Goal: Task Accomplishment & Management: Complete application form

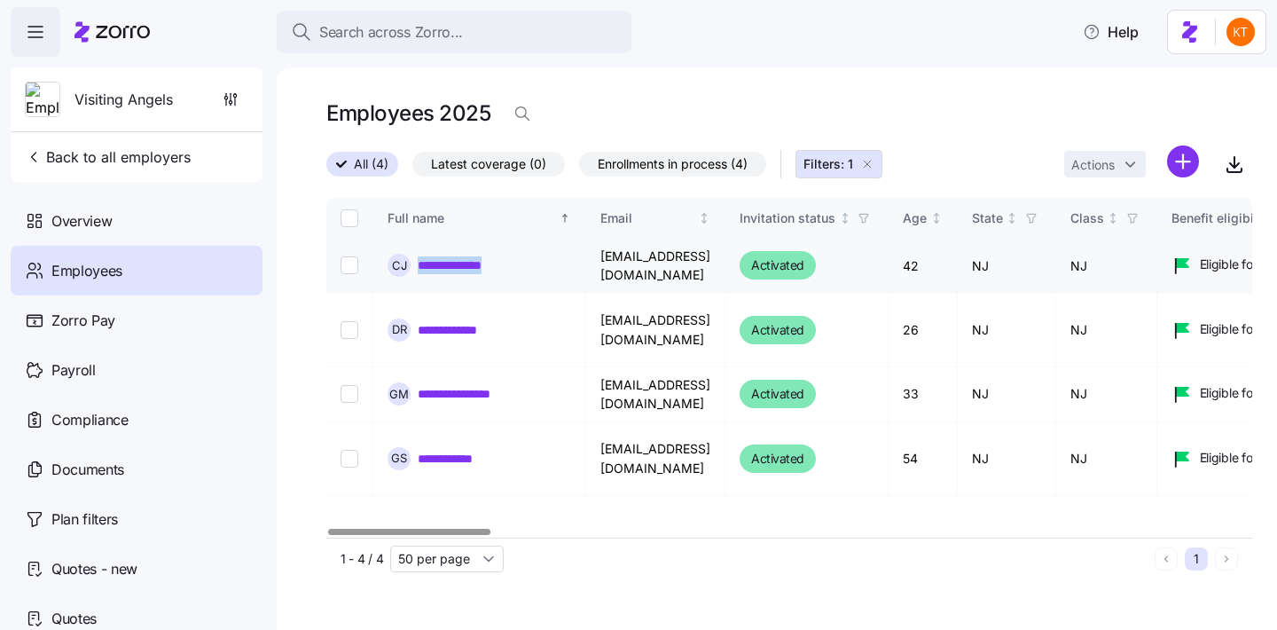
drag, startPoint x: 498, startPoint y: 266, endPoint x: 420, endPoint y: 269, distance: 77.2
click at [420, 269] on div "**********" at bounding box center [480, 265] width 184 height 23
copy link "**********"
click at [475, 266] on link "**********" at bounding box center [456, 265] width 77 height 18
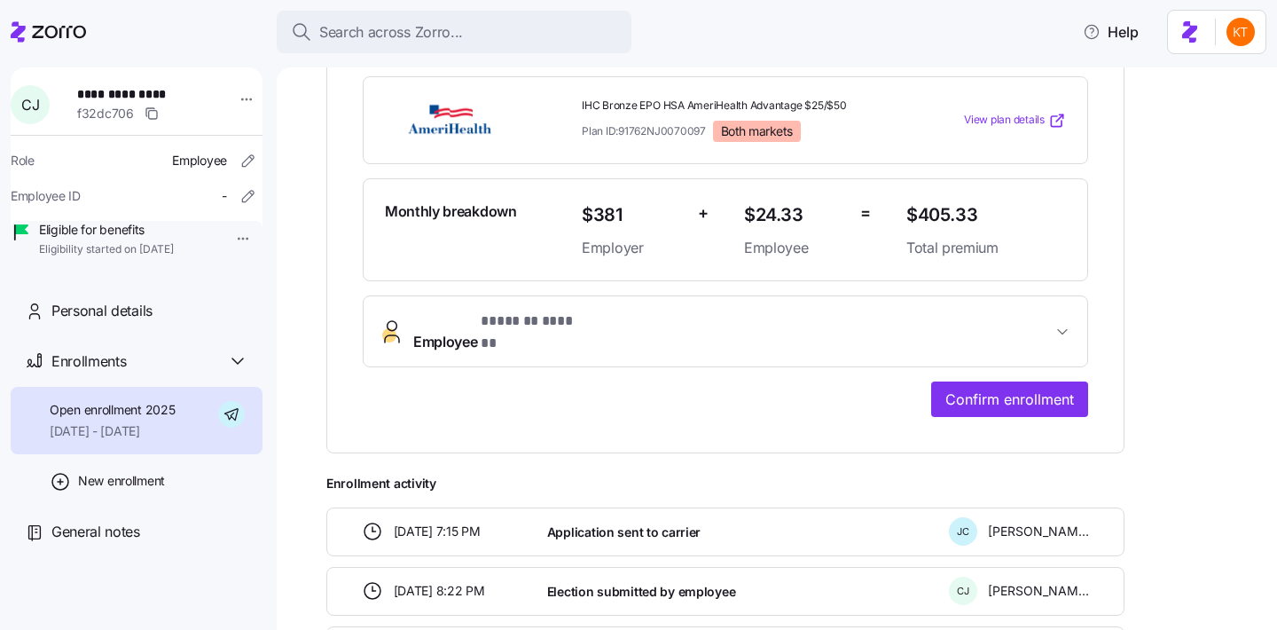
scroll to position [407, 0]
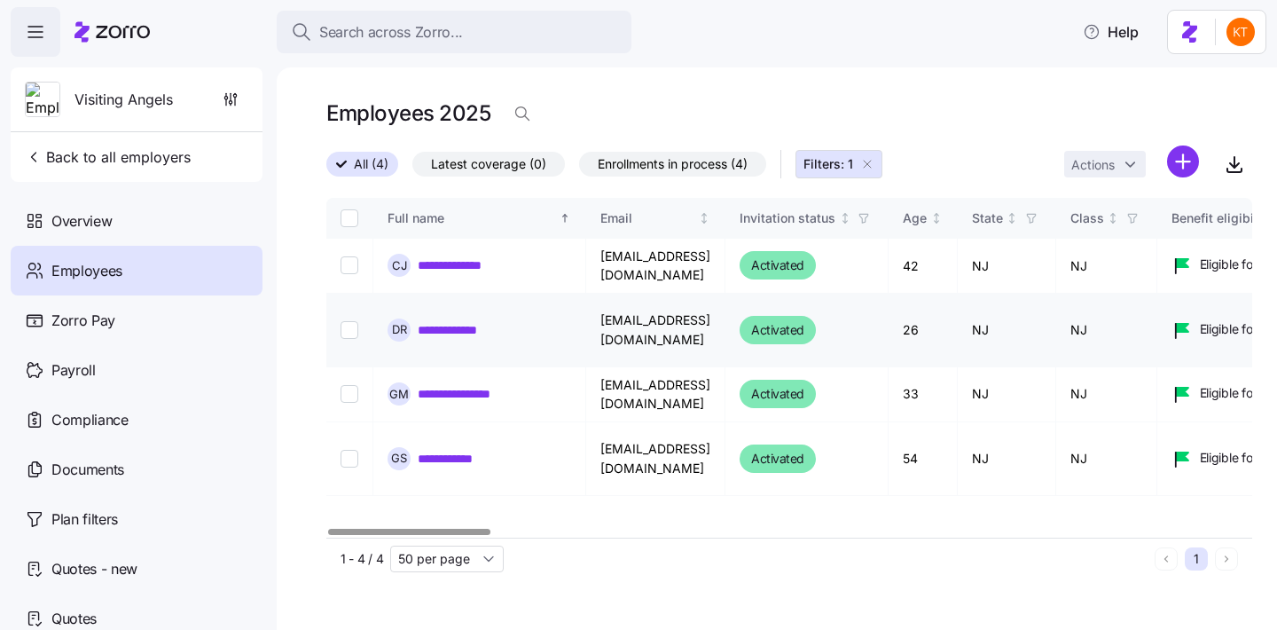
click at [449, 326] on link "**********" at bounding box center [459, 330] width 82 height 18
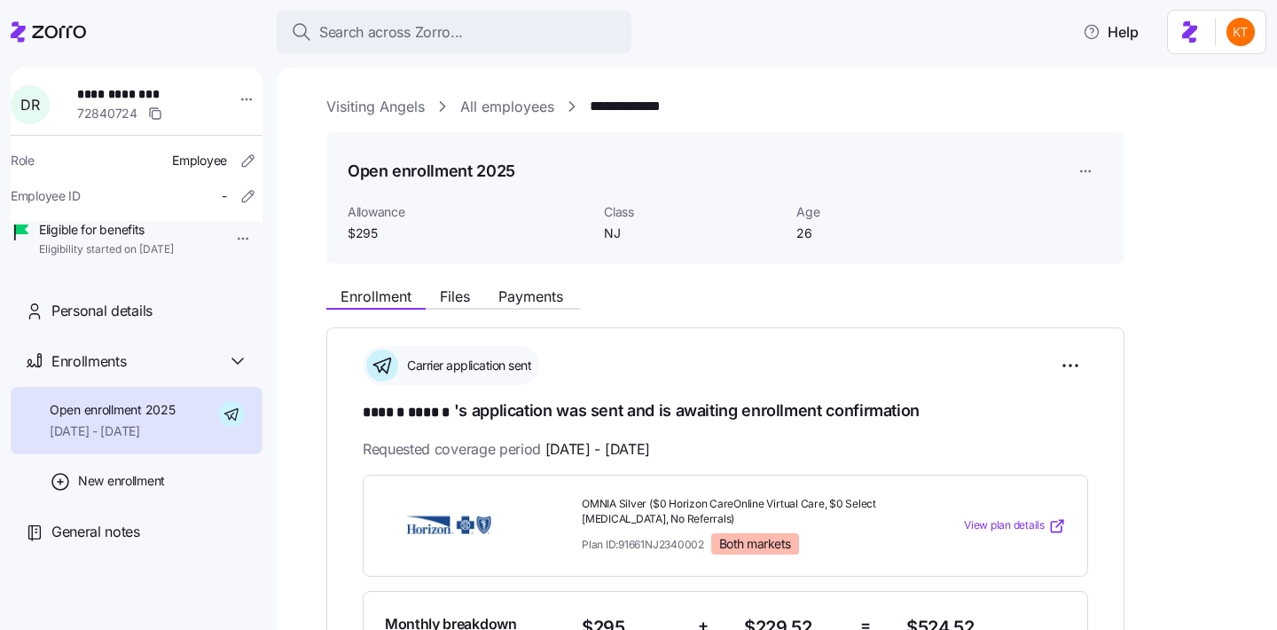
scroll to position [12, 0]
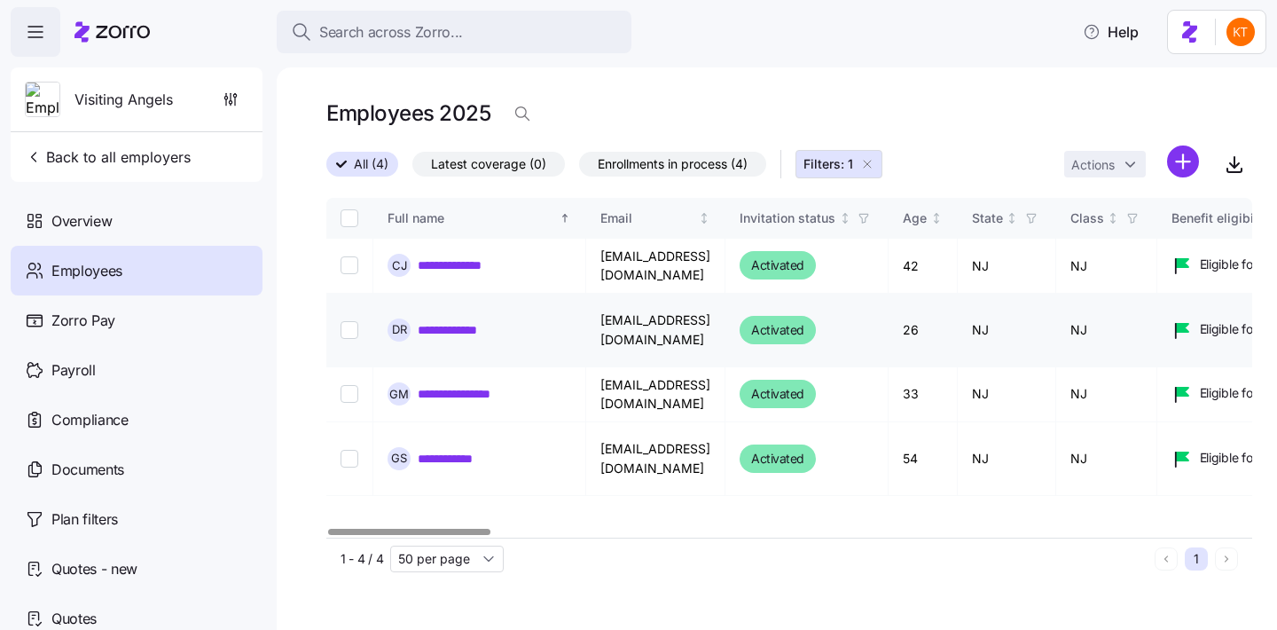
click at [473, 323] on link "**********" at bounding box center [459, 330] width 82 height 18
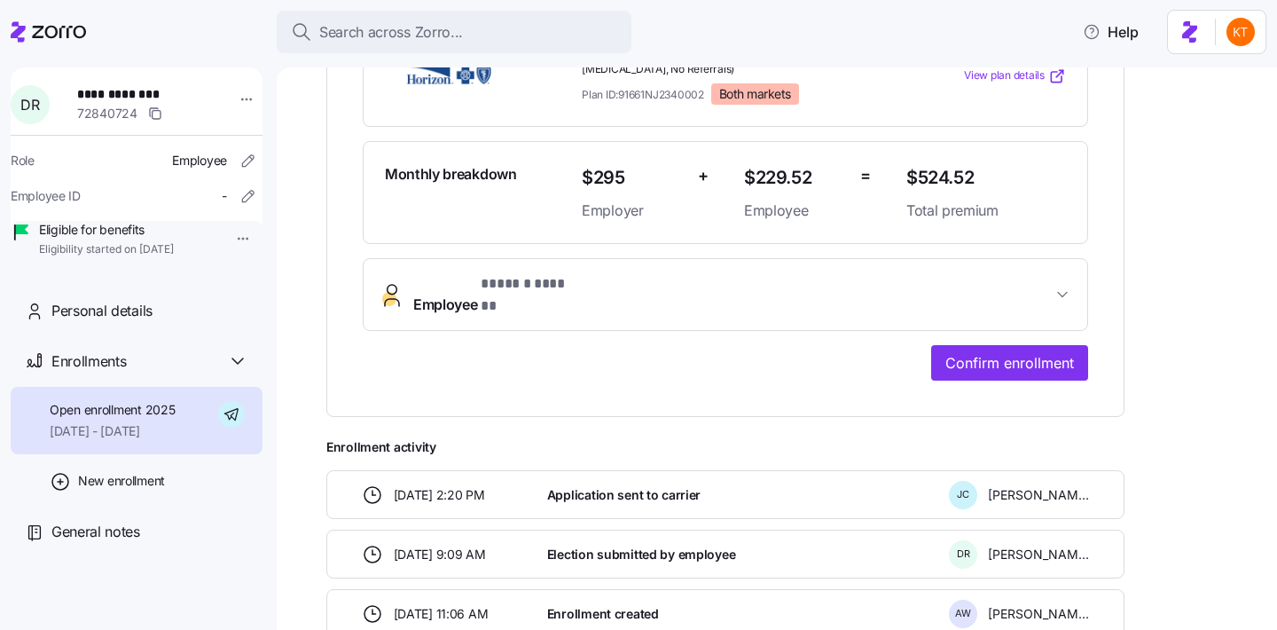
scroll to position [455, 0]
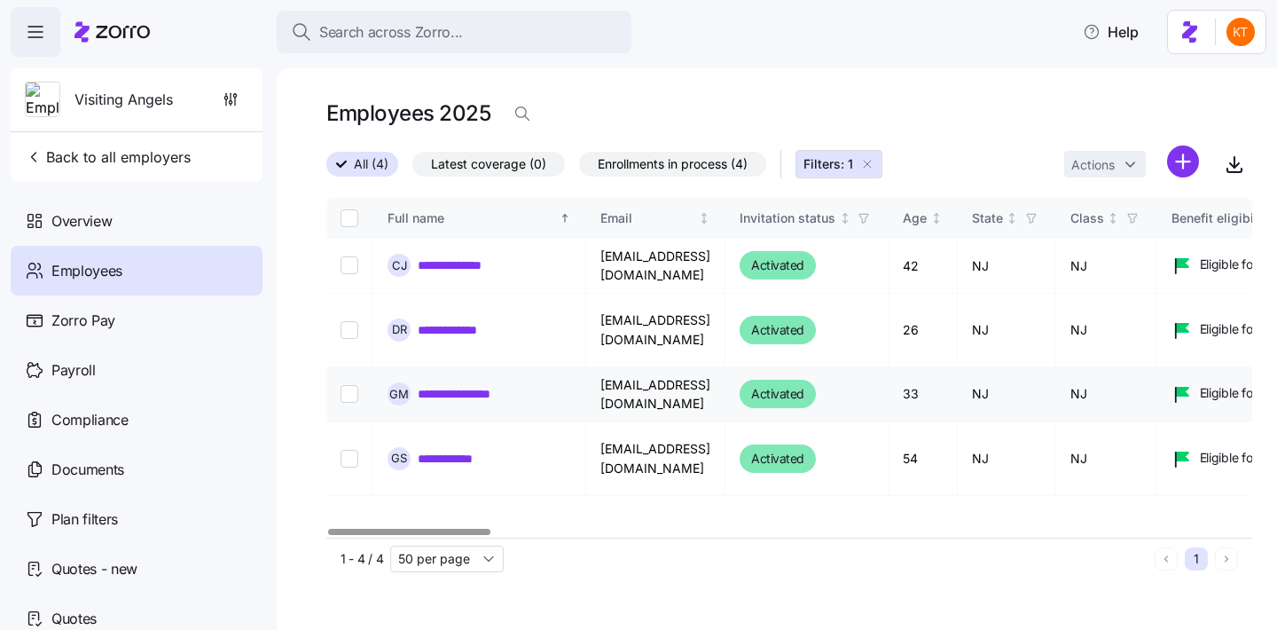
click at [472, 385] on link "**********" at bounding box center [471, 394] width 106 height 18
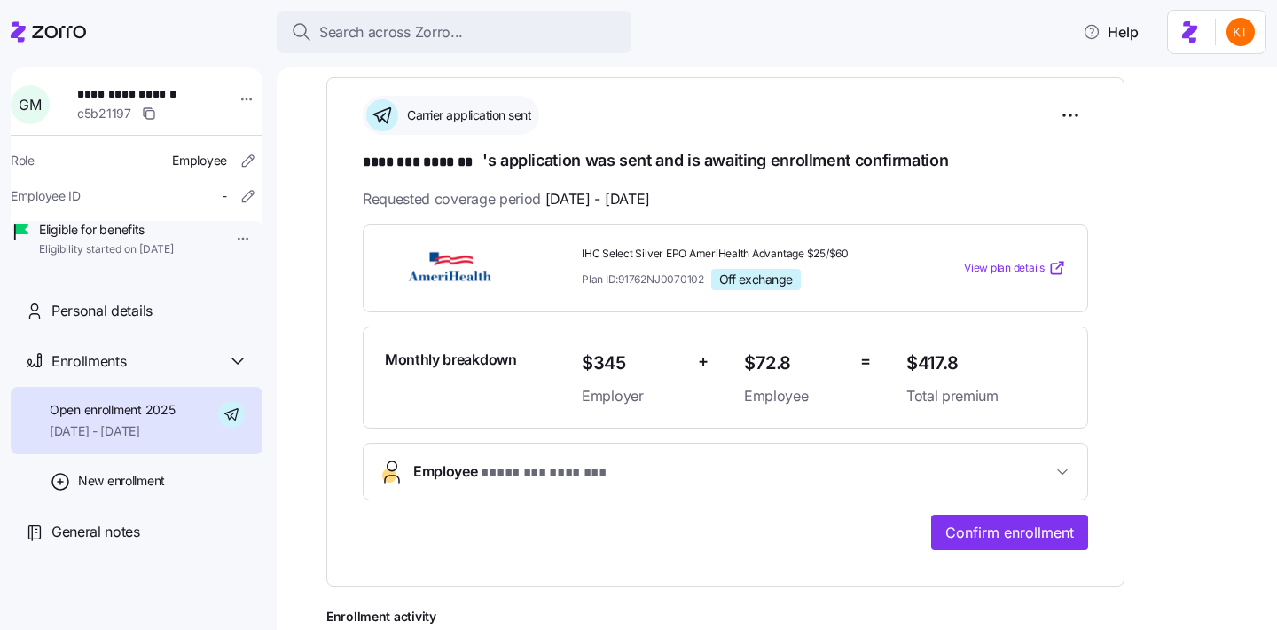
scroll to position [142, 0]
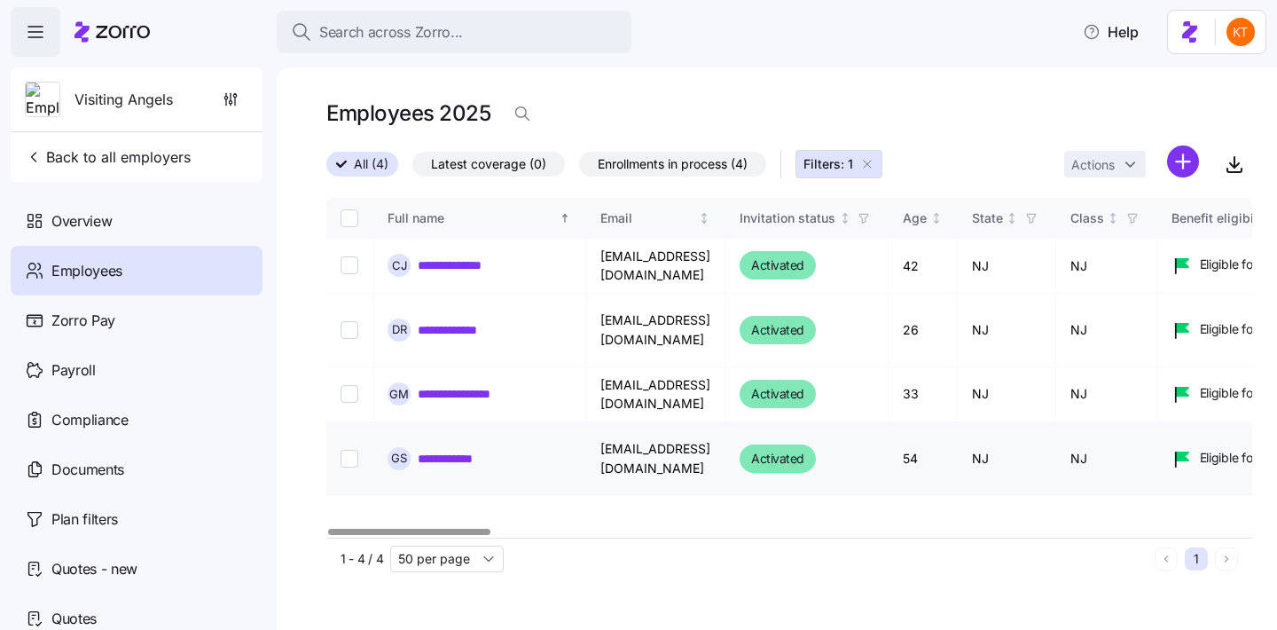
click at [451, 450] on link "**********" at bounding box center [453, 459] width 71 height 18
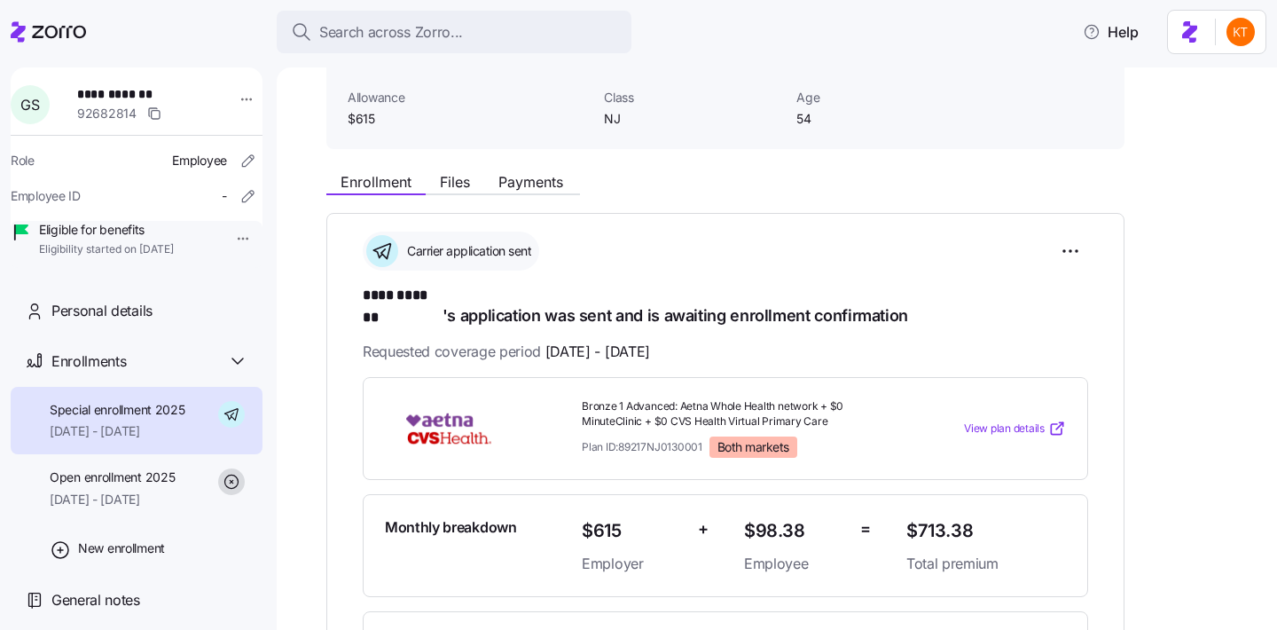
scroll to position [210, 0]
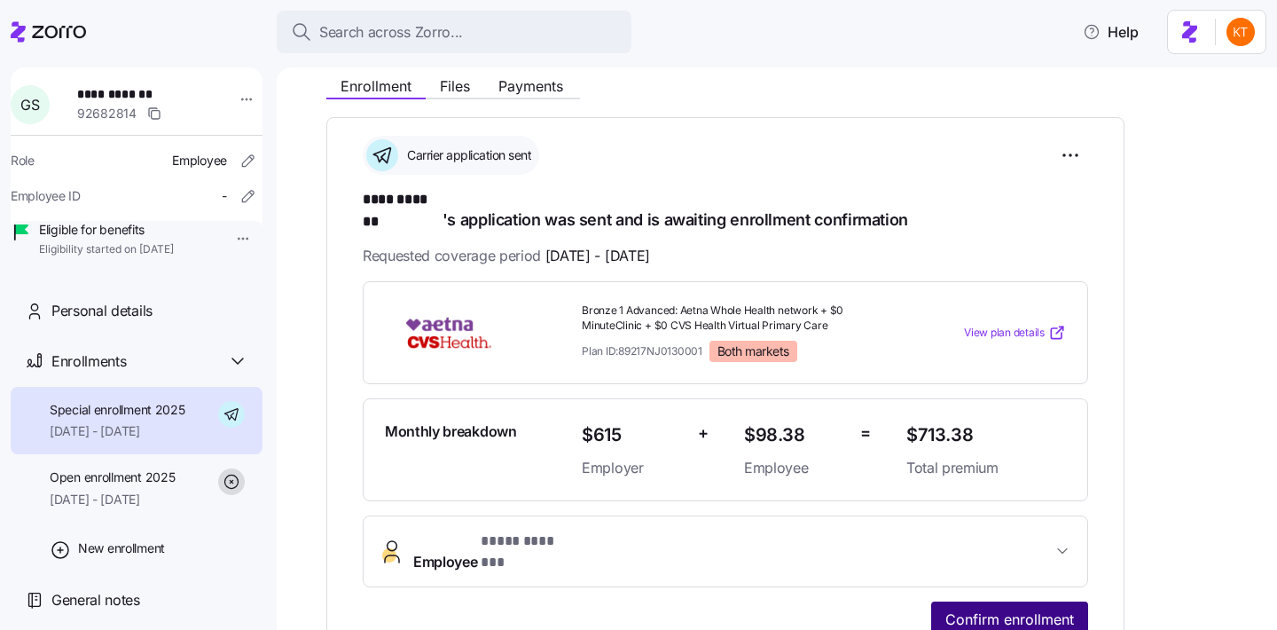
click at [998, 608] on span "Confirm enrollment" at bounding box center [1009, 618] width 129 height 21
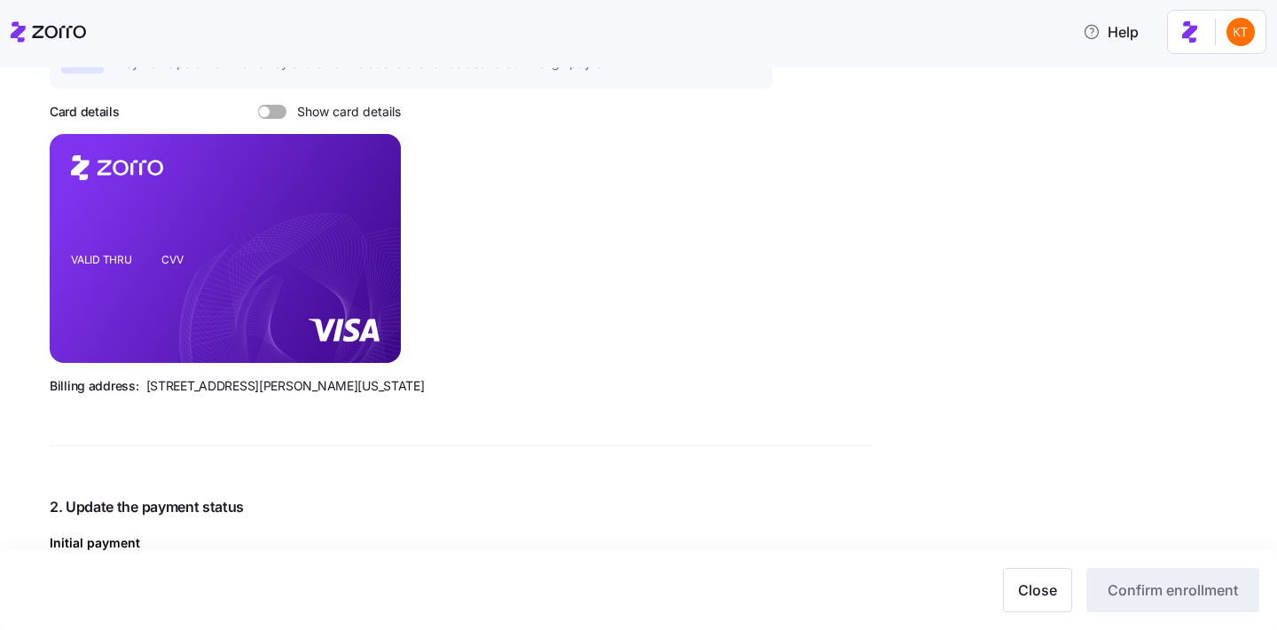
scroll to position [290, 0]
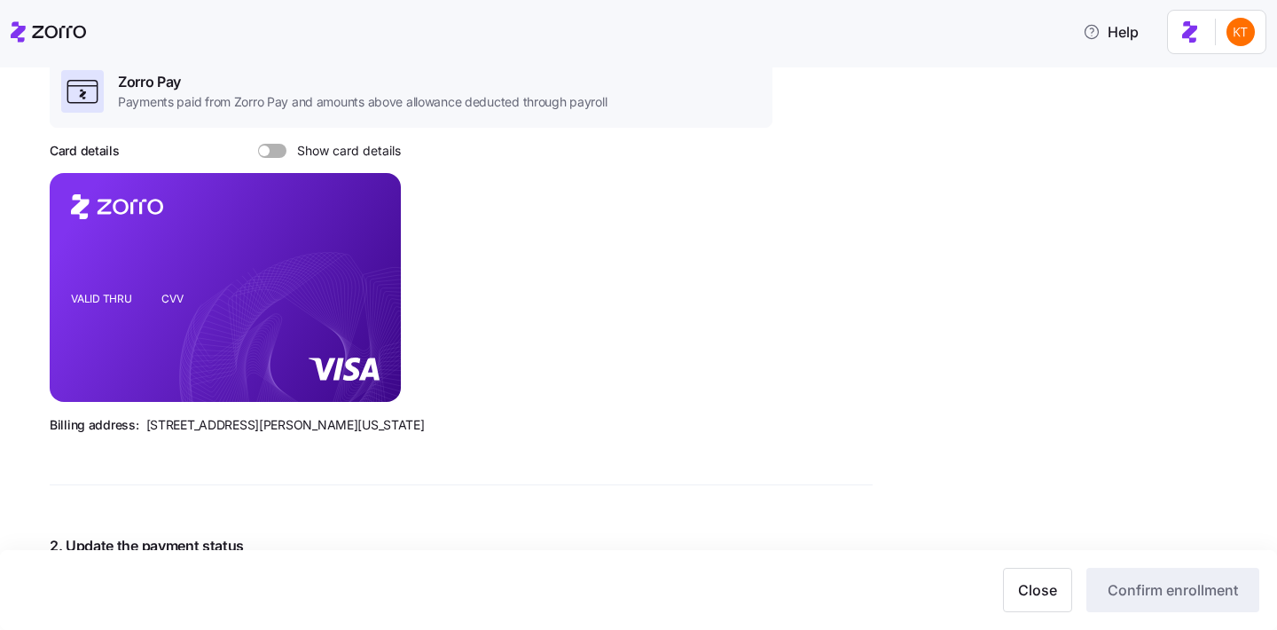
click at [276, 147] on span at bounding box center [279, 151] width 18 height 14
click at [258, 144] on input "Show card details" at bounding box center [258, 144] width 0 height 0
click at [368, 255] on icon "copy-to-clipboard" at bounding box center [368, 255] width 16 height 16
click at [367, 253] on icon "copy-to-clipboard" at bounding box center [368, 255] width 16 height 16
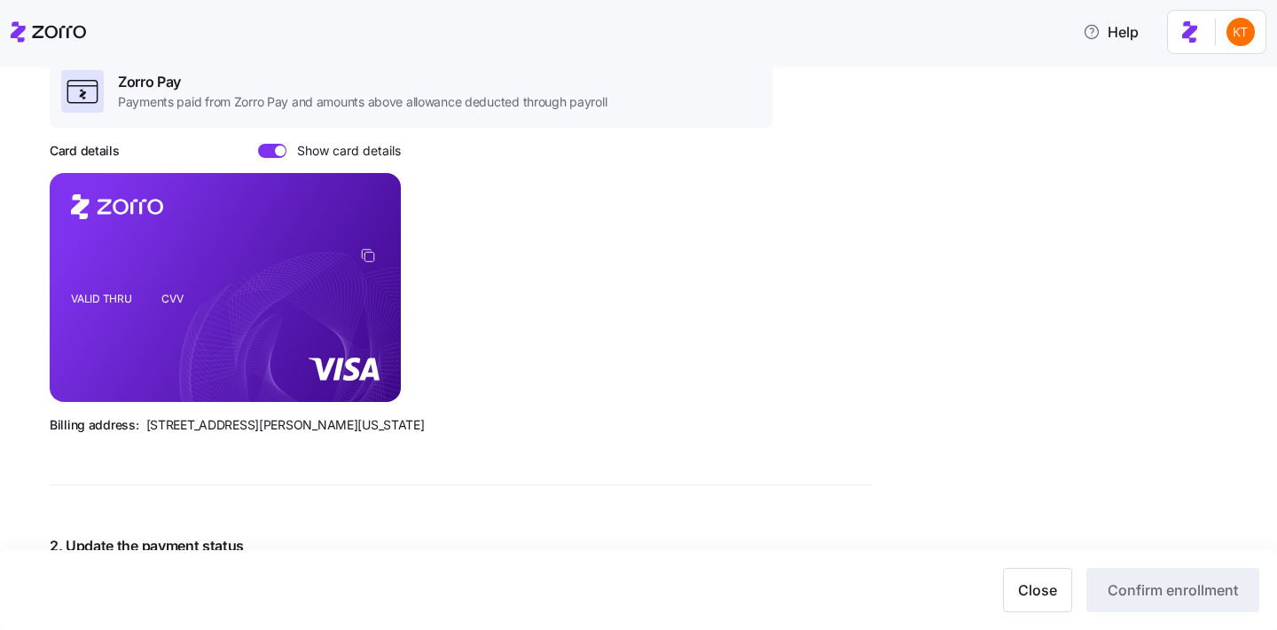
click at [185, 330] on rect at bounding box center [225, 287] width 351 height 229
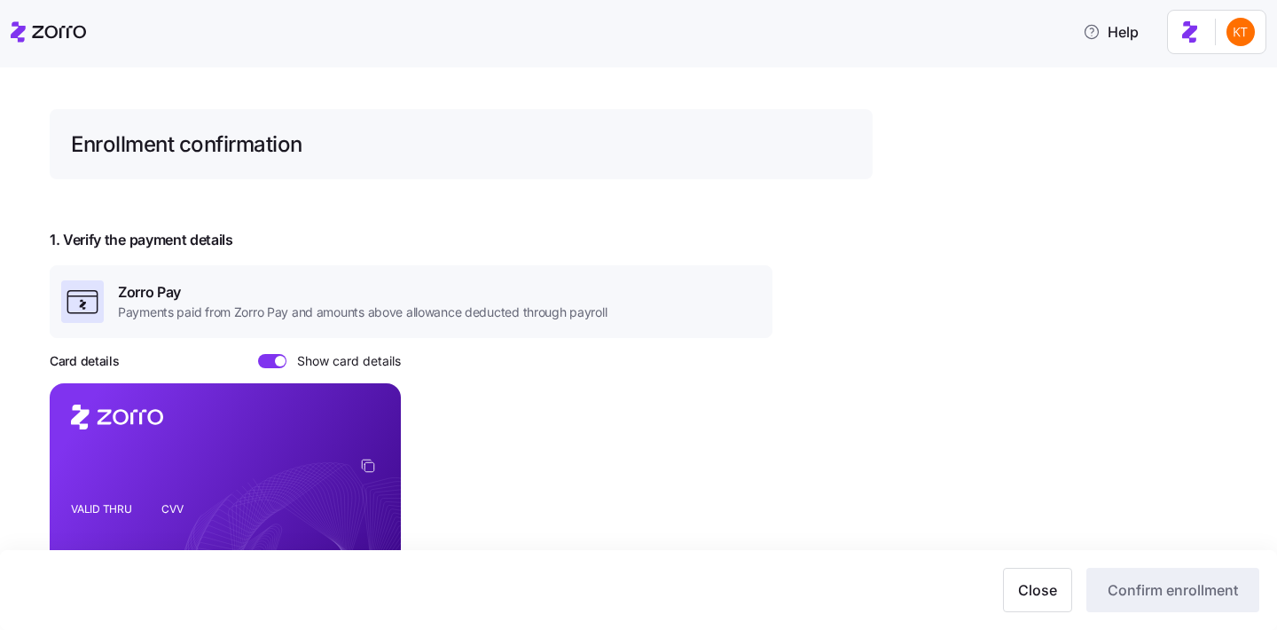
scroll to position [27, 0]
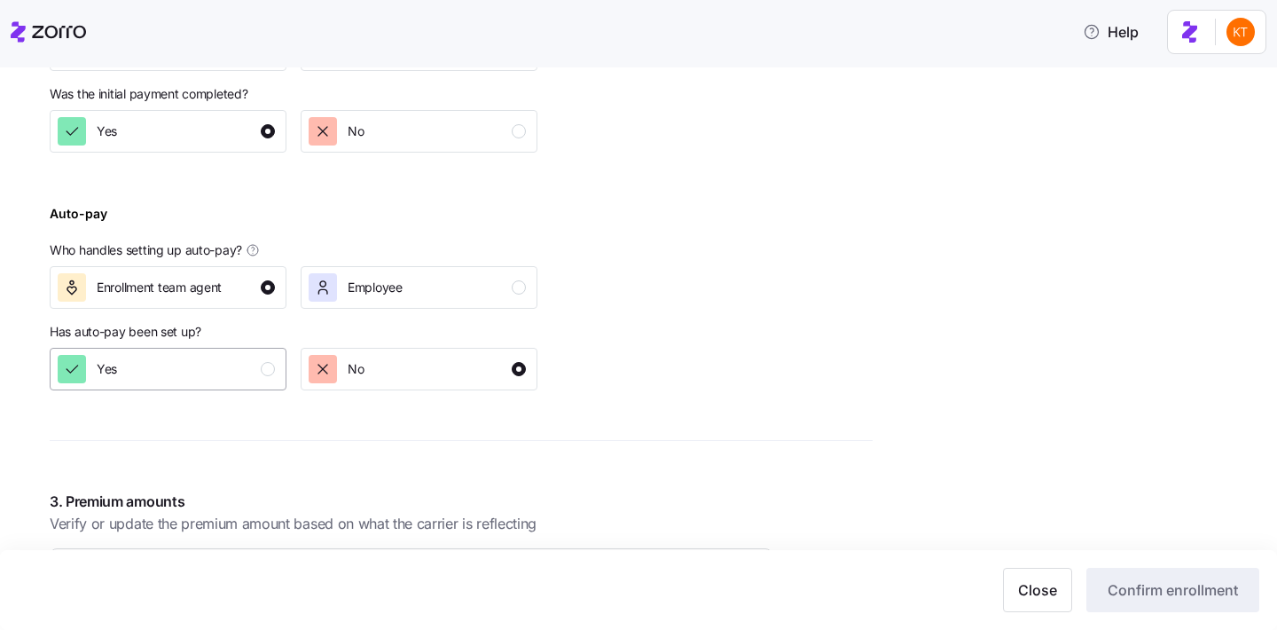
click at [246, 373] on div "Yes" at bounding box center [166, 369] width 217 height 28
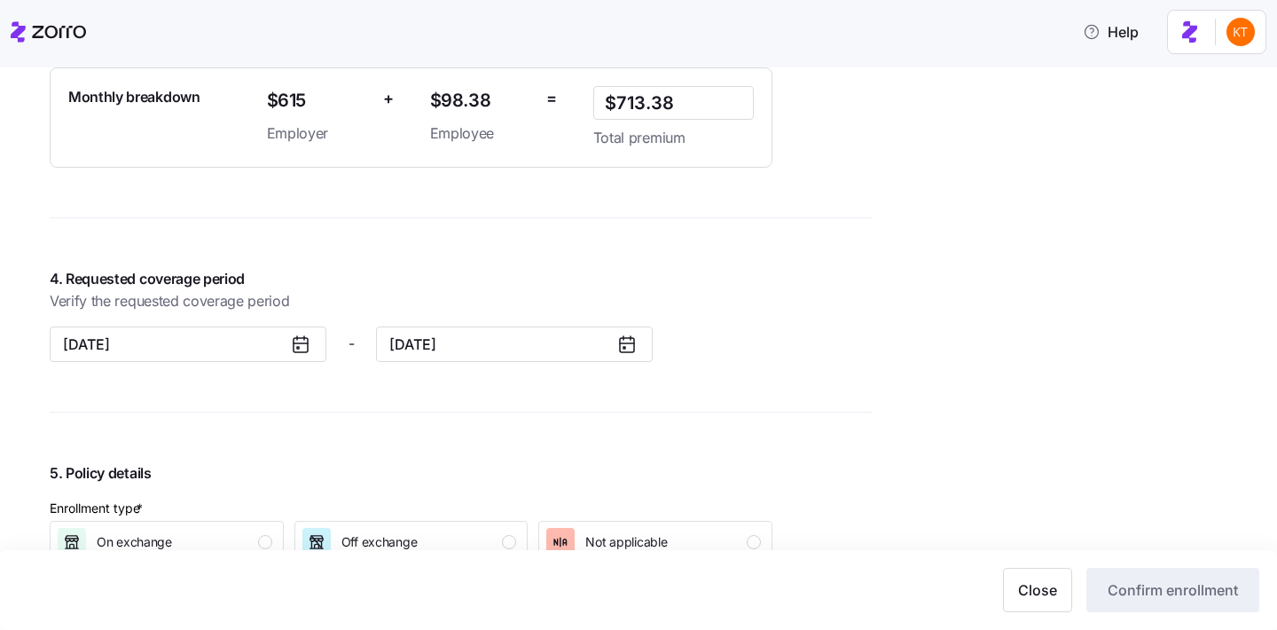
scroll to position [1468, 0]
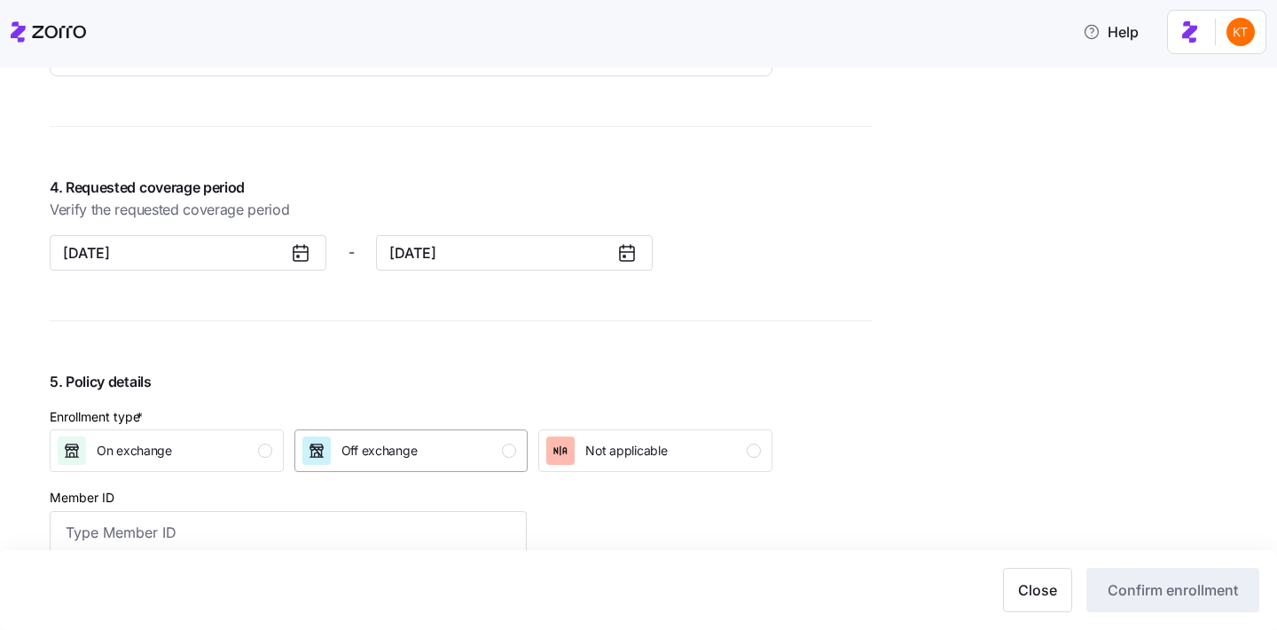
click at [376, 449] on span "Off exchange" at bounding box center [379, 451] width 76 height 18
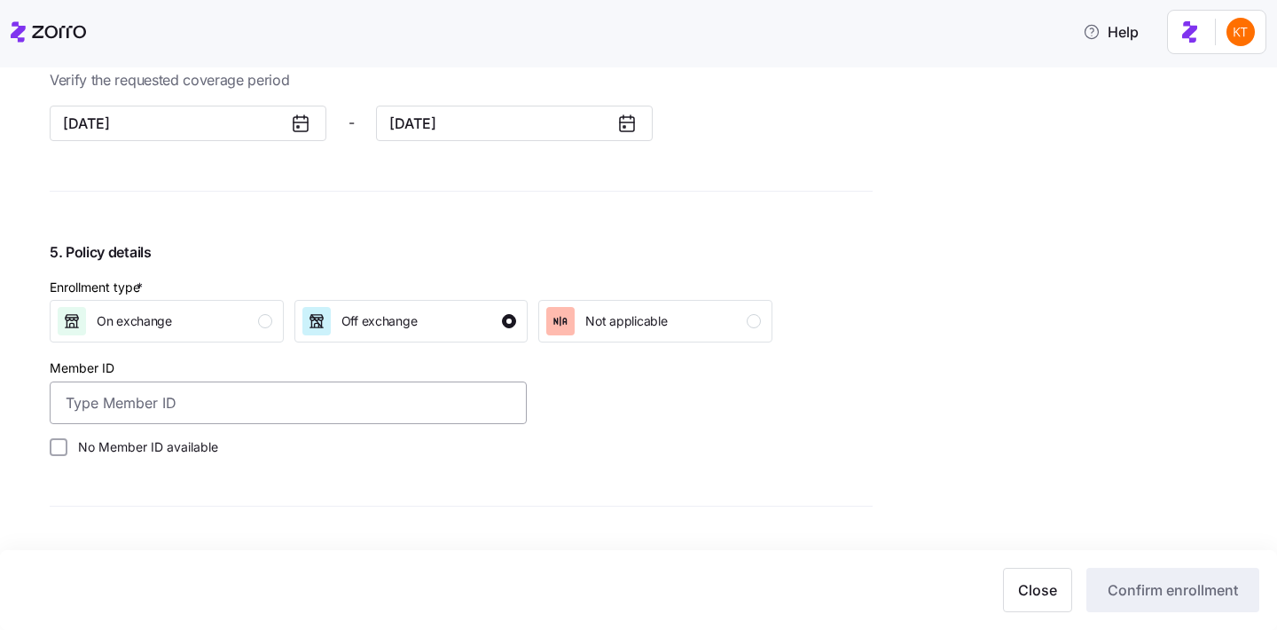
scroll to position [1601, 0]
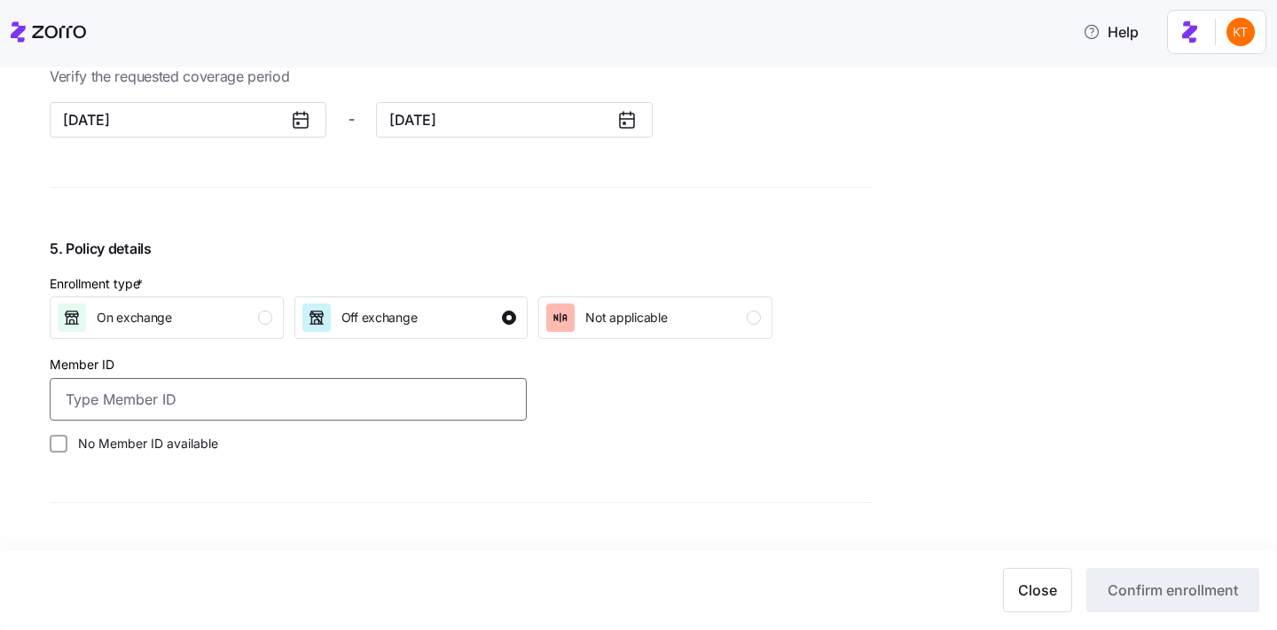
click at [351, 402] on input "Member ID" at bounding box center [288, 399] width 477 height 43
click at [332, 405] on input "Member ID" at bounding box center [288, 399] width 477 height 43
paste input "S000048628"
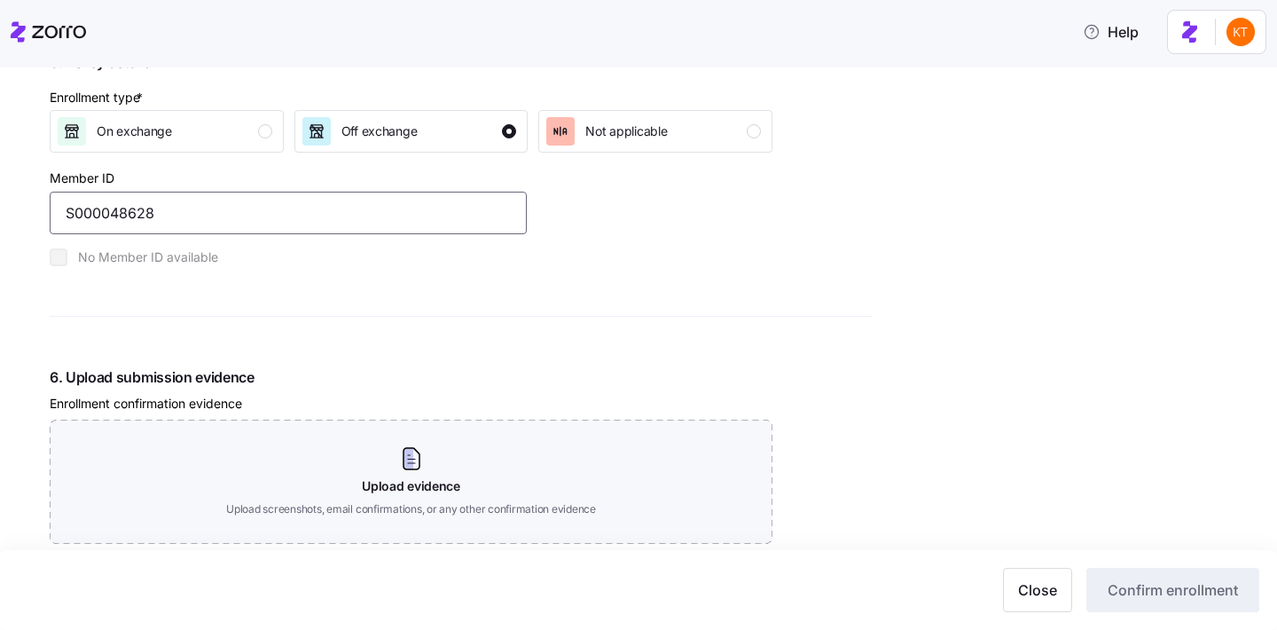
scroll to position [1840, 0]
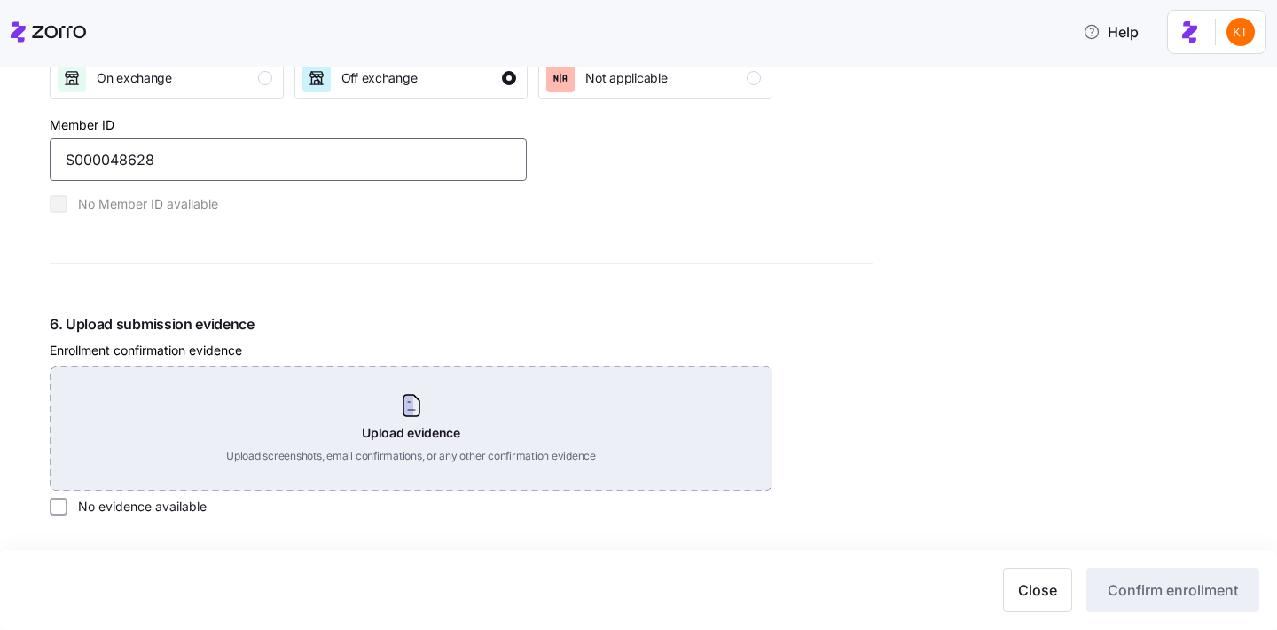
type input "S000048628"
click at [442, 430] on div "Upload evidence Upload screenshots, email confirmations, or any other confirmat…" at bounding box center [411, 428] width 723 height 124
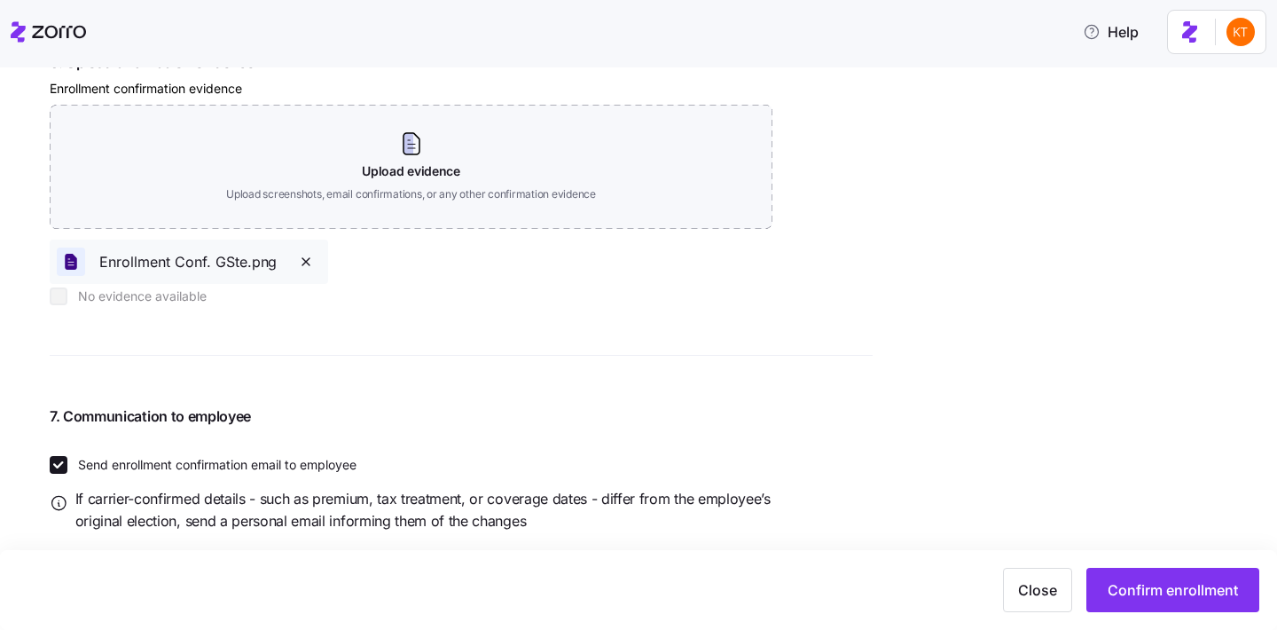
scroll to position [2134, 0]
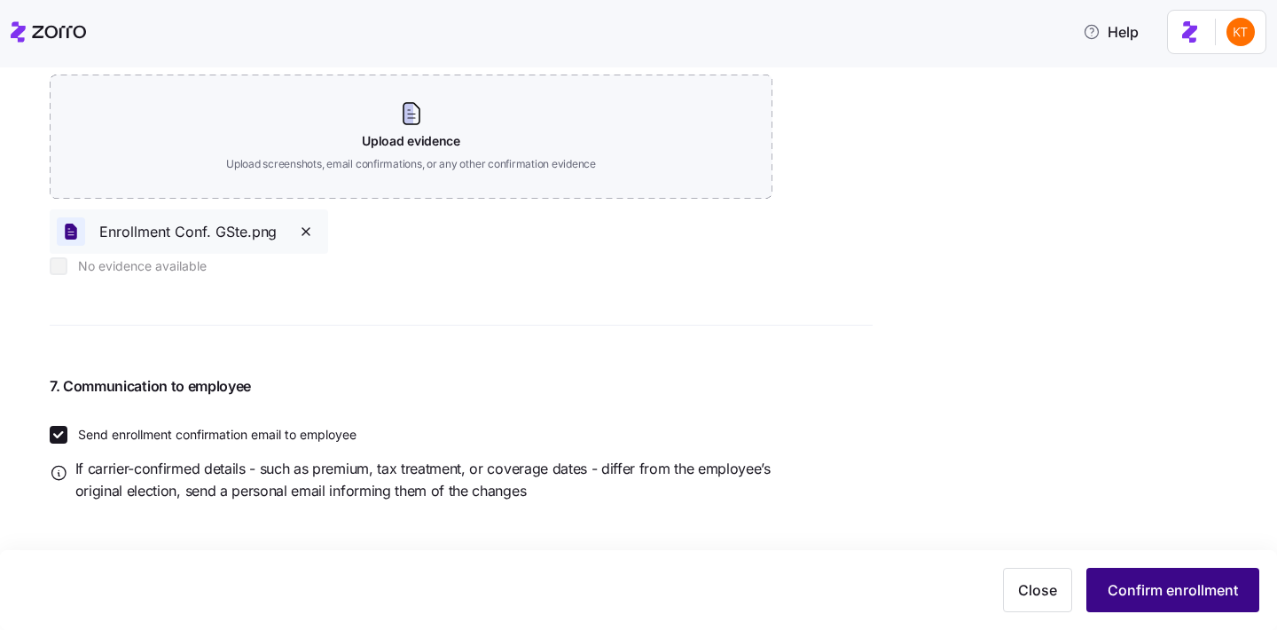
click at [1121, 601] on button "Confirm enrollment" at bounding box center [1172, 590] width 173 height 44
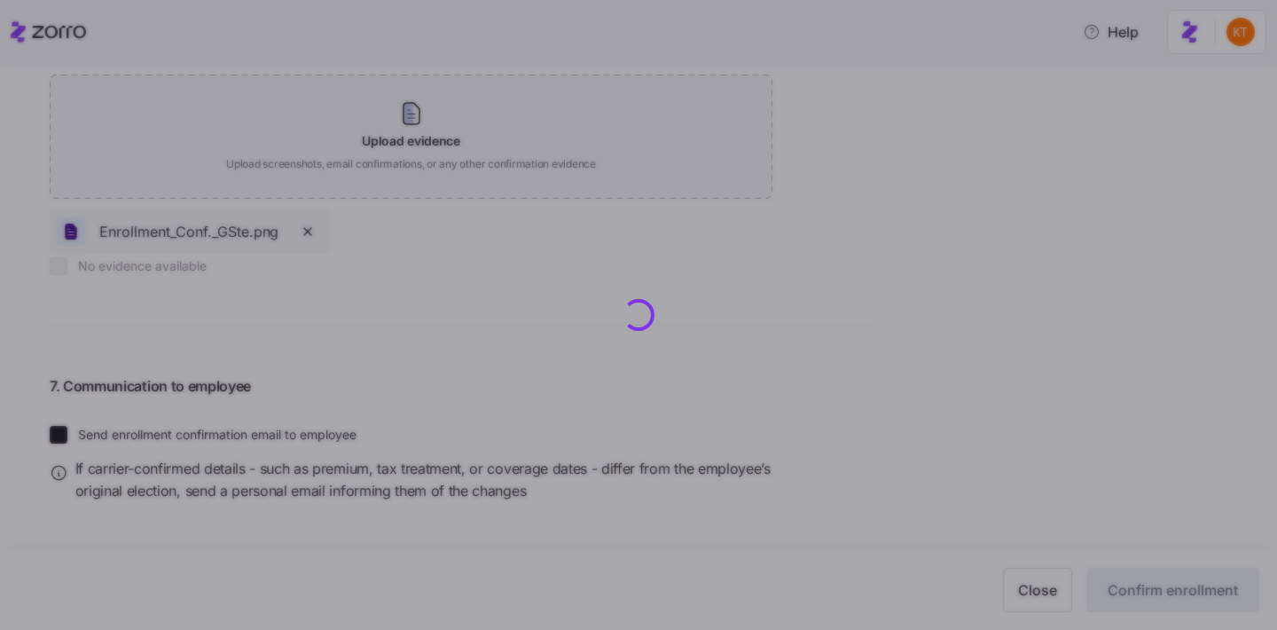
type input "S000048628"
checkbox input "false"
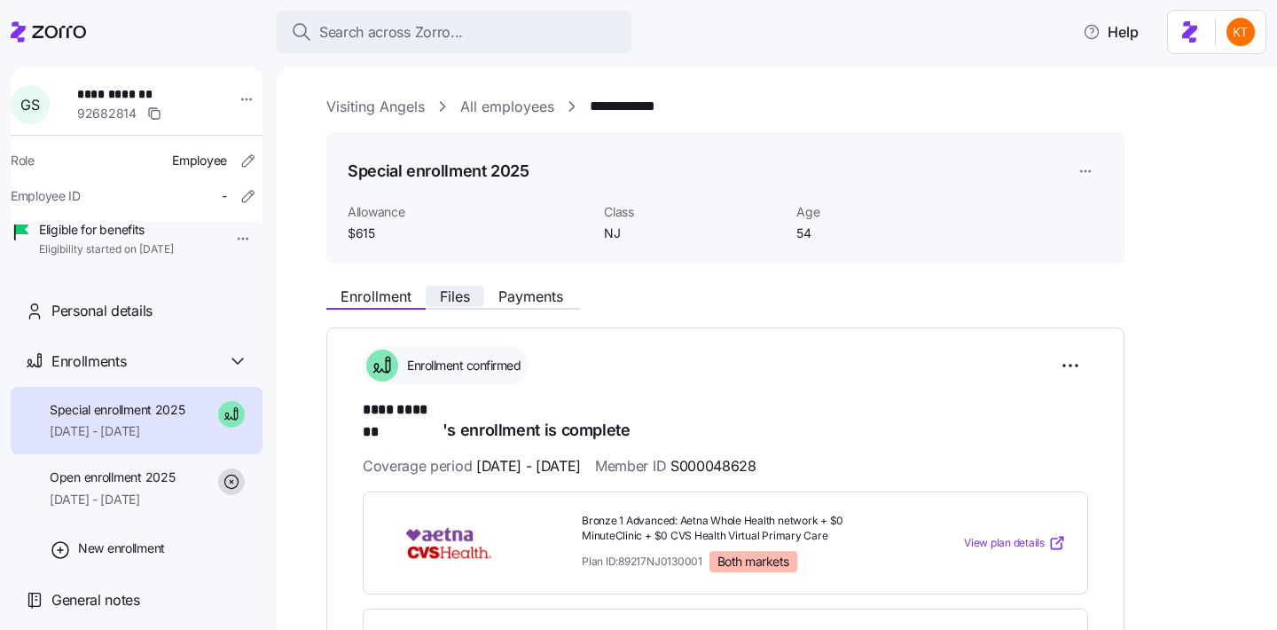
click at [457, 302] on span "Files" at bounding box center [455, 296] width 30 height 14
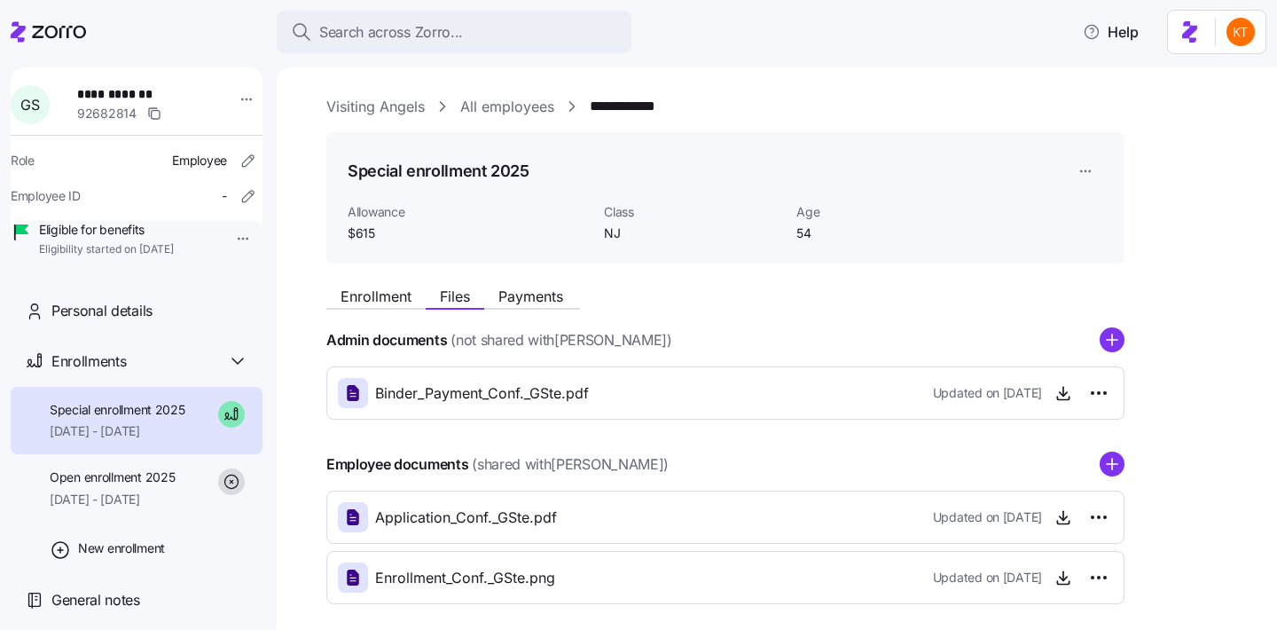
scroll to position [81, 0]
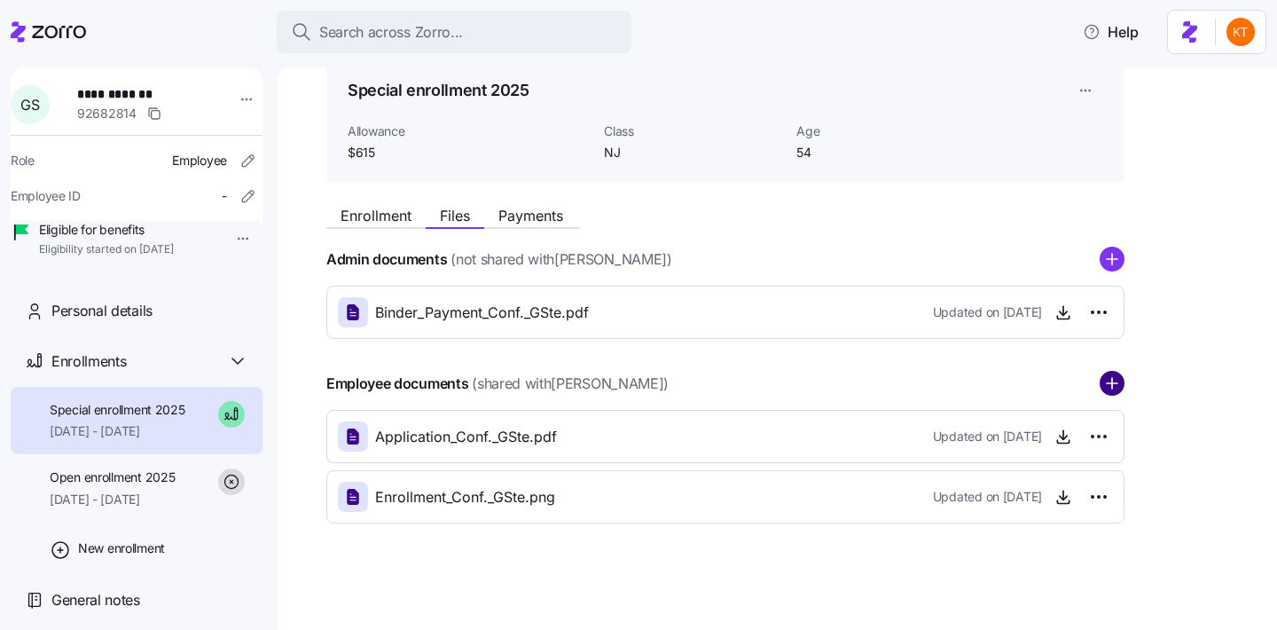
click at [1119, 382] on circle "add icon" at bounding box center [1112, 384] width 23 height 23
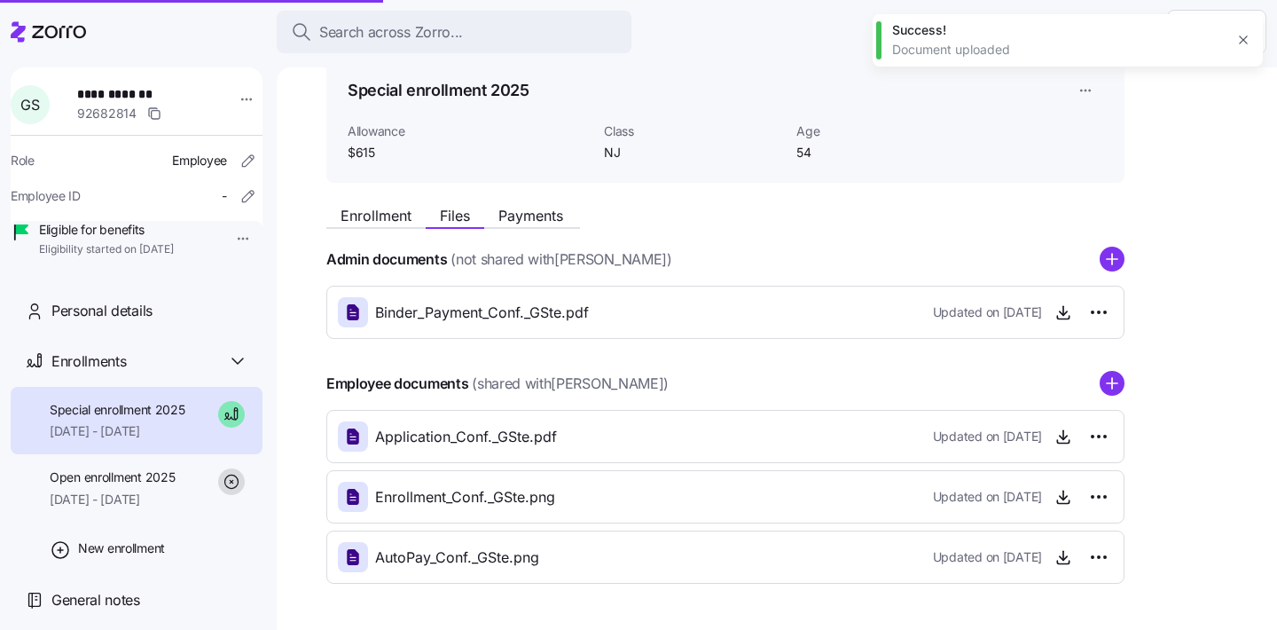
click at [1112, 382] on g "add icon" at bounding box center [1112, 383] width 11 height 11
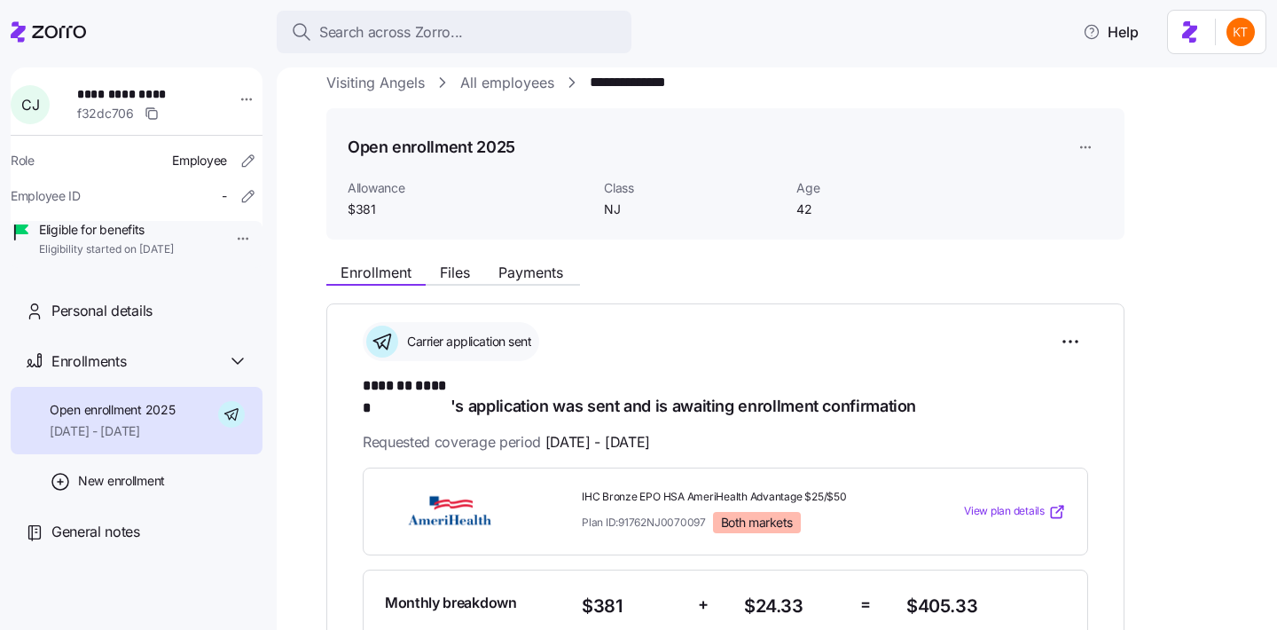
scroll to position [50, 0]
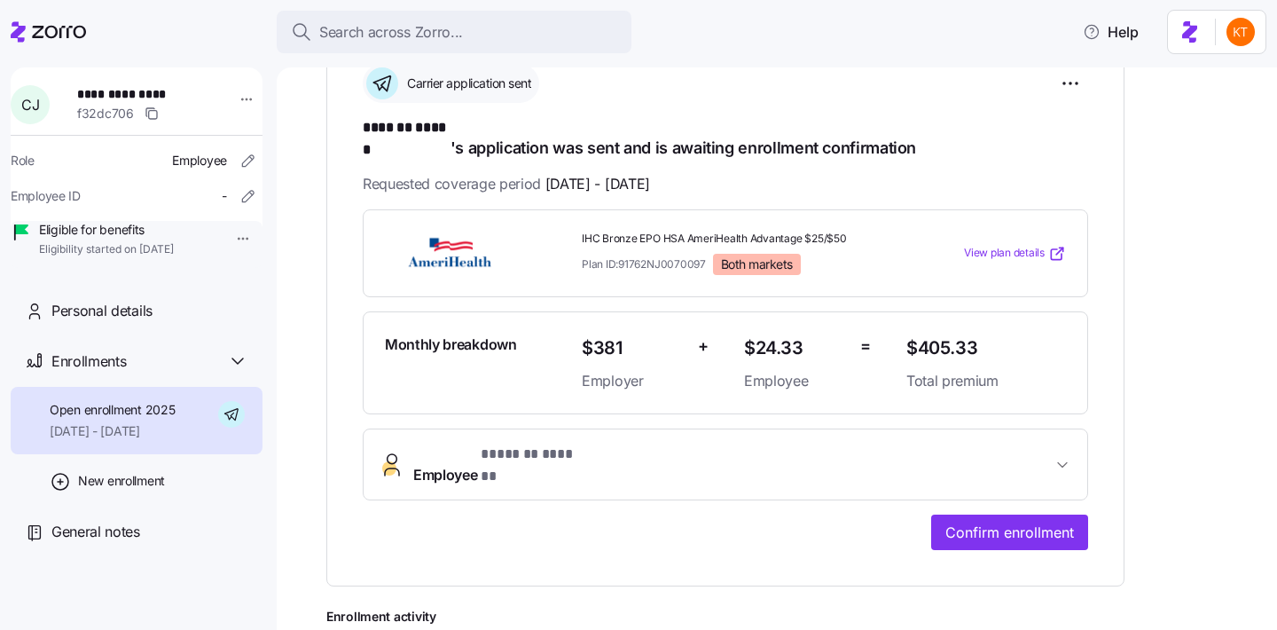
click at [672, 443] on span "Employee * ******* ****** *" at bounding box center [732, 464] width 639 height 43
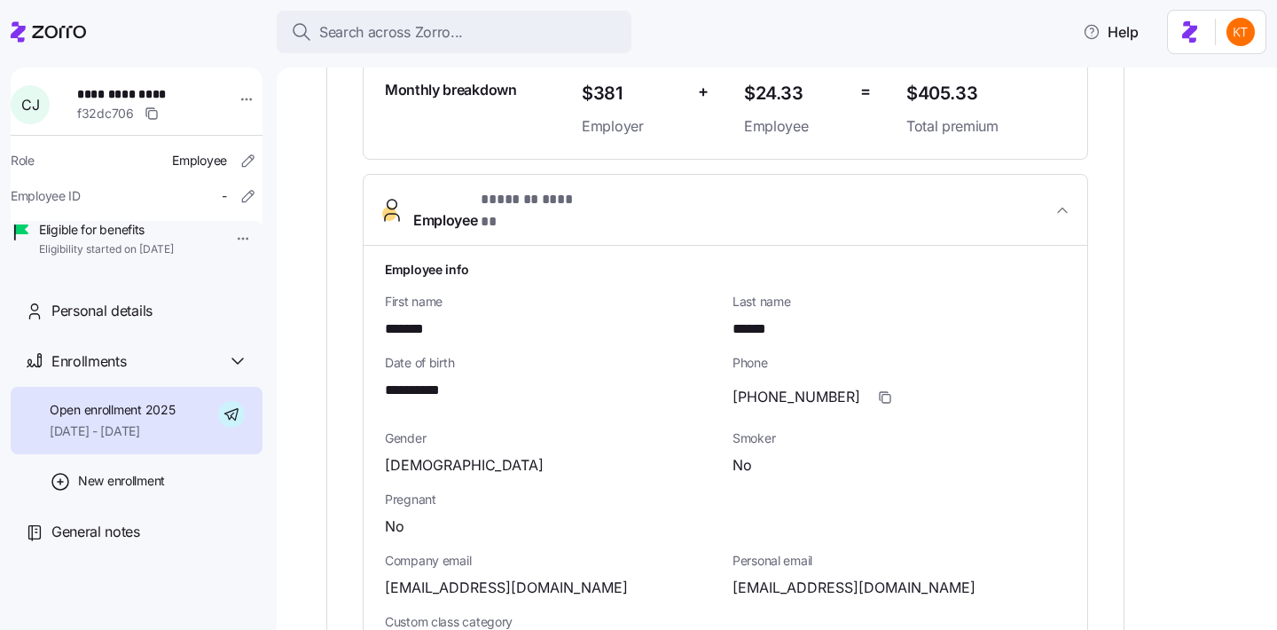
scroll to position [882, 0]
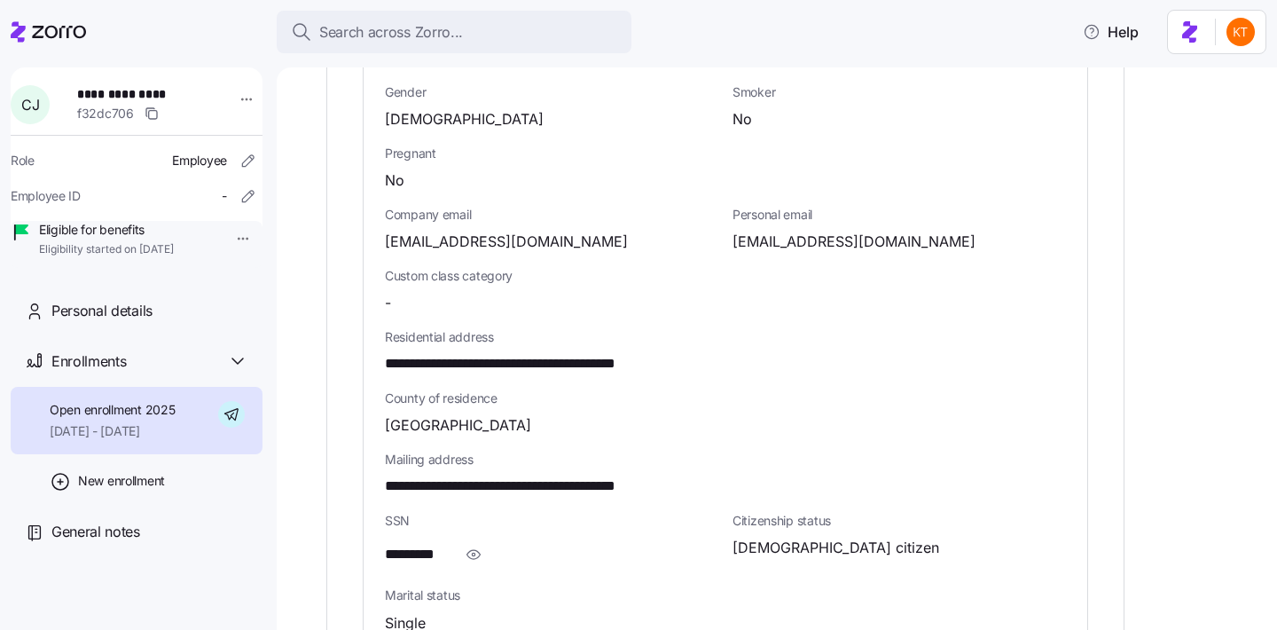
click at [151, 101] on span "**********" at bounding box center [139, 94] width 124 height 18
click at [149, 95] on span "**********" at bounding box center [139, 94] width 124 height 18
copy span "******"
click at [115, 103] on div "f32dc706" at bounding box center [147, 113] width 141 height 21
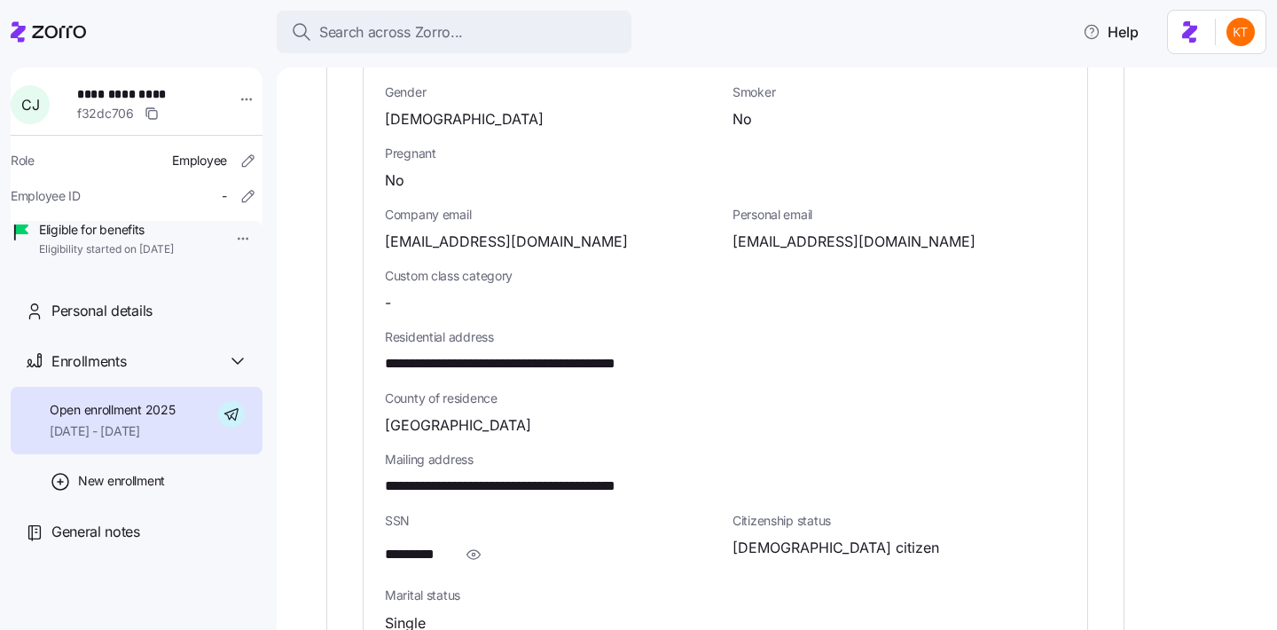
click at [117, 95] on span "**********" at bounding box center [139, 94] width 124 height 18
copy span "**********"
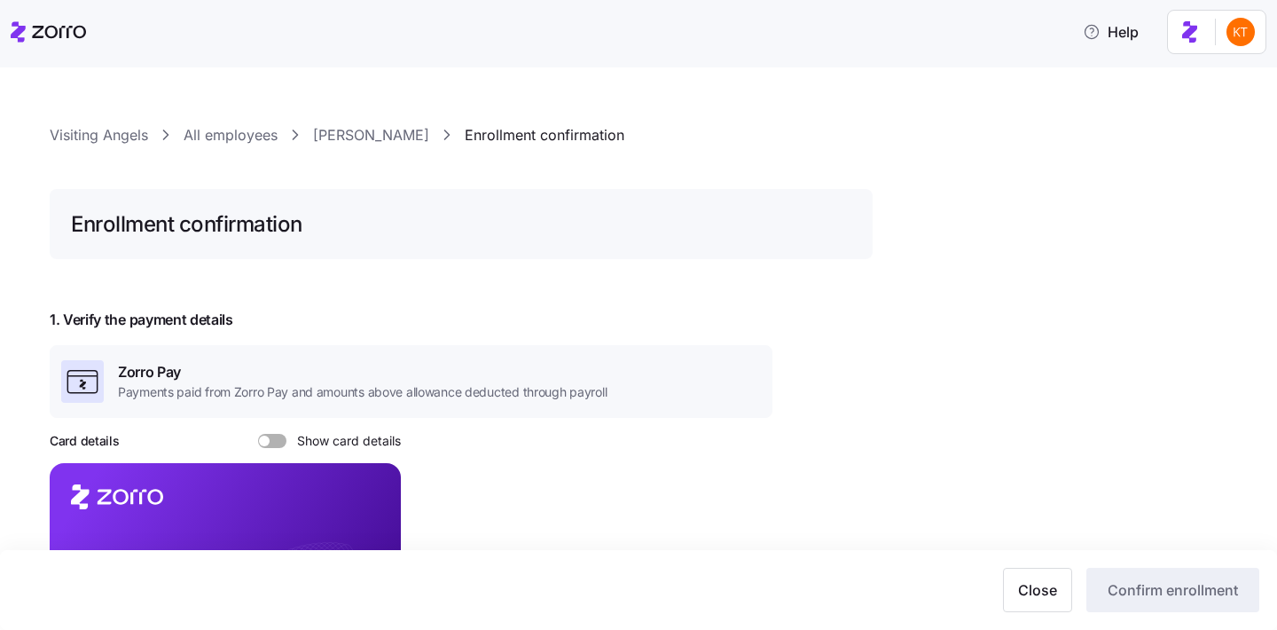
click at [352, 131] on link "Gail Stewart" at bounding box center [371, 135] width 116 height 22
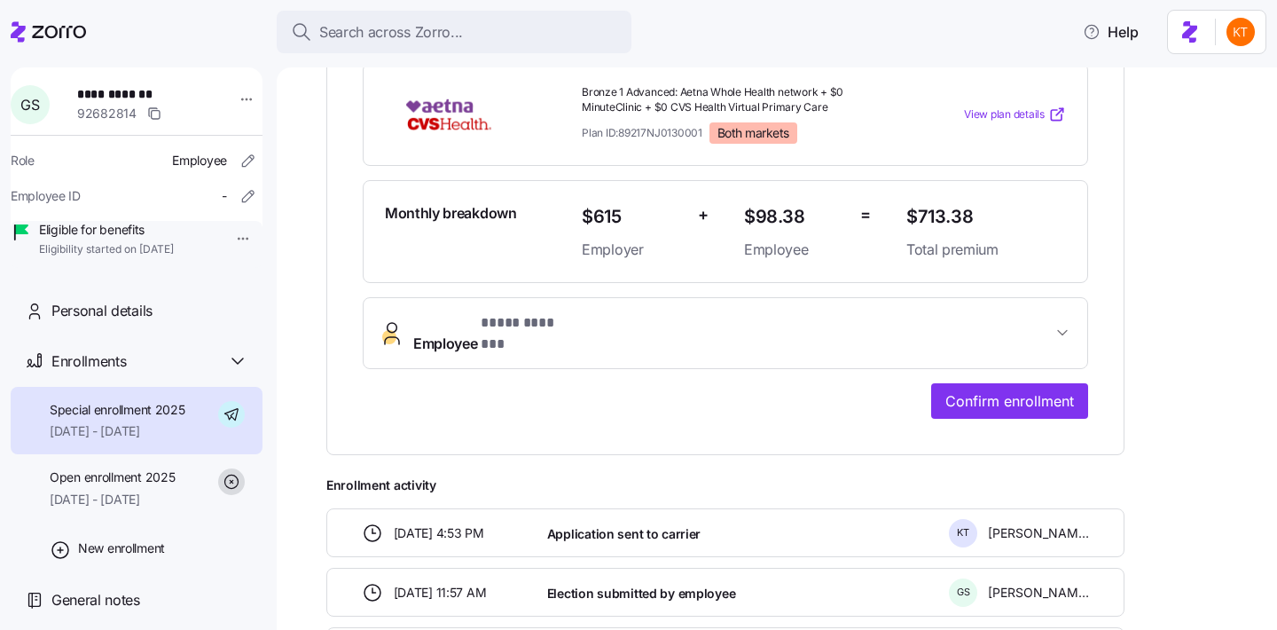
scroll to position [533, 0]
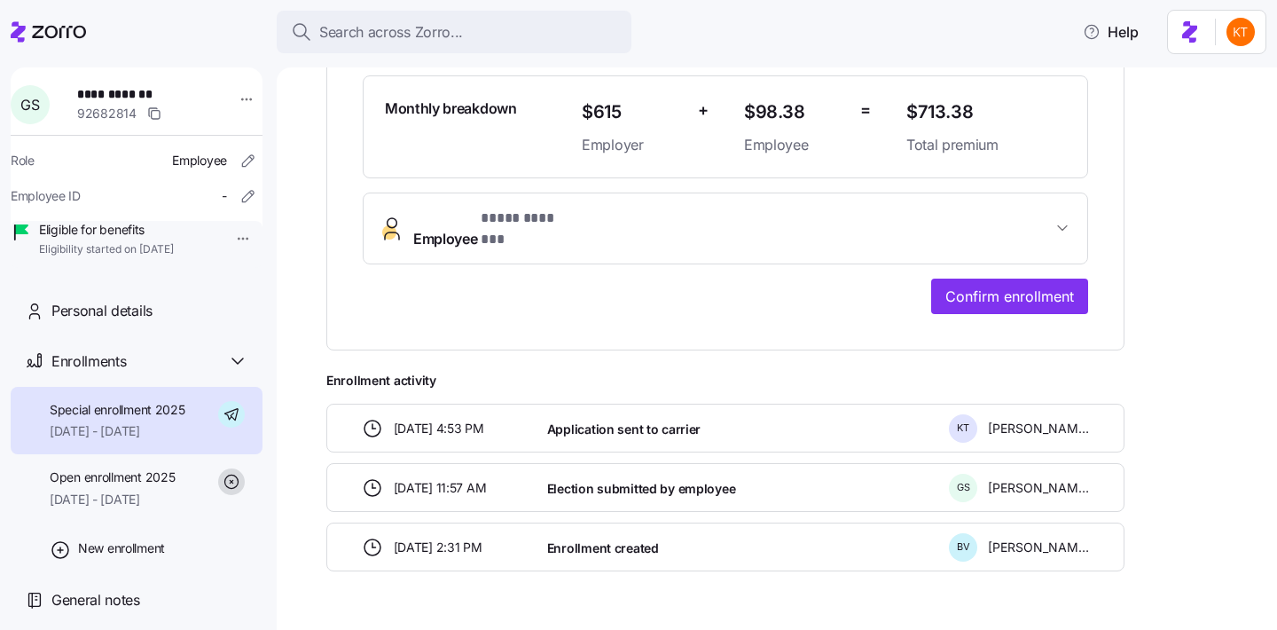
click at [656, 193] on button "Employee * **** ******* *" at bounding box center [726, 228] width 724 height 71
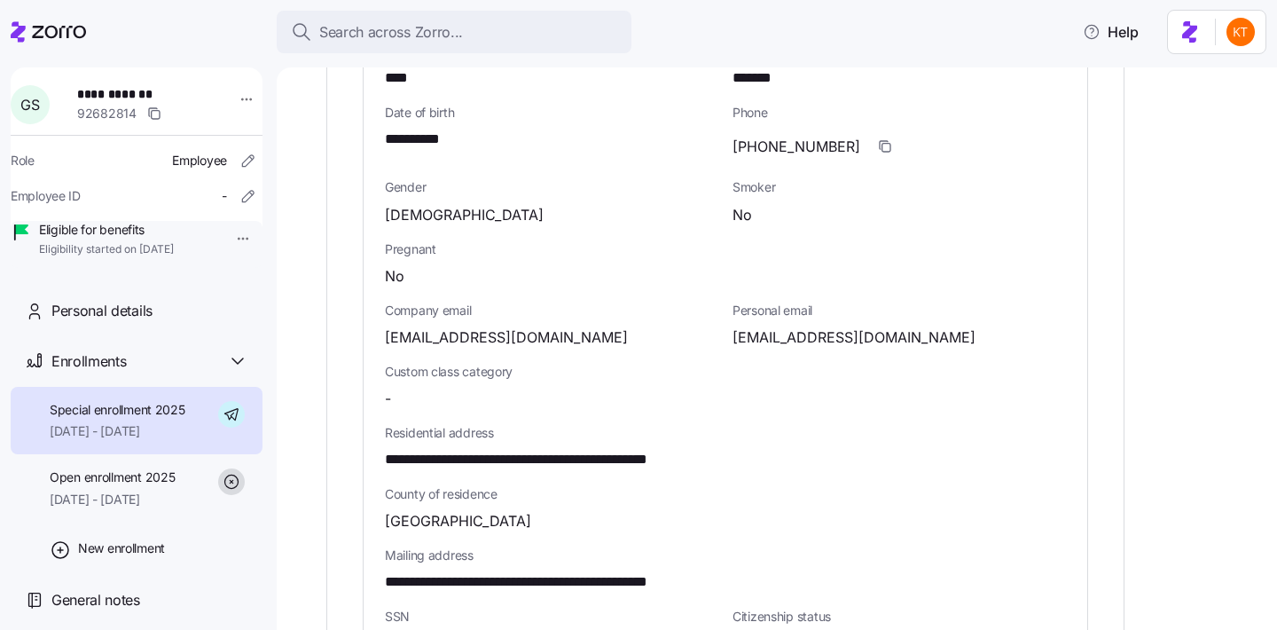
scroll to position [847, 0]
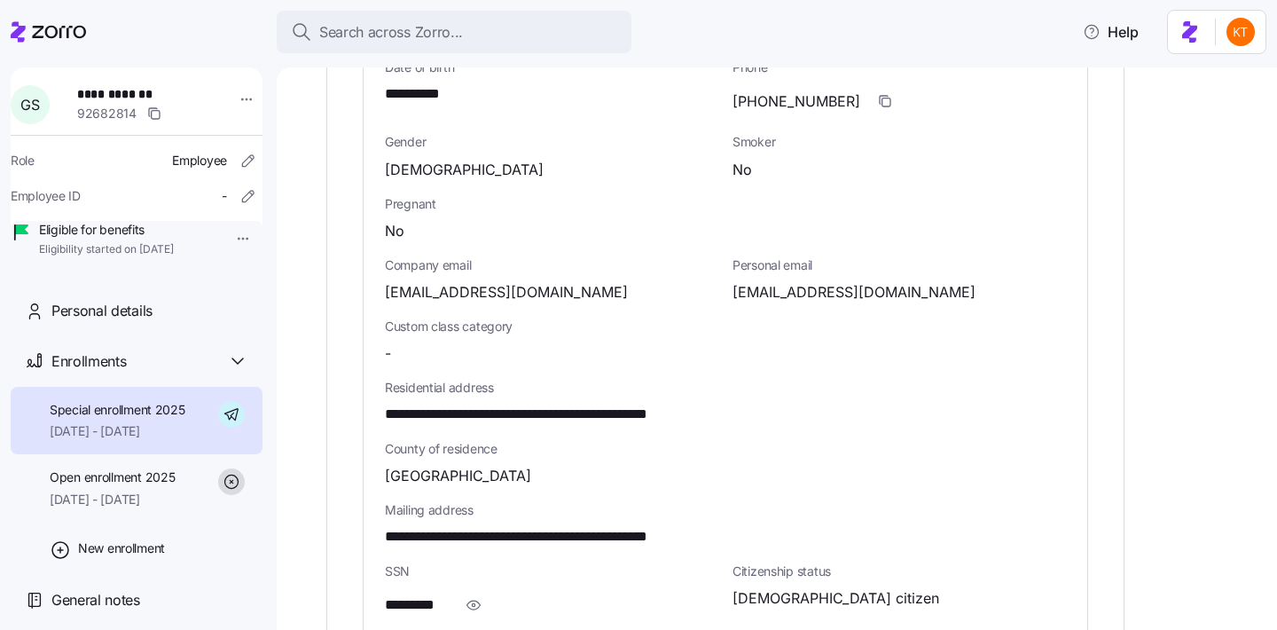
click at [769, 281] on span "ggjamack@gmail.com" at bounding box center [854, 292] width 243 height 22
copy span "ggjamack"
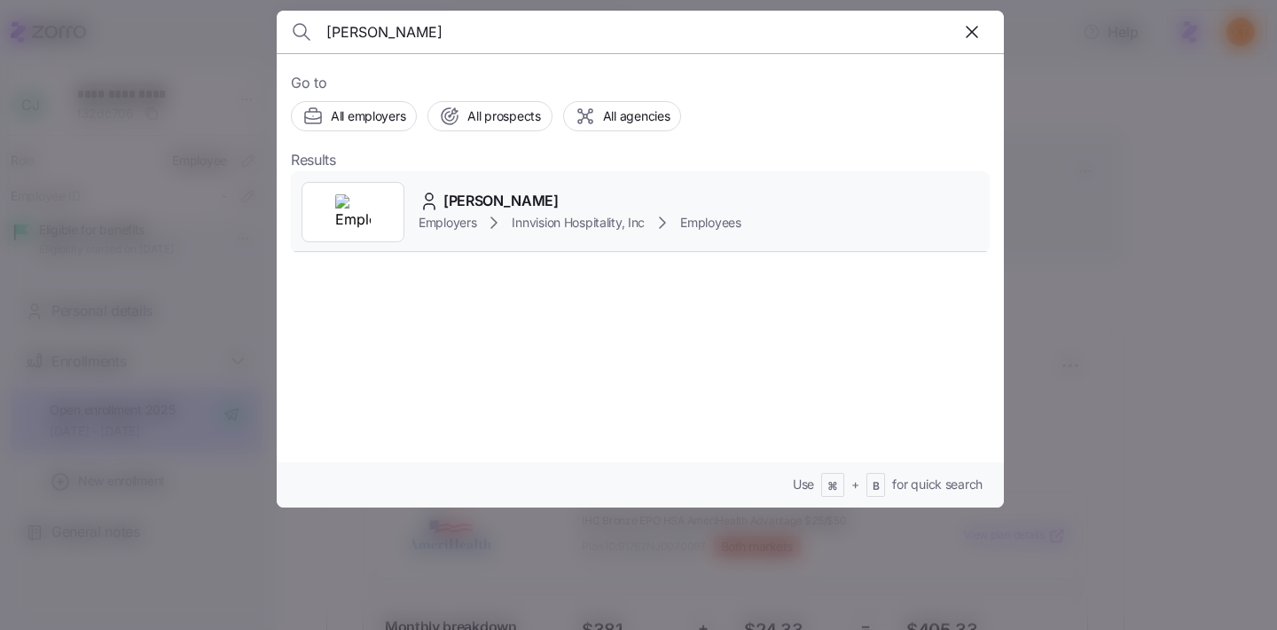
type input "[PERSON_NAME]"
click at [479, 211] on span "Eugenie Bauarschi" at bounding box center [500, 201] width 115 height 22
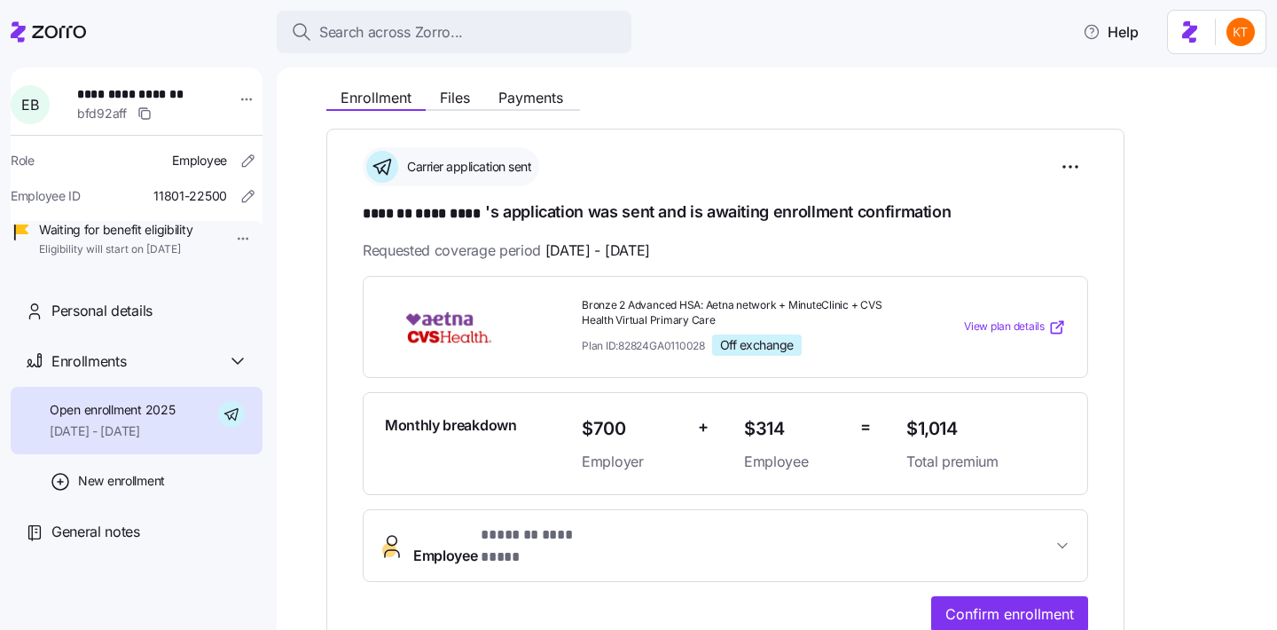
scroll to position [202, 0]
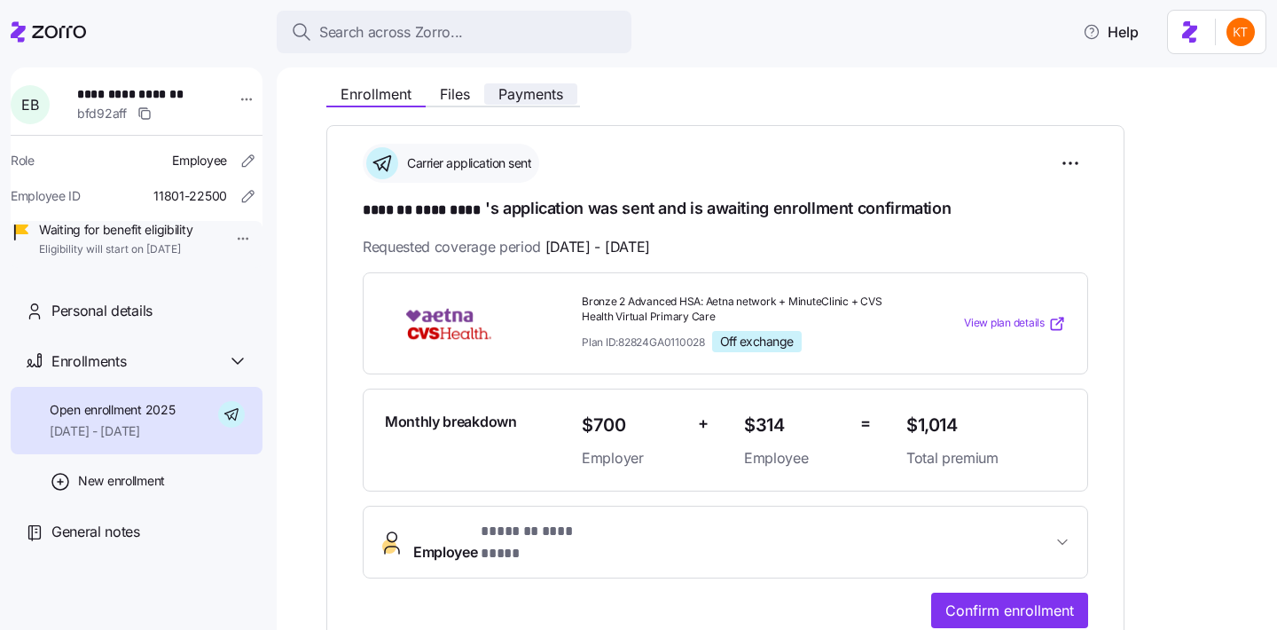
click at [529, 91] on span "Payments" at bounding box center [530, 94] width 65 height 14
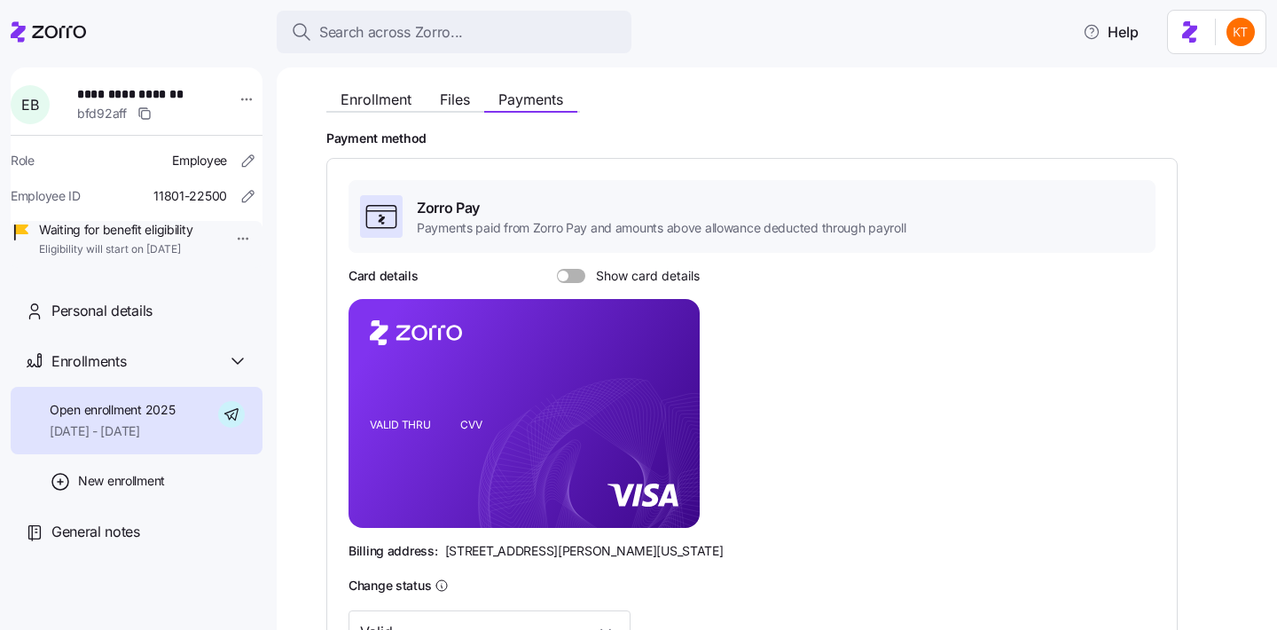
scroll to position [236, 0]
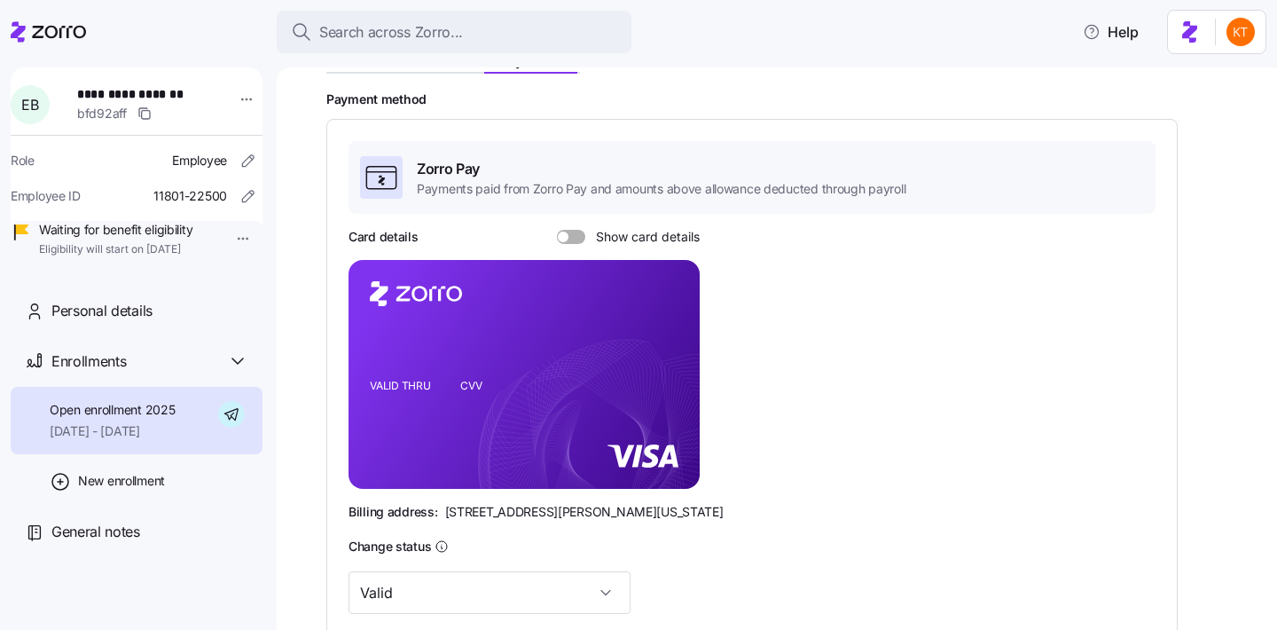
click at [582, 240] on label "Show card details" at bounding box center [628, 237] width 143 height 14
click at [557, 230] on input "Show card details" at bounding box center [557, 230] width 0 height 0
click at [580, 239] on span at bounding box center [579, 236] width 11 height 11
click at [557, 230] on input "Show card details" at bounding box center [557, 230] width 0 height 0
click at [575, 235] on span at bounding box center [578, 237] width 18 height 14
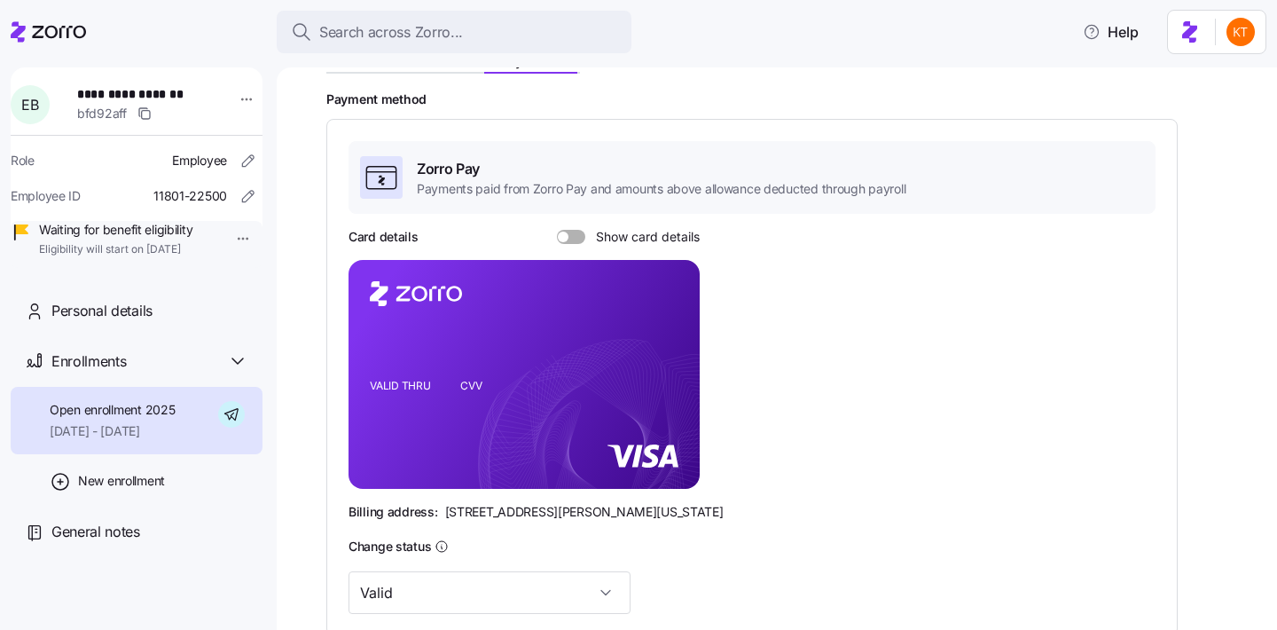
click at [557, 230] on input "Show card details" at bounding box center [557, 230] width 0 height 0
click at [667, 348] on icon "copy-to-clipboard" at bounding box center [667, 342] width 16 height 16
click at [179, 322] on div "Personal details" at bounding box center [149, 311] width 197 height 22
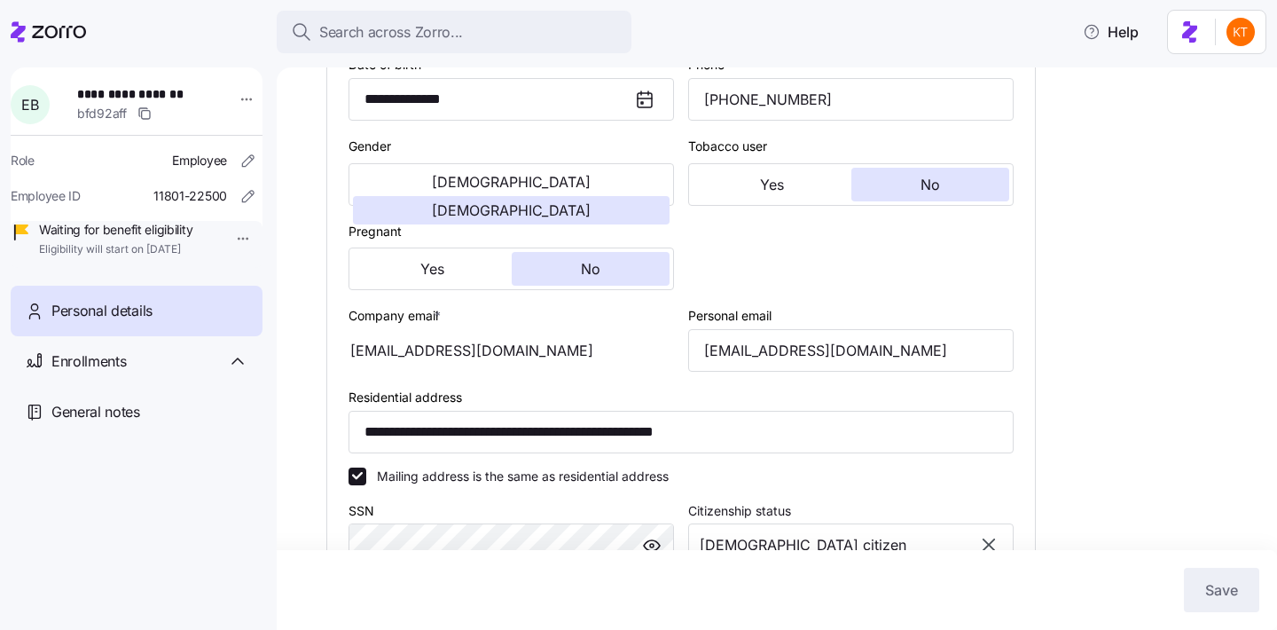
scroll to position [446, 0]
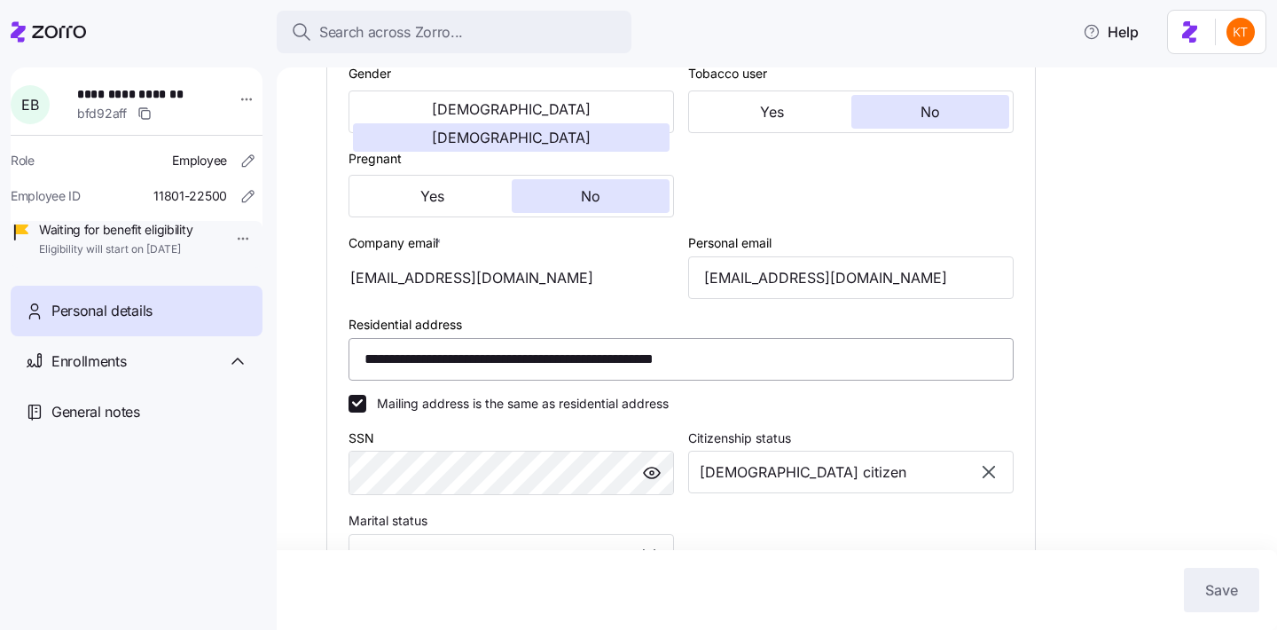
type input "GA"
click at [769, 296] on input "bauarschi@hotmail.com" at bounding box center [851, 277] width 326 height 43
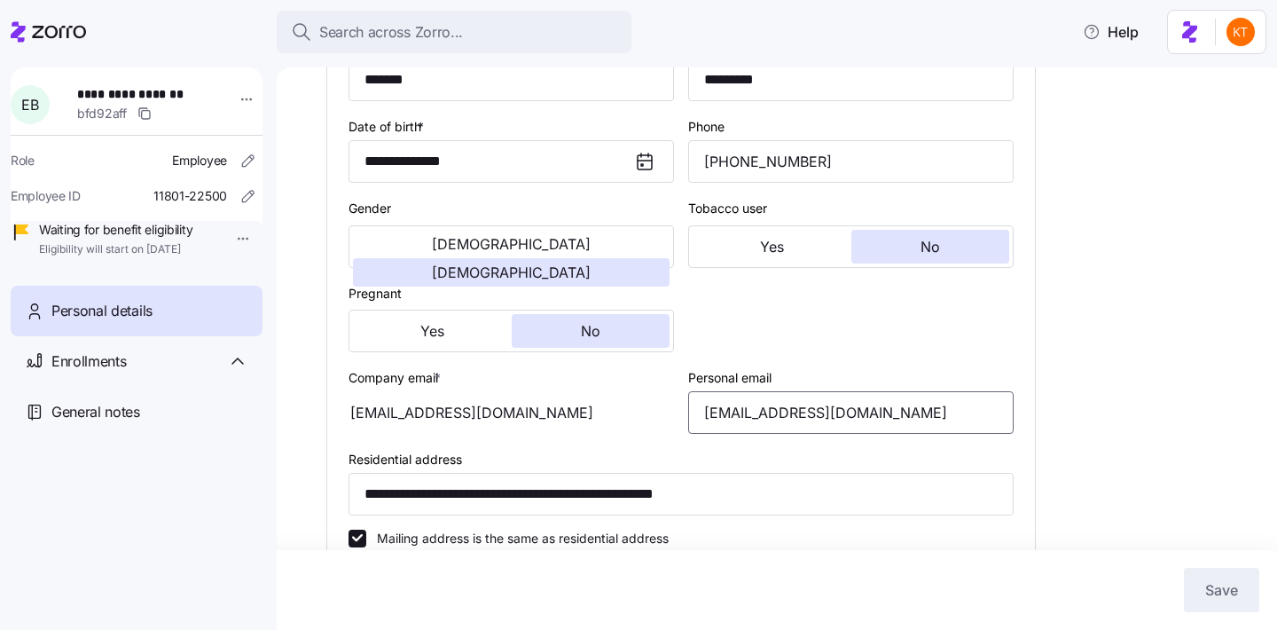
scroll to position [0, 0]
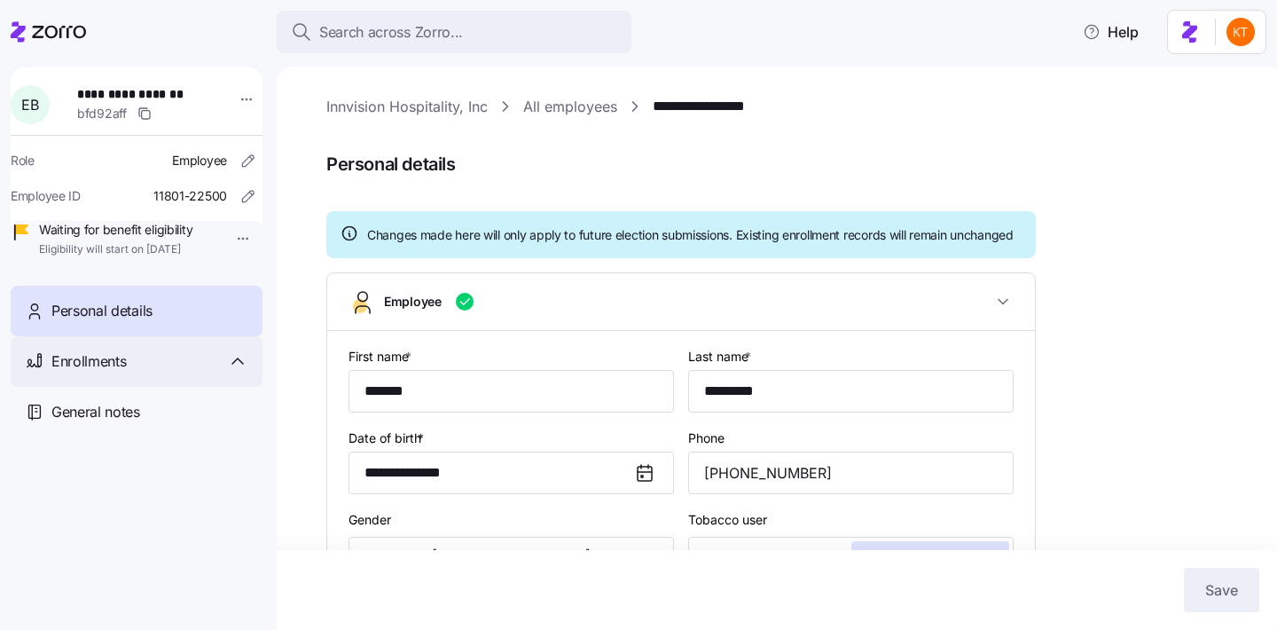
click at [121, 373] on span "Enrollments" at bounding box center [88, 361] width 75 height 22
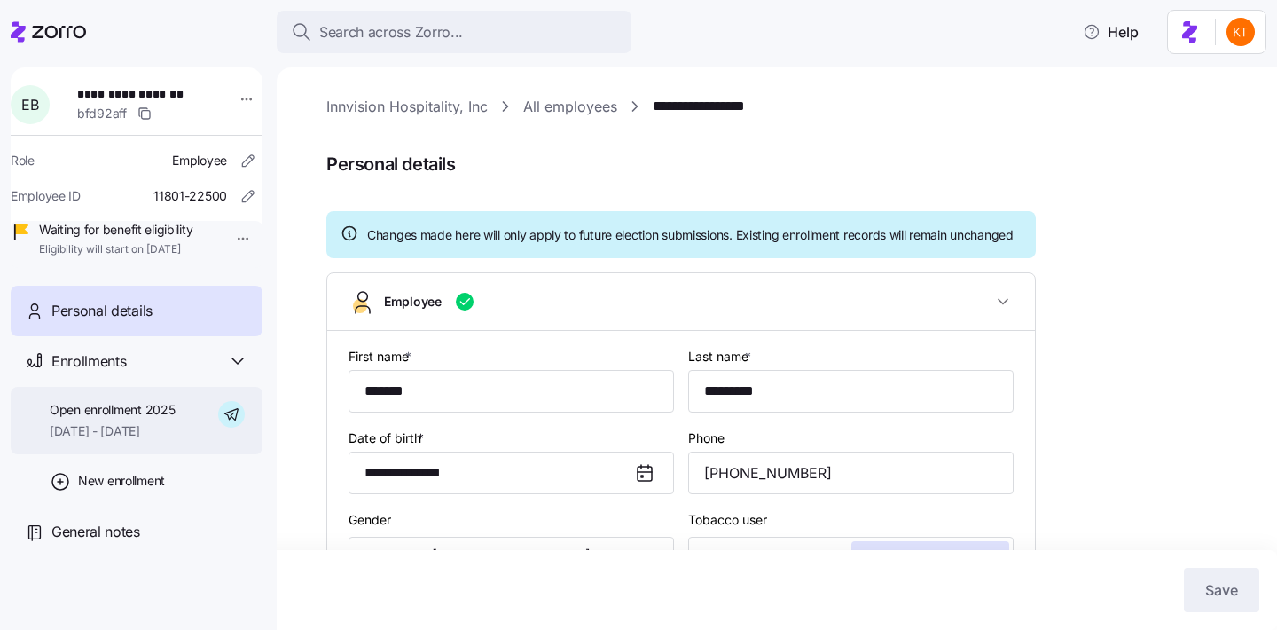
click at [131, 419] on span "Open enrollment 2025" at bounding box center [112, 410] width 125 height 18
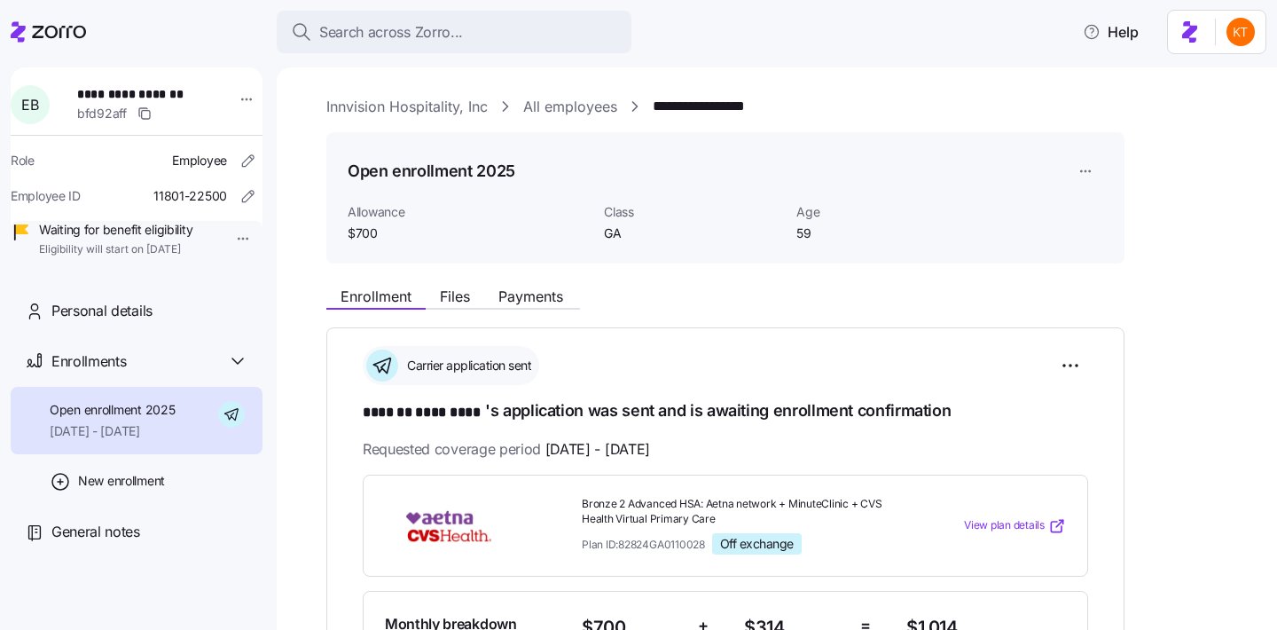
scroll to position [289, 0]
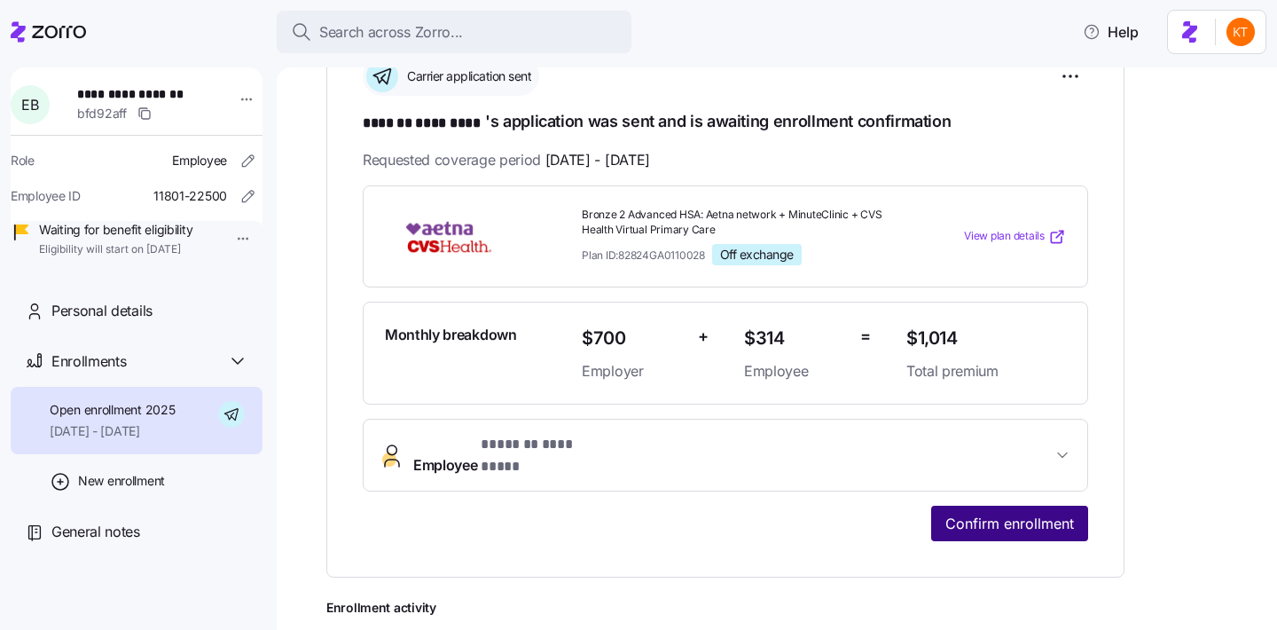
click at [1011, 513] on span "Confirm enrollment" at bounding box center [1009, 523] width 129 height 21
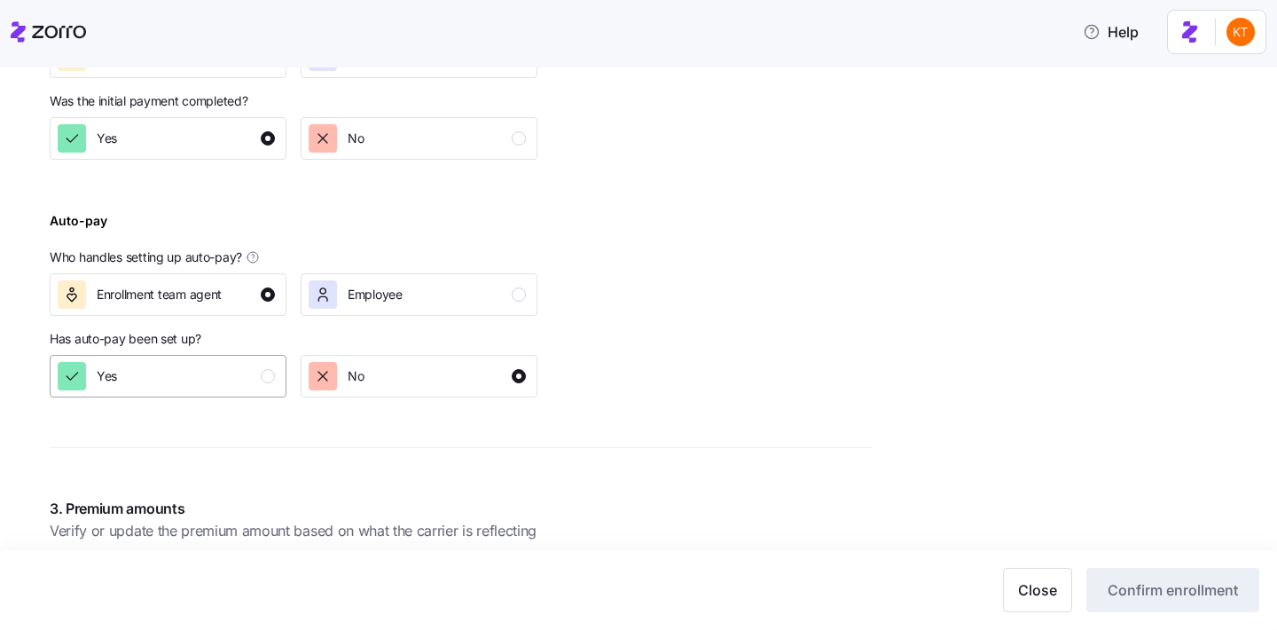
click at [270, 380] on div "button" at bounding box center [268, 376] width 14 height 14
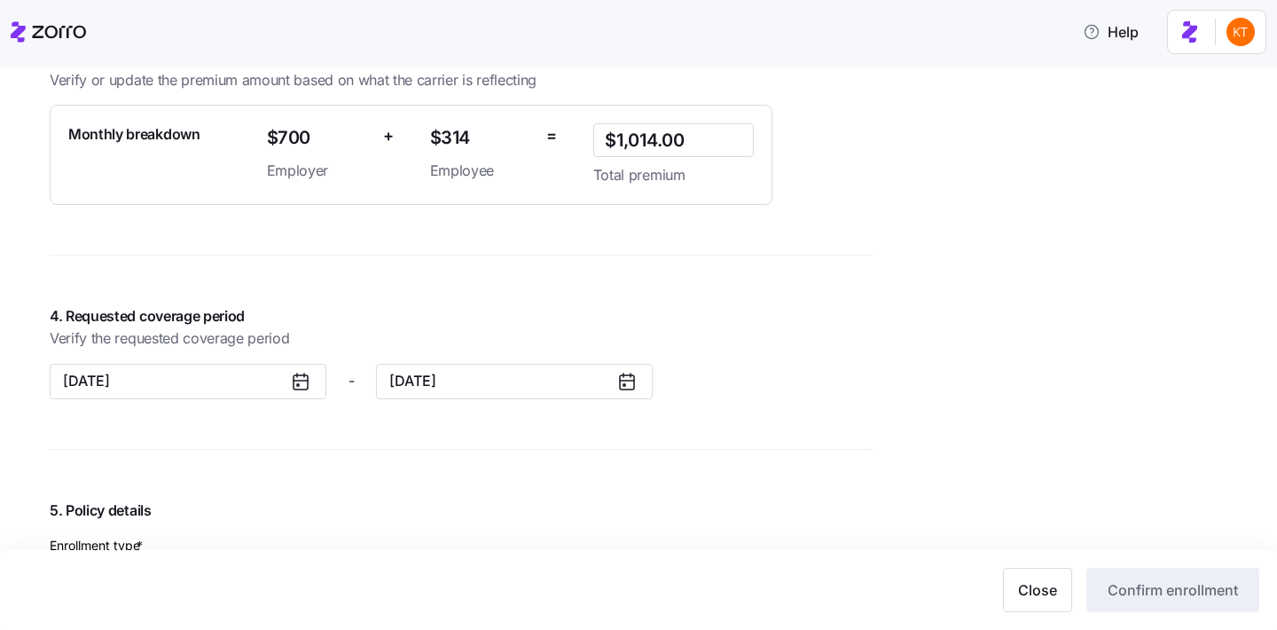
scroll to position [1526, 0]
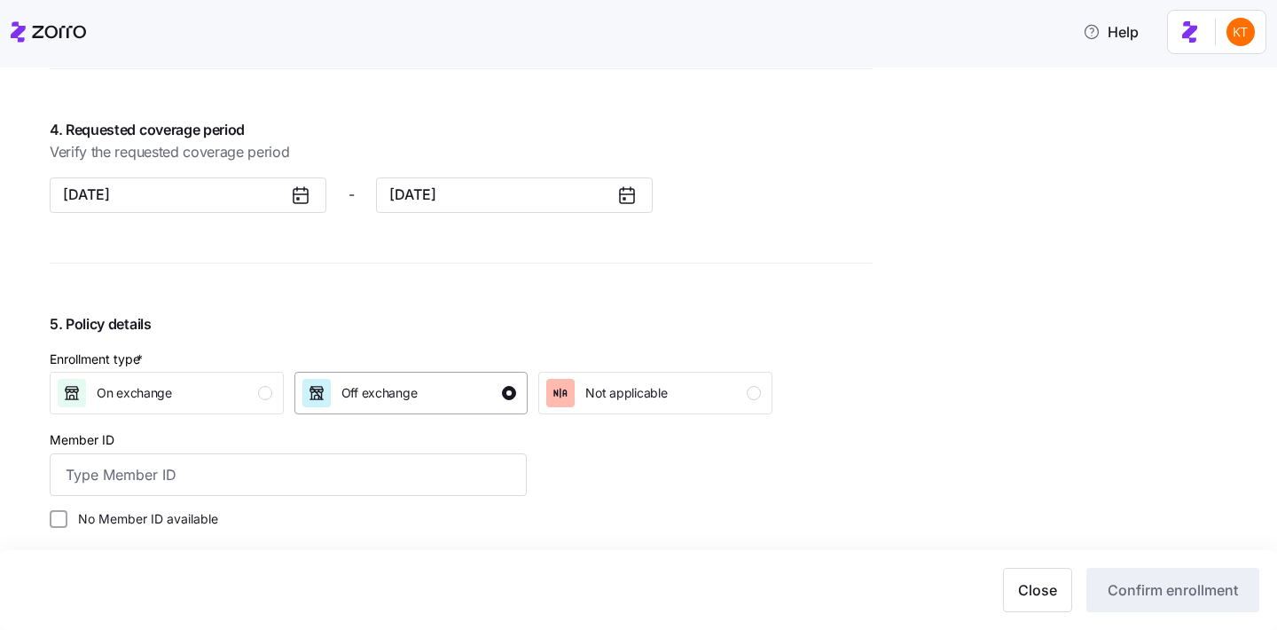
click at [367, 391] on span "Off exchange" at bounding box center [379, 393] width 76 height 18
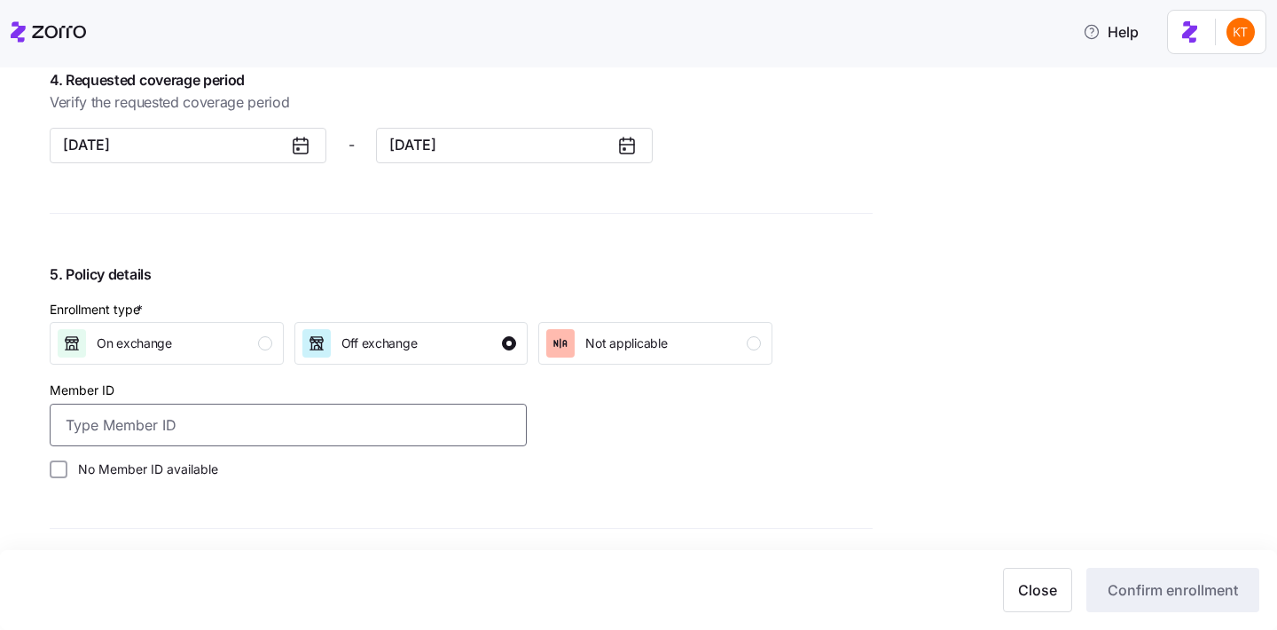
click at [184, 428] on input "Member ID" at bounding box center [288, 425] width 477 height 43
paste input "S000048627"
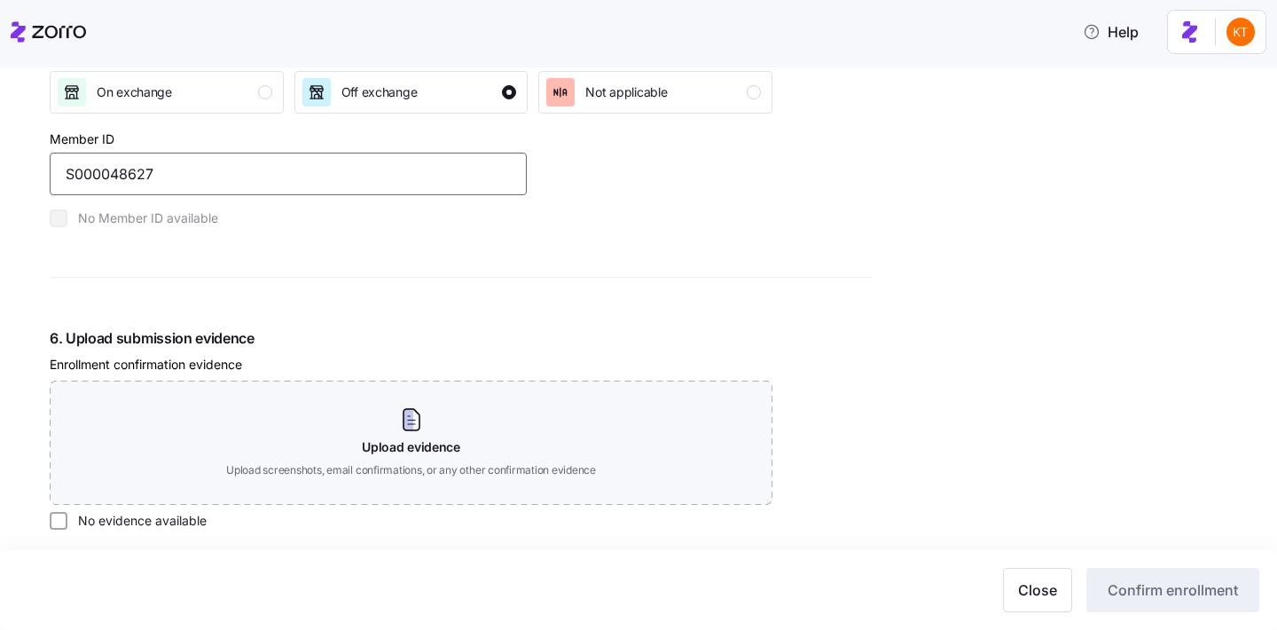
scroll to position [2025, 0]
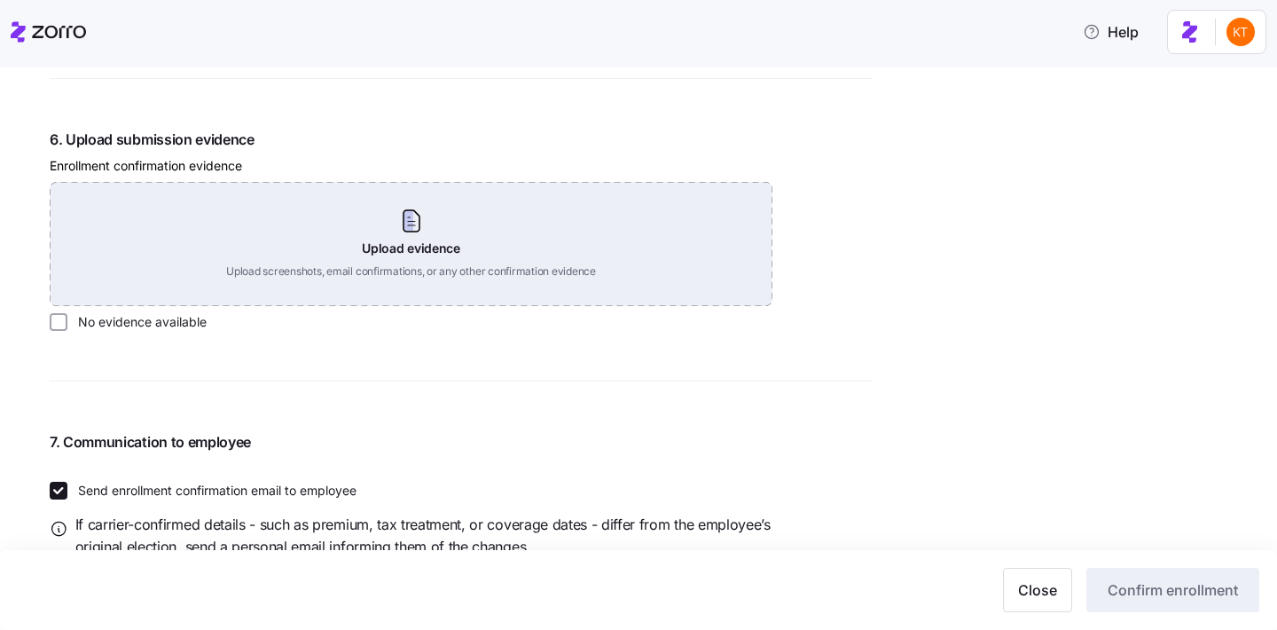
type input "S000048627"
click at [403, 218] on div "Upload evidence Upload screenshots, email confirmations, or any other confirmat…" at bounding box center [411, 244] width 723 height 124
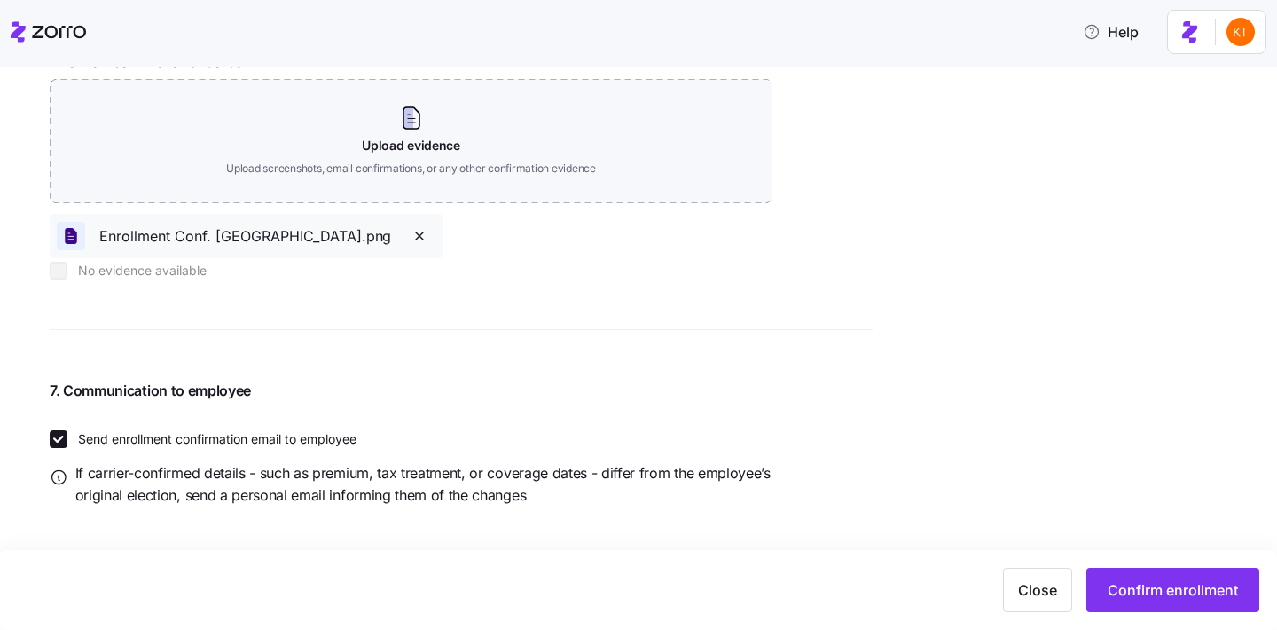
scroll to position [2134, 0]
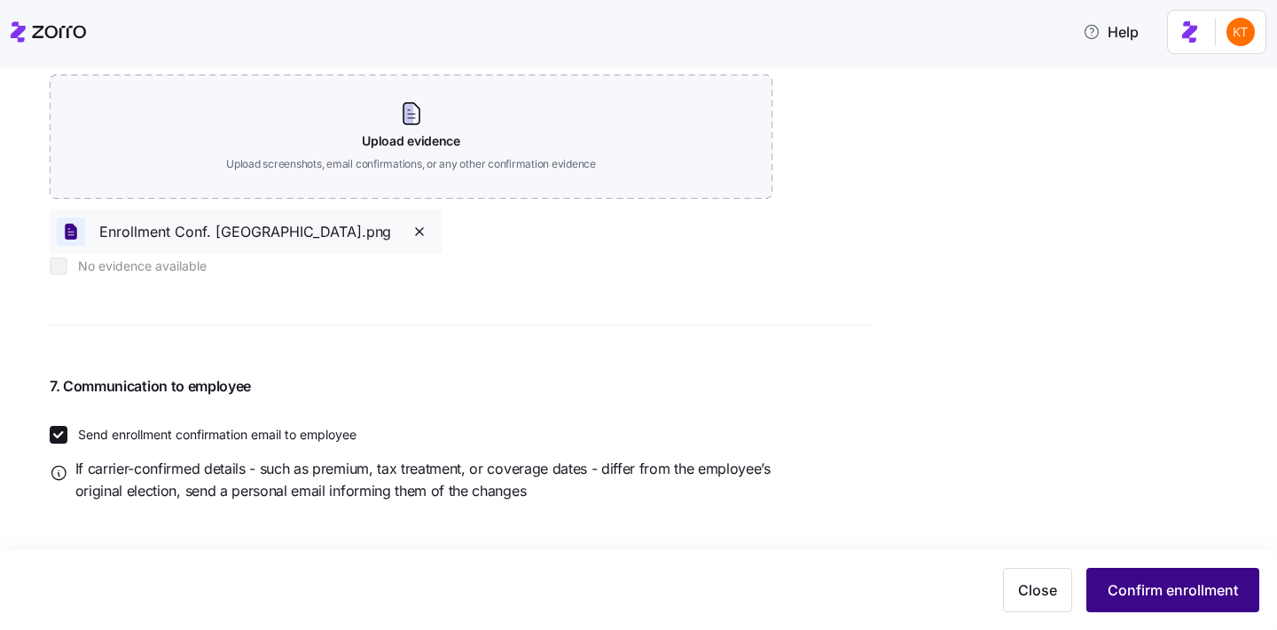
click at [1250, 596] on button "Confirm enrollment" at bounding box center [1172, 590] width 173 height 44
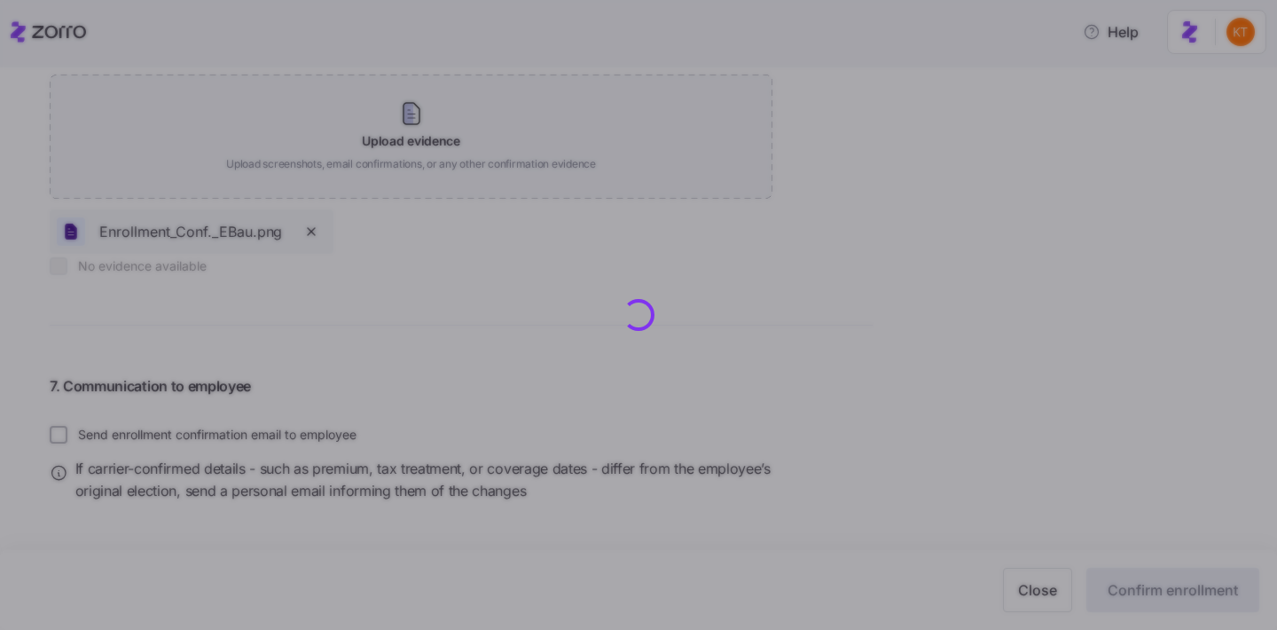
type input "S000048627"
checkbox input "false"
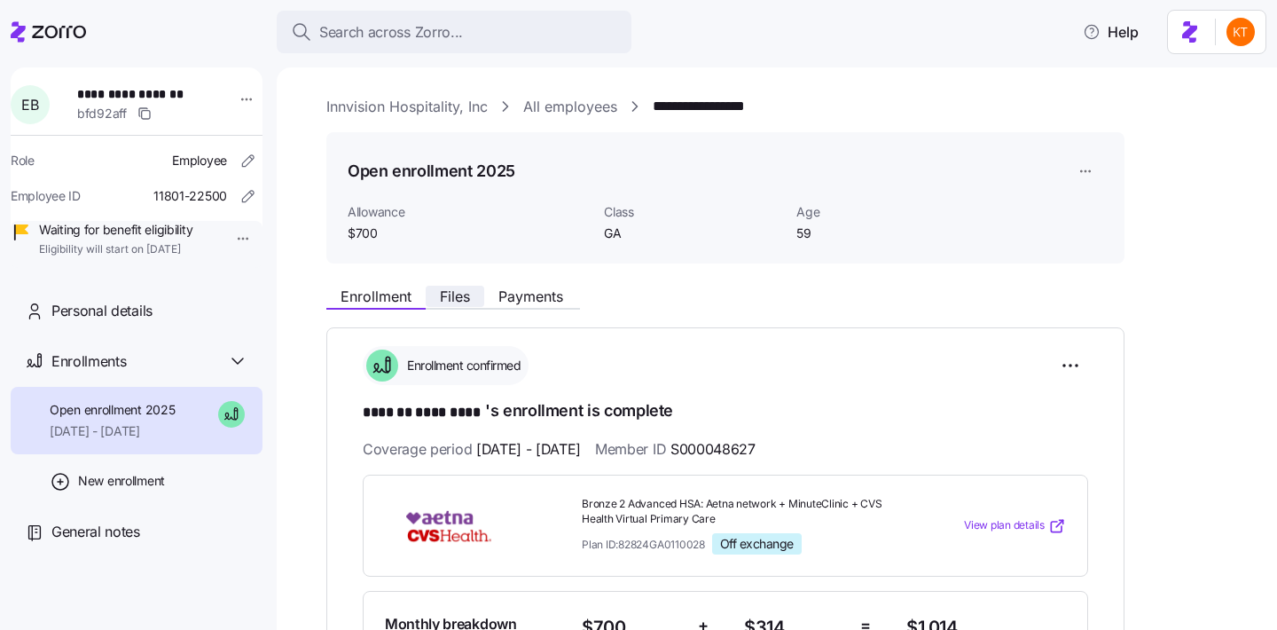
click at [467, 299] on span "Files" at bounding box center [455, 296] width 30 height 14
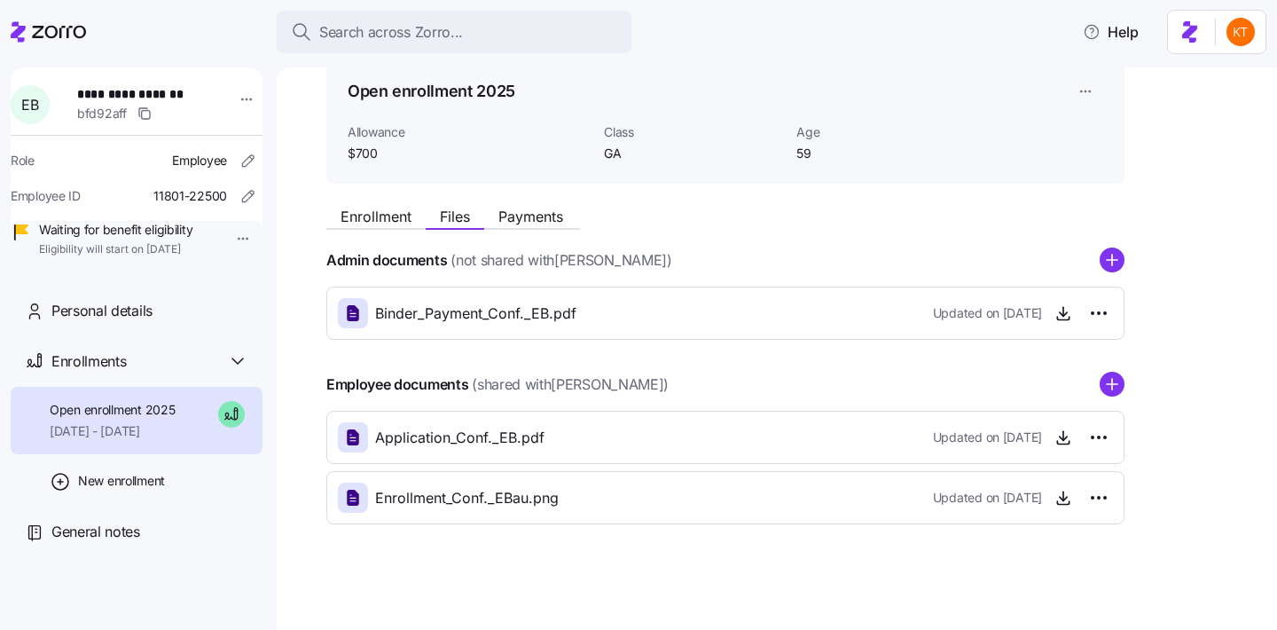
scroll to position [81, 0]
click at [1104, 389] on circle "add icon" at bounding box center [1112, 384] width 23 height 23
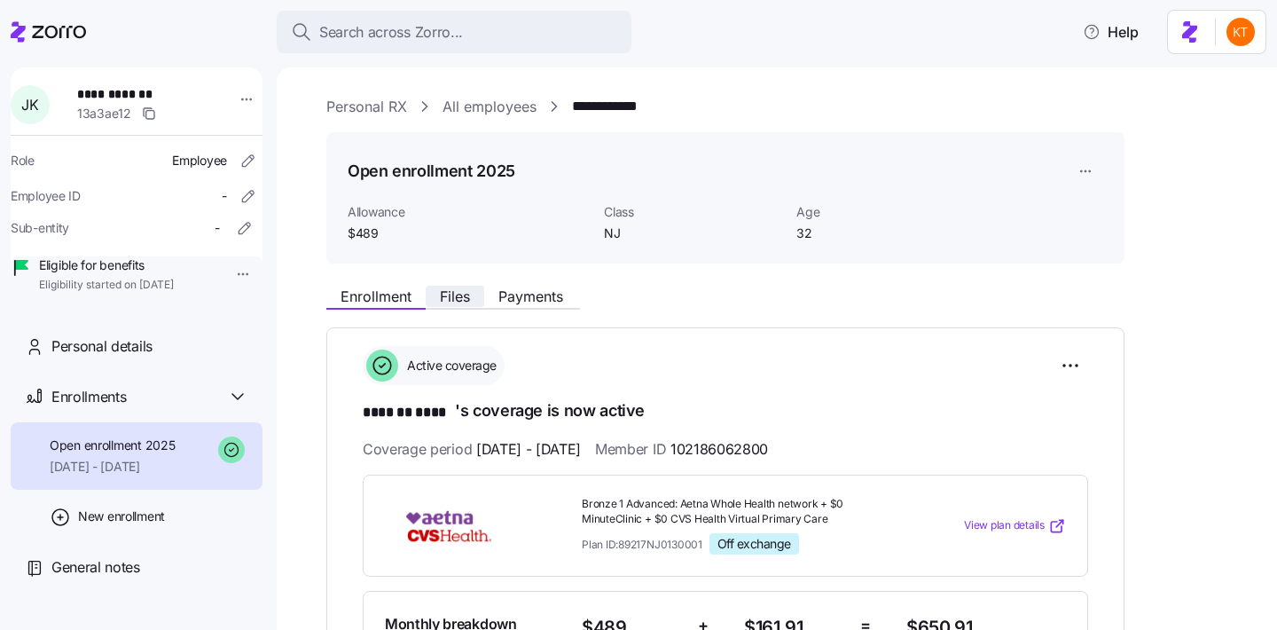
drag, startPoint x: 475, startPoint y: 302, endPoint x: 484, endPoint y: 301, distance: 9.8
click at [475, 301] on button "Files" at bounding box center [455, 296] width 59 height 21
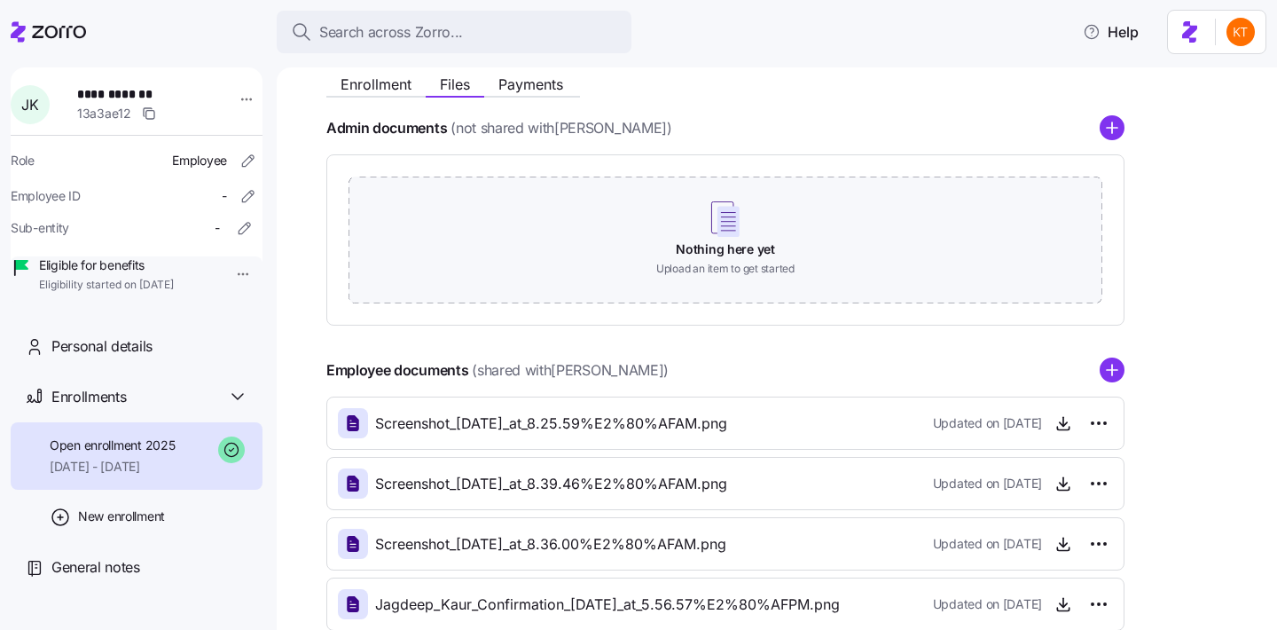
scroll to position [251, 0]
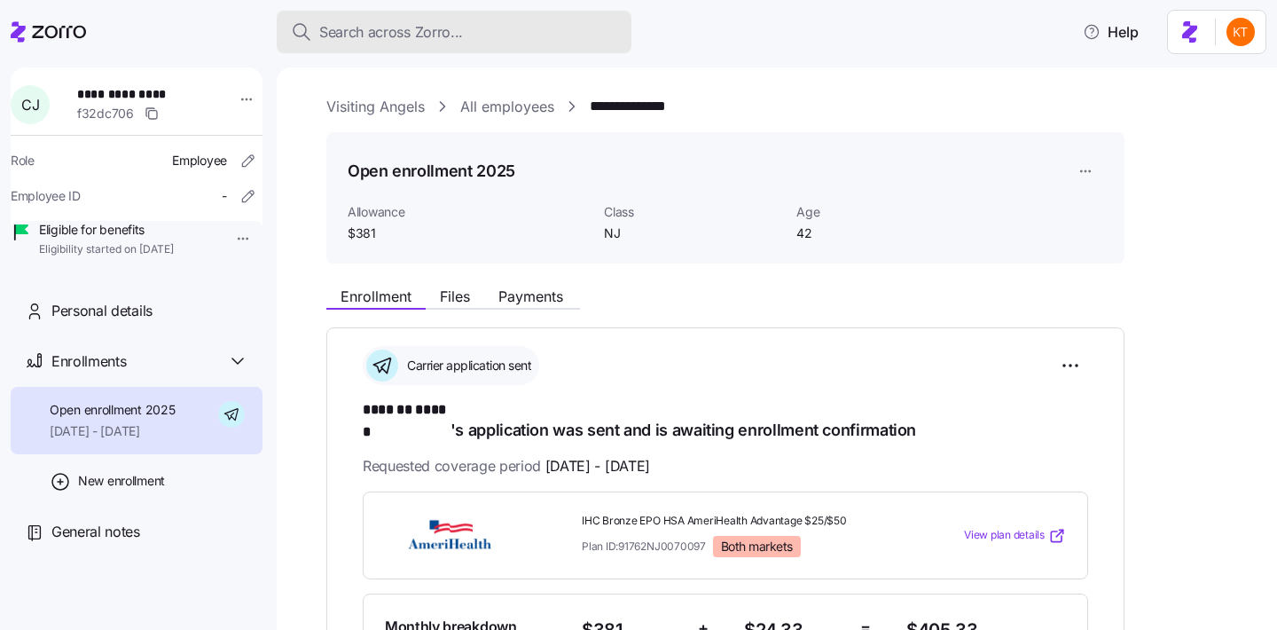
click at [350, 43] on button "Search across Zorro..." at bounding box center [454, 32] width 355 height 43
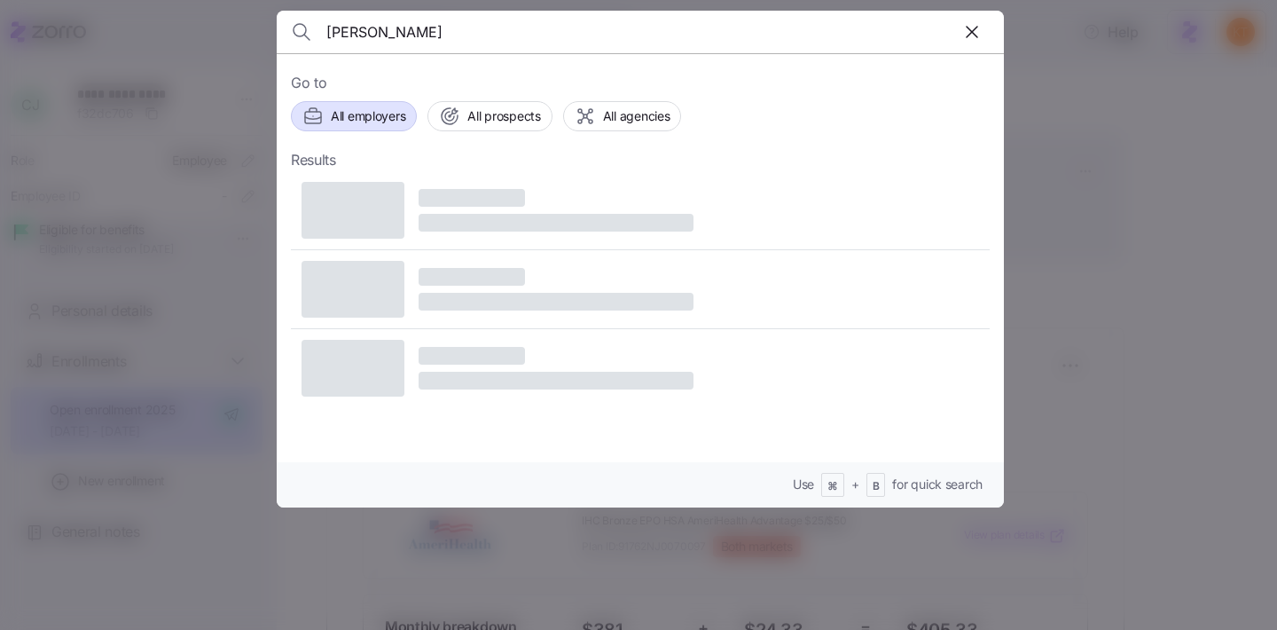
type input "[PERSON_NAME]"
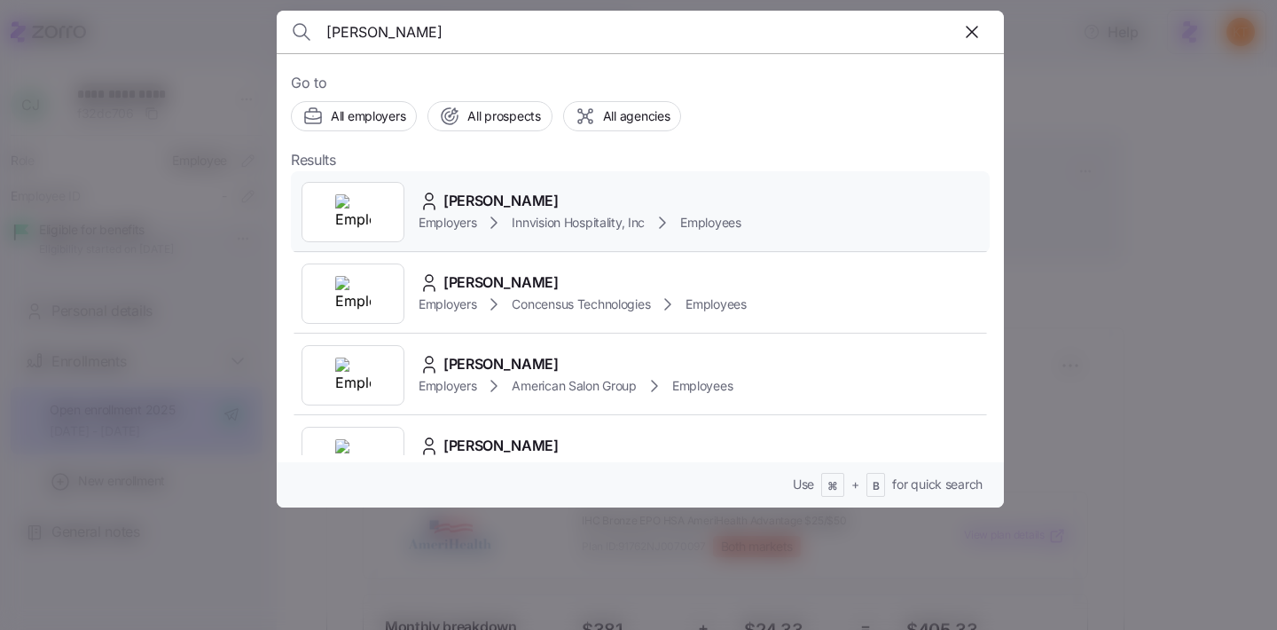
click at [579, 228] on span "Innvision Hospitality, Inc" at bounding box center [578, 223] width 133 height 18
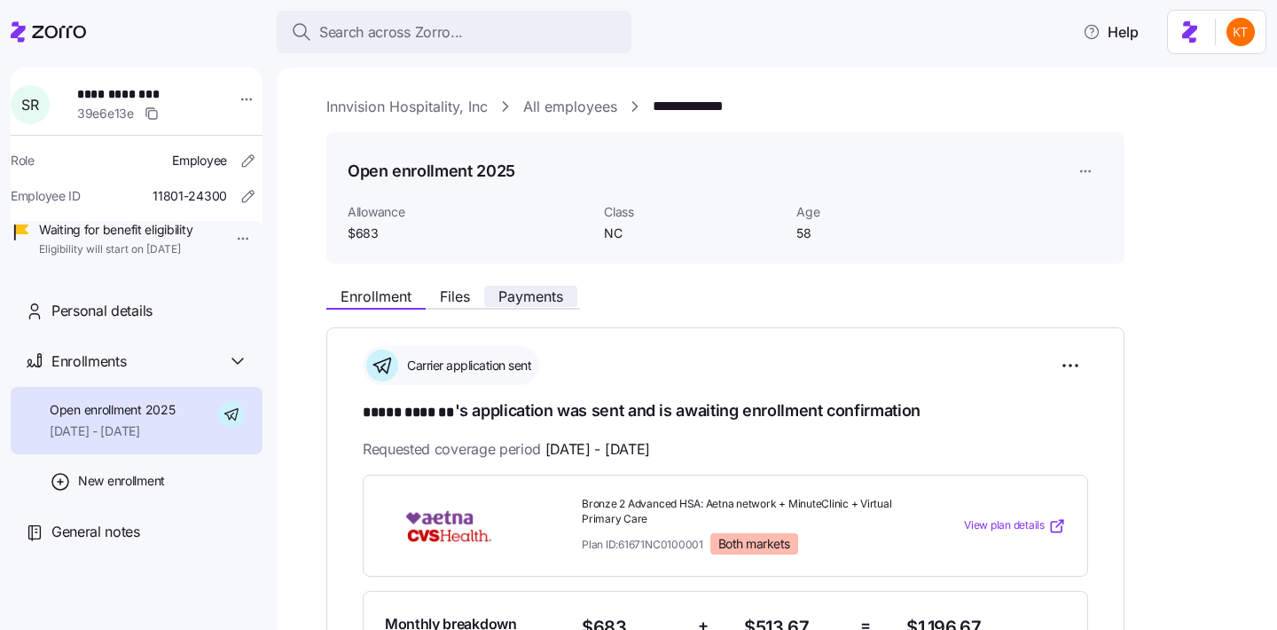
click at [534, 293] on span "Payments" at bounding box center [530, 296] width 65 height 14
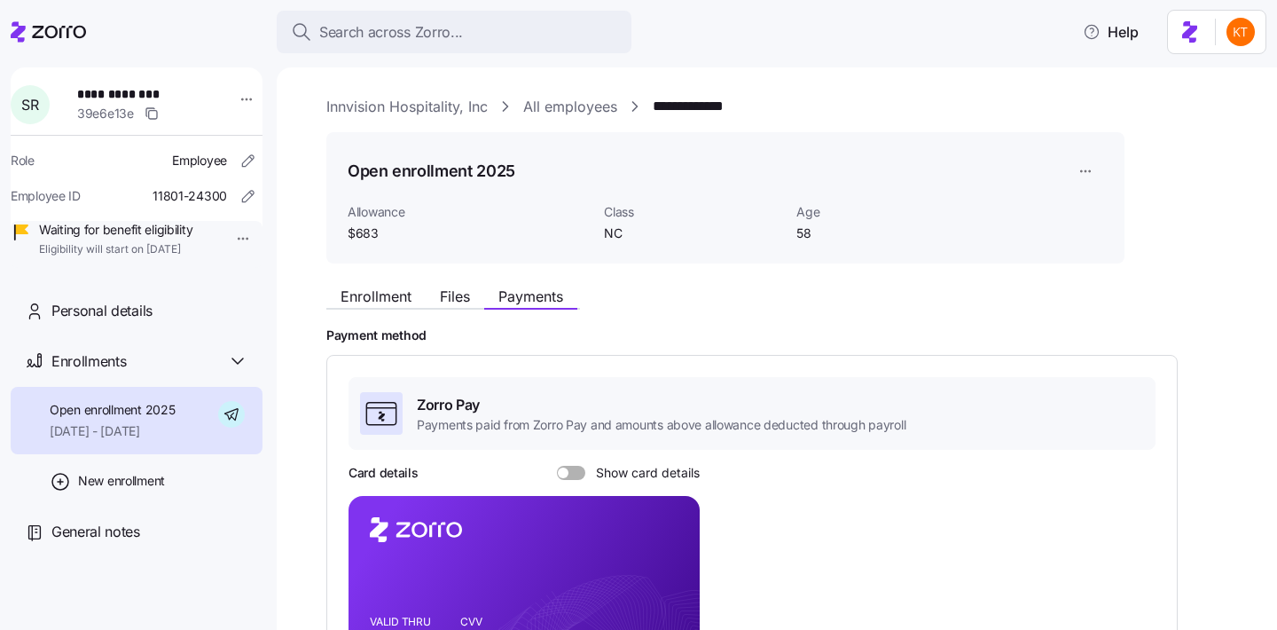
click at [577, 462] on div "Zorro Pay Payments paid from Zorro Pay and amounts above allowance deducted thr…" at bounding box center [752, 613] width 807 height 473
click at [580, 474] on span at bounding box center [578, 473] width 18 height 14
click at [557, 466] on input "Show card details" at bounding box center [557, 466] width 0 height 0
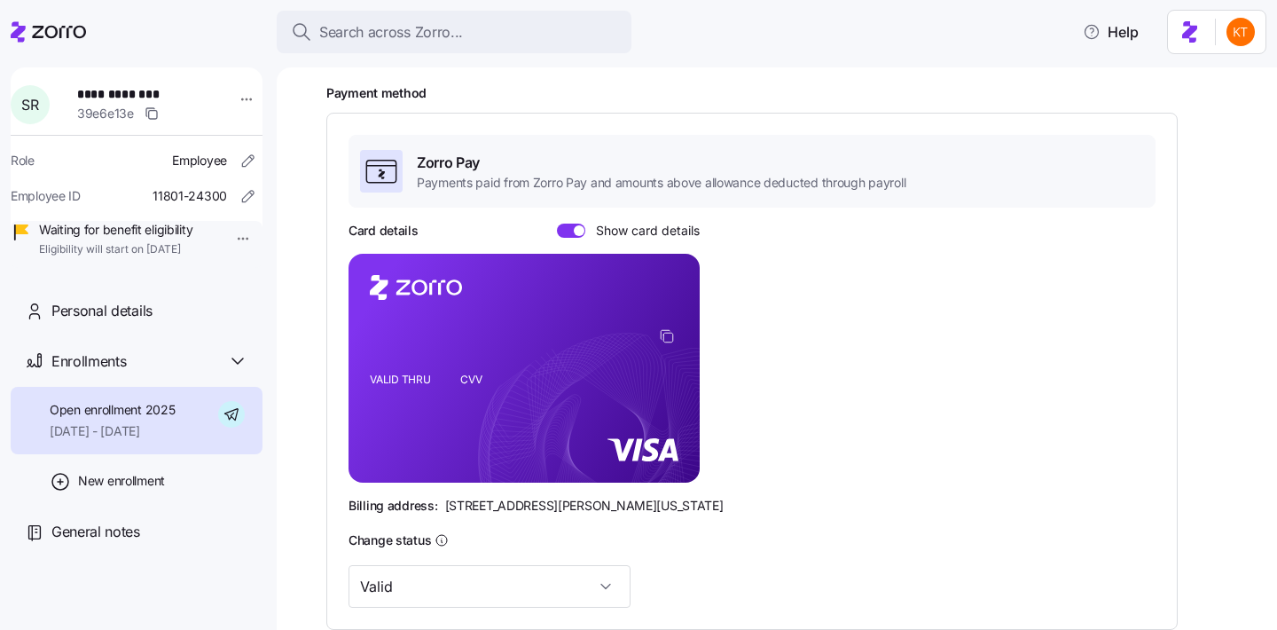
scroll to position [273, 0]
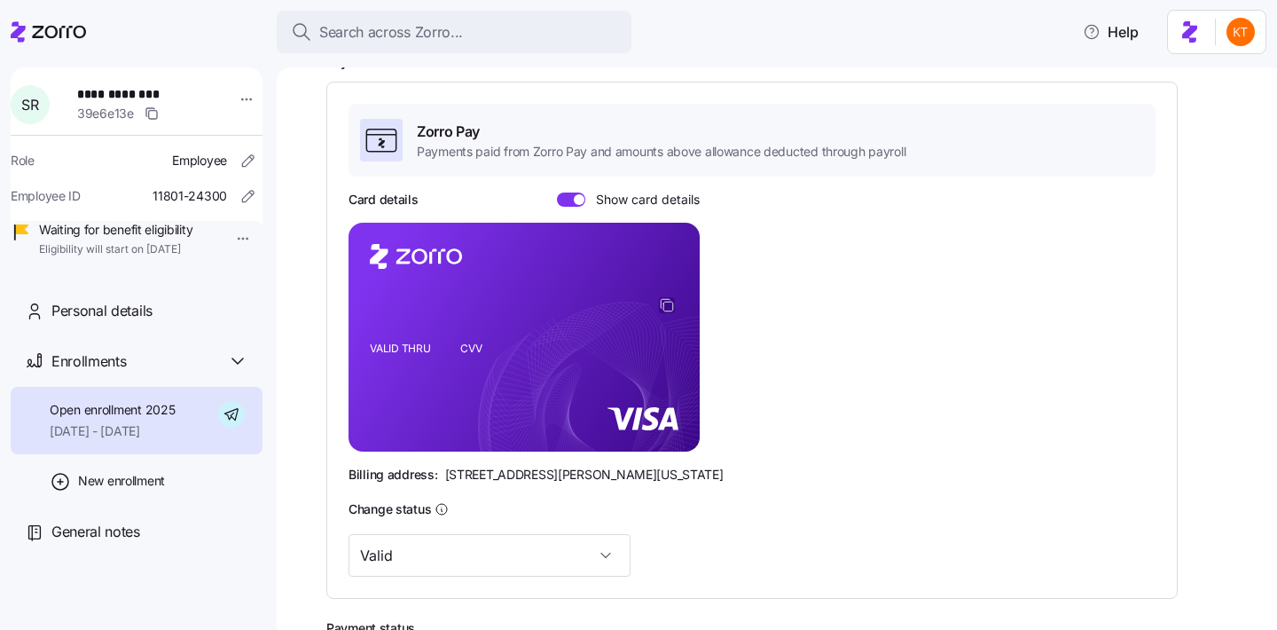
click at [667, 308] on icon "copy-to-clipboard" at bounding box center [667, 305] width 16 height 16
click at [176, 322] on div "Personal details" at bounding box center [149, 311] width 197 height 22
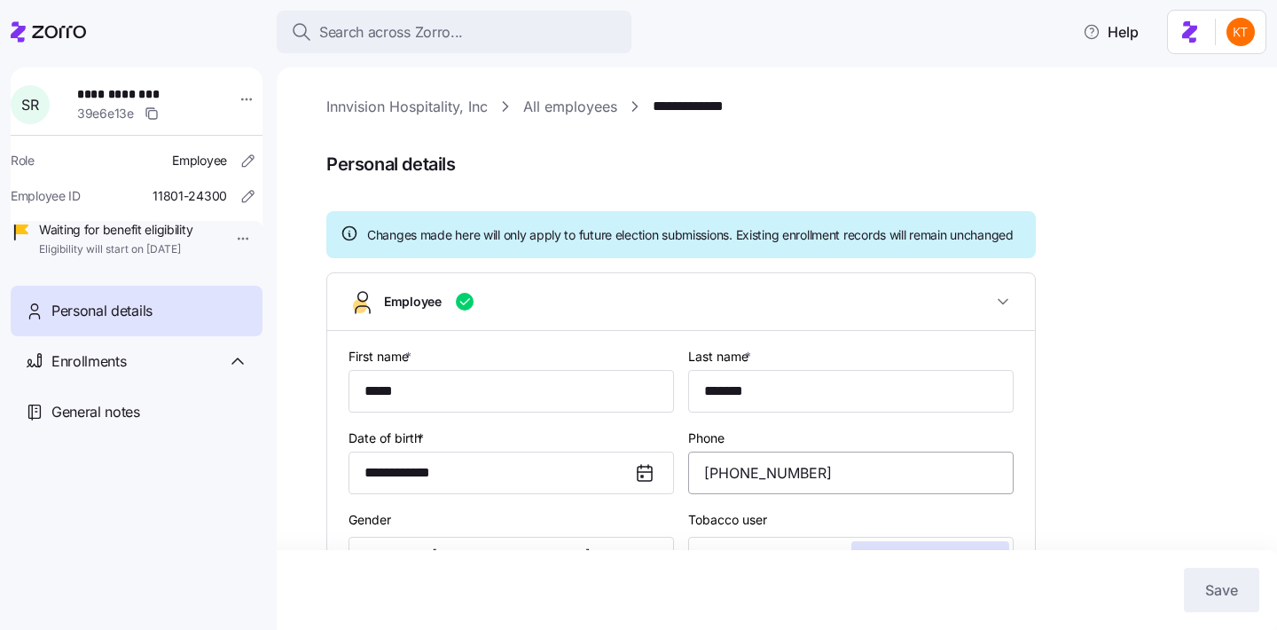
type input "NC"
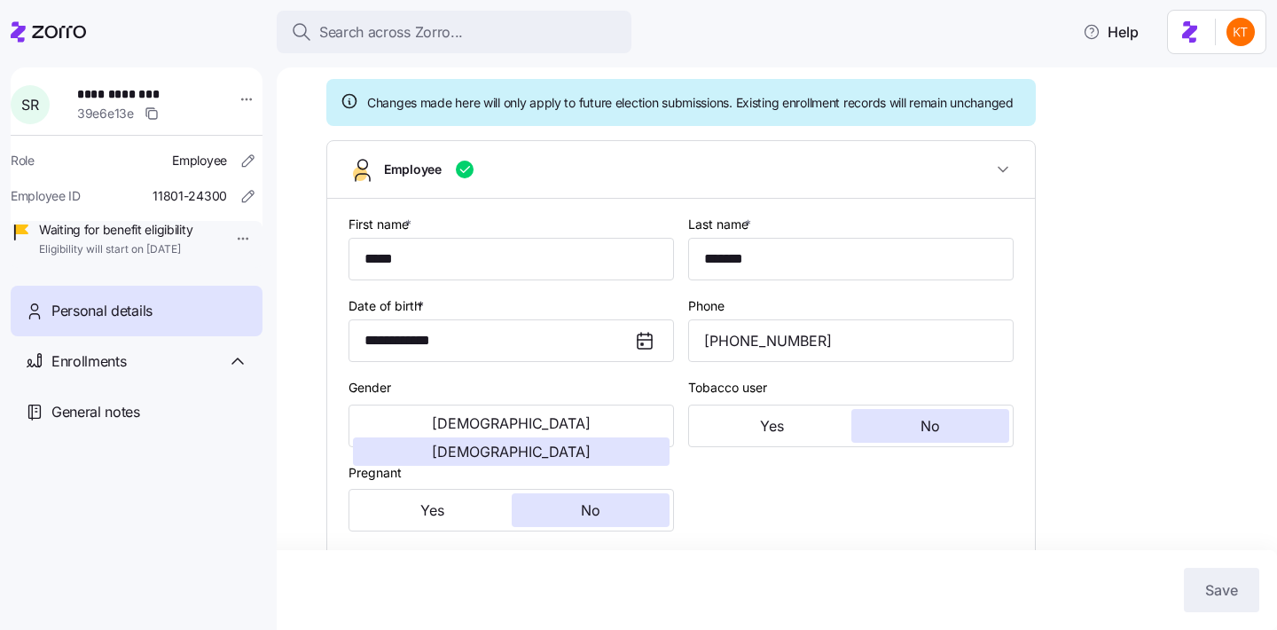
scroll to position [203, 0]
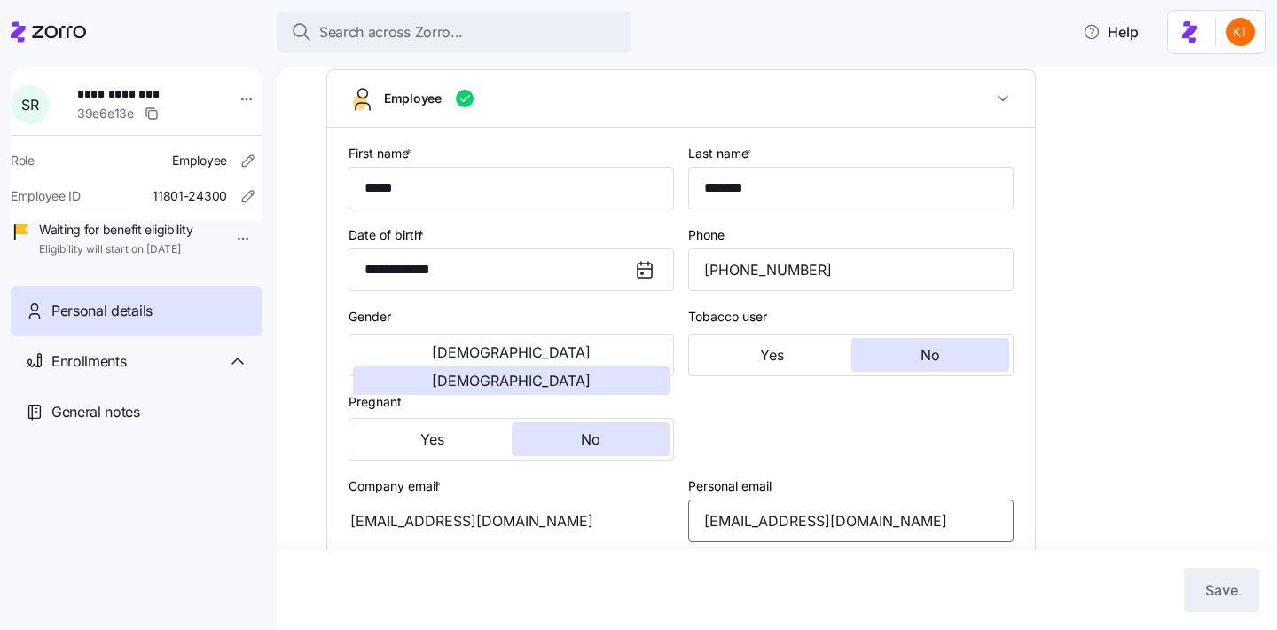
click at [768, 533] on input "[EMAIL_ADDRESS][DOMAIN_NAME]" at bounding box center [851, 520] width 326 height 43
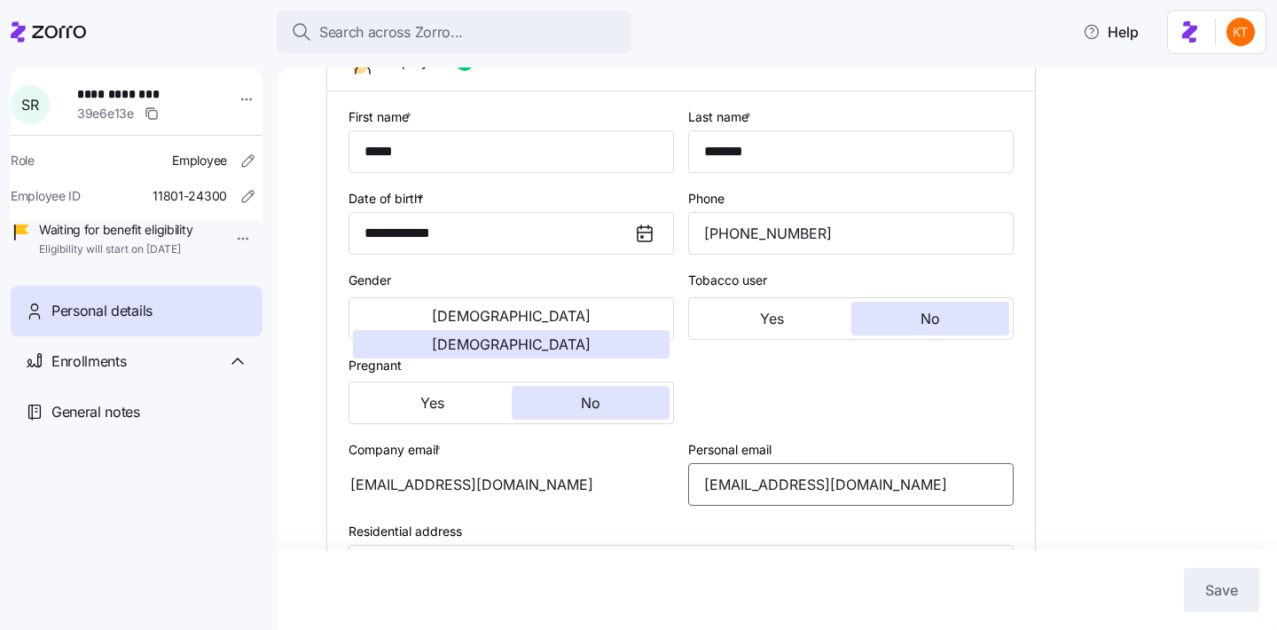
scroll to position [0, 0]
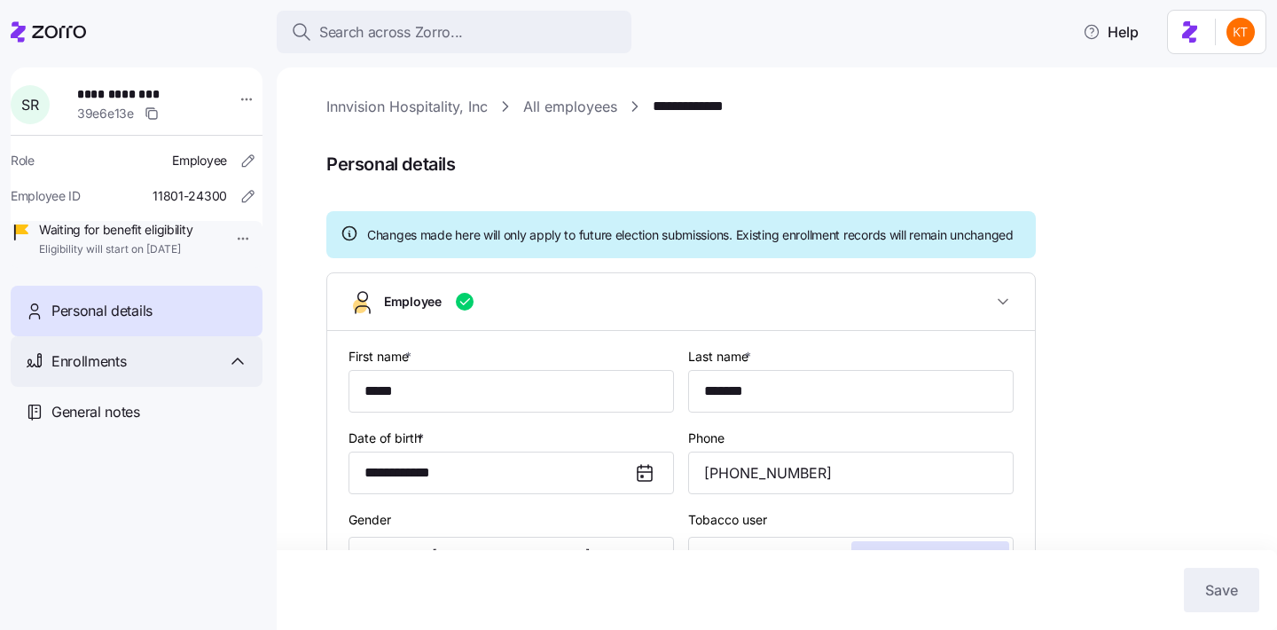
click at [141, 373] on div "Enrollments" at bounding box center [149, 361] width 197 height 22
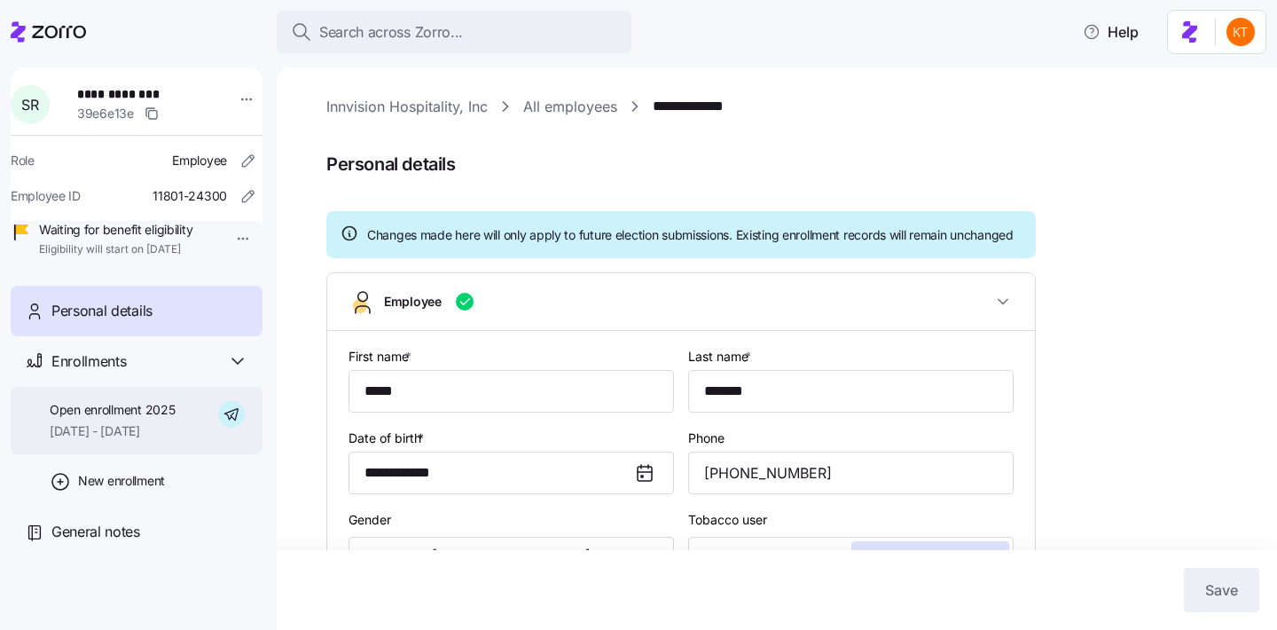
drag, startPoint x: 158, startPoint y: 458, endPoint x: 247, endPoint y: 451, distance: 88.9
click at [158, 440] on span "[DATE] - [DATE]" at bounding box center [112, 431] width 125 height 18
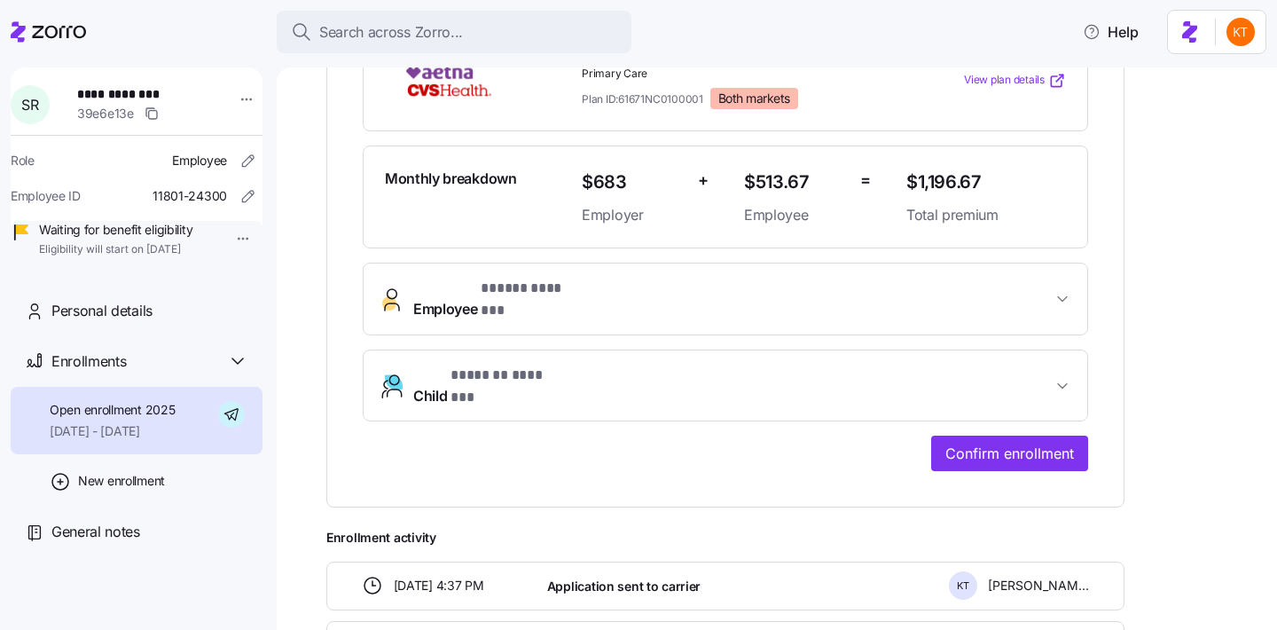
scroll to position [620, 0]
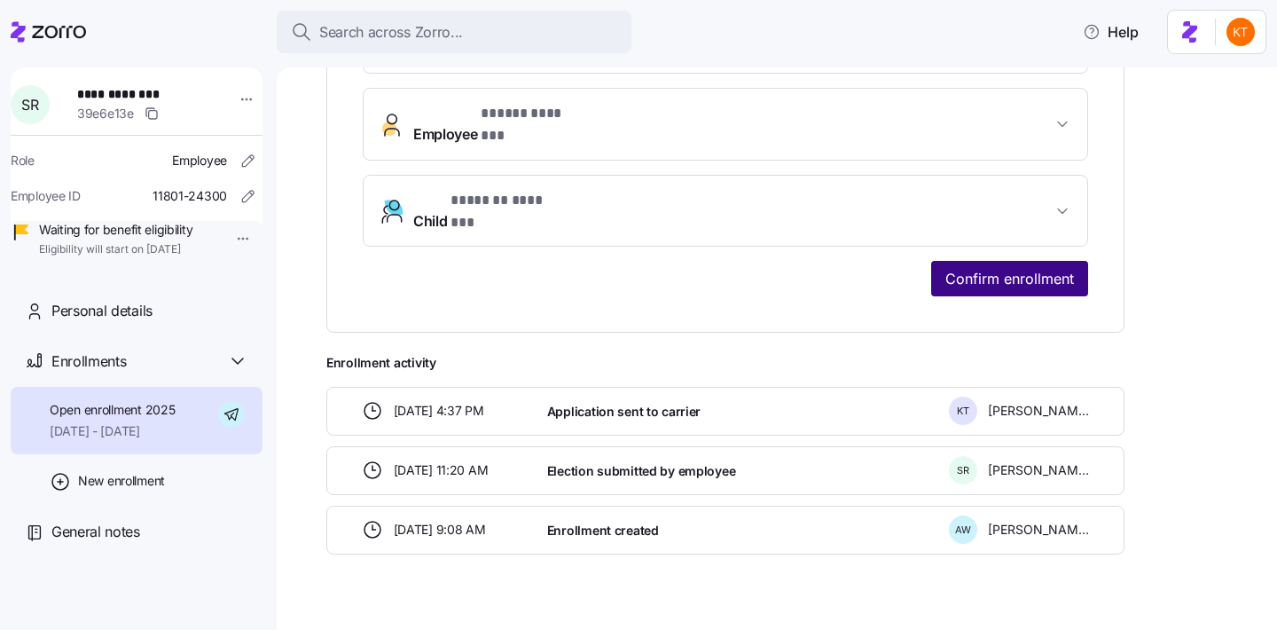
click at [998, 268] on span "Confirm enrollment" at bounding box center [1009, 278] width 129 height 21
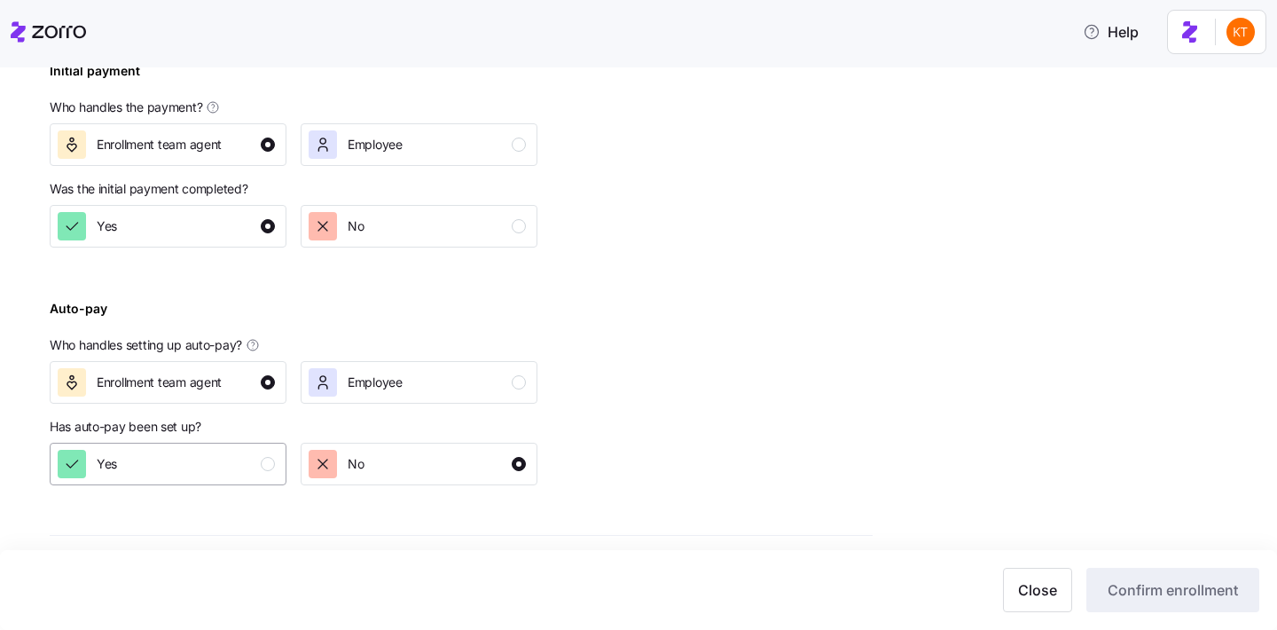
click at [248, 451] on div "Yes" at bounding box center [166, 464] width 217 height 28
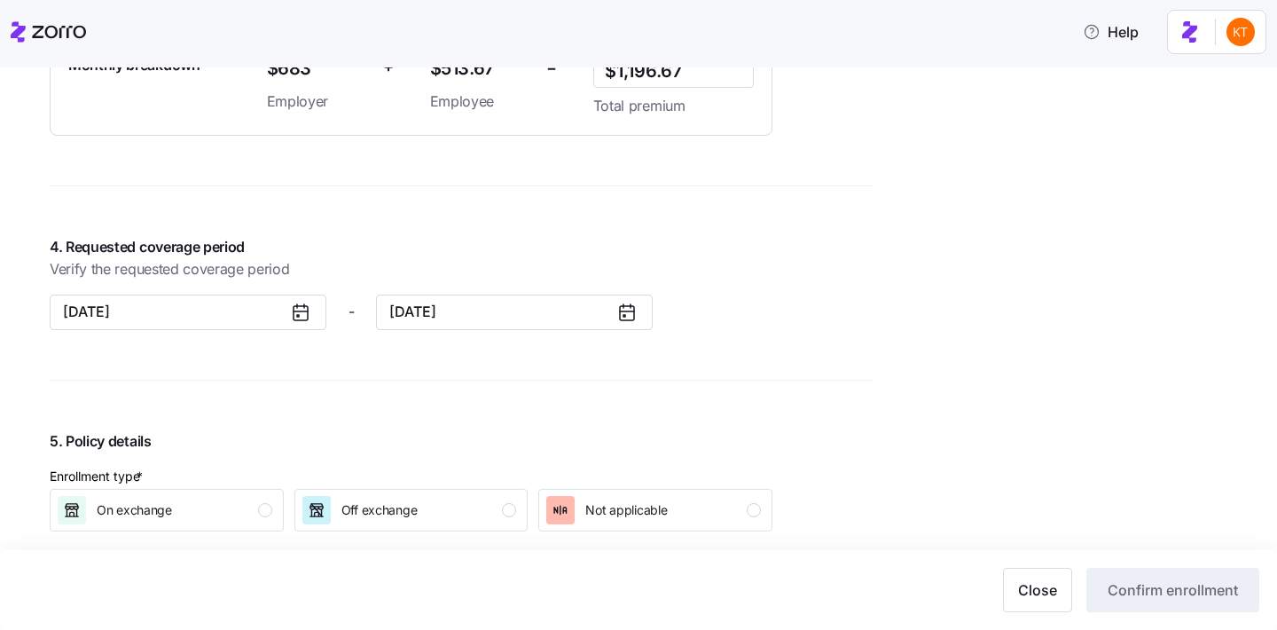
scroll to position [1820, 0]
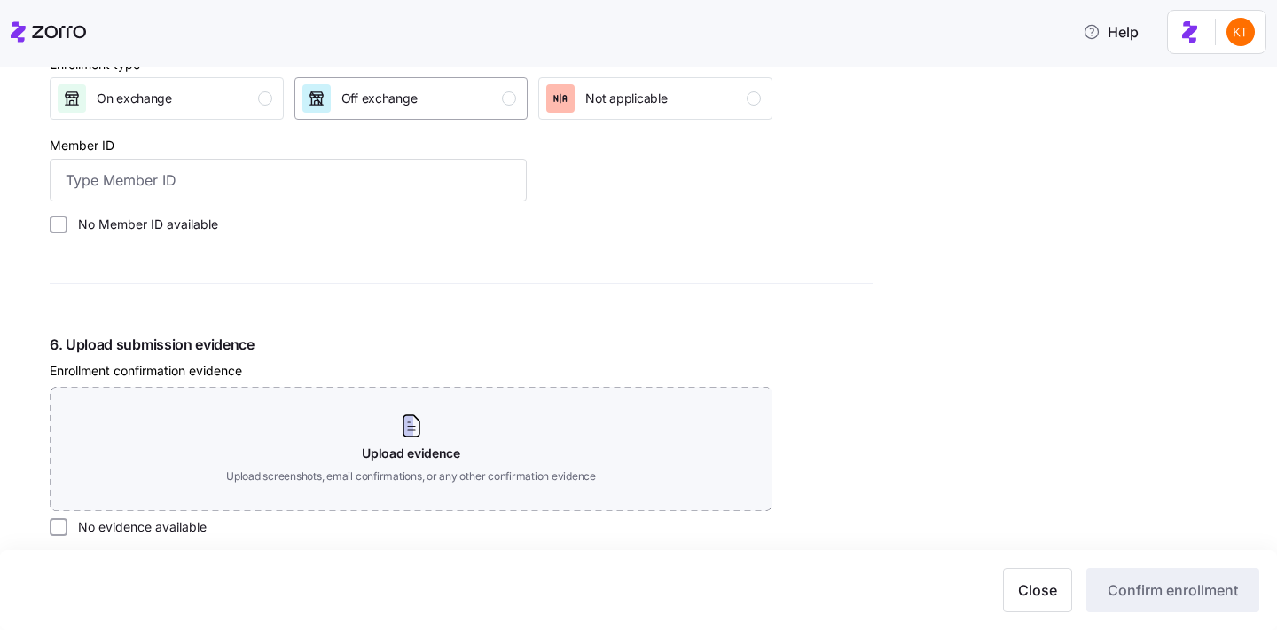
click at [382, 114] on button "Off exchange" at bounding box center [411, 98] width 234 height 43
click at [373, 164] on input "Member ID" at bounding box center [288, 180] width 477 height 43
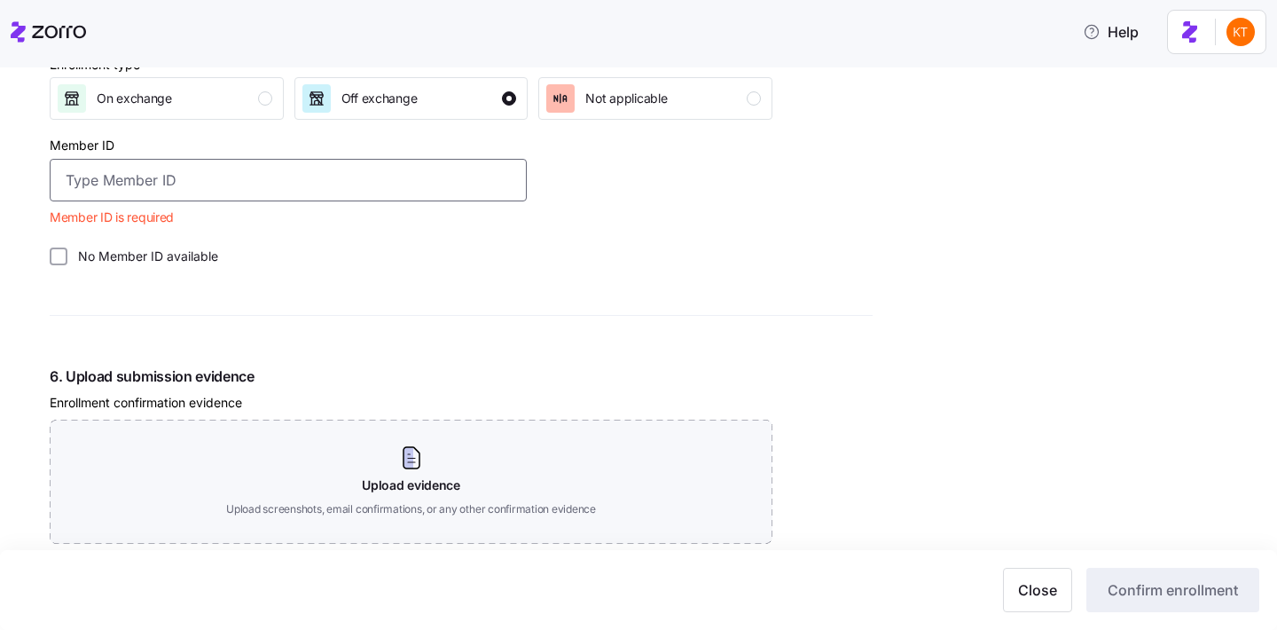
click at [227, 186] on input "Member ID" at bounding box center [288, 180] width 477 height 43
paste input "S000048623"
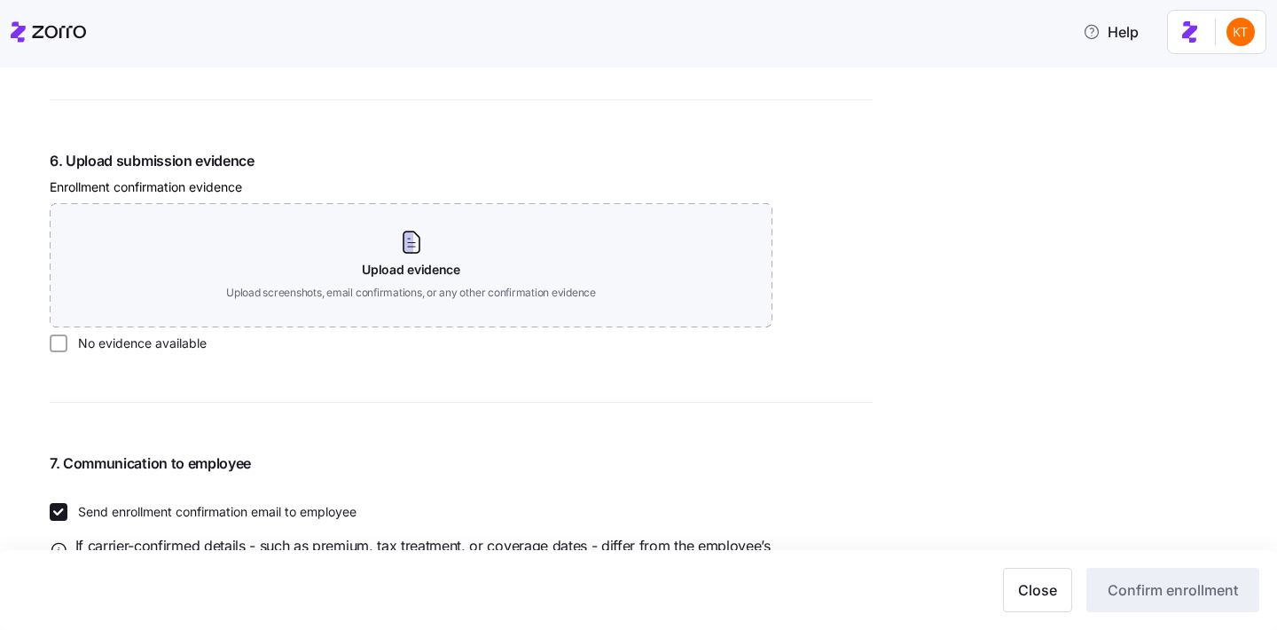
scroll to position [2079, 0]
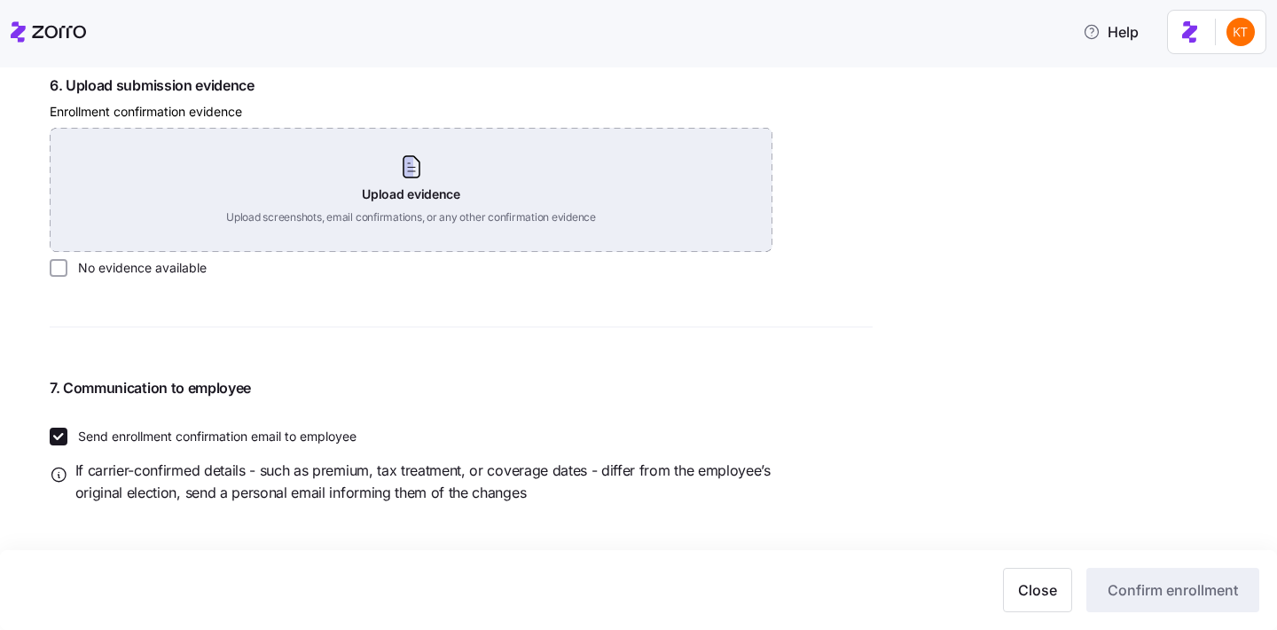
type input "S000048623"
click at [337, 200] on div "Upload evidence Upload screenshots, email confirmations, or any other confirmat…" at bounding box center [411, 190] width 723 height 124
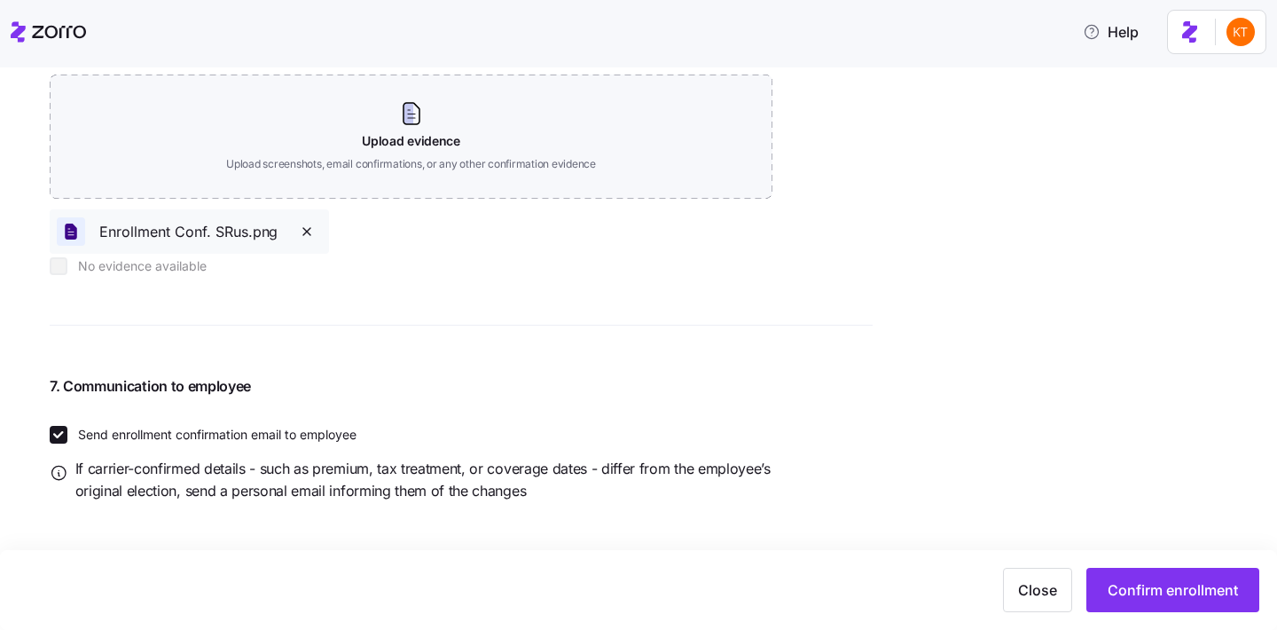
scroll to position [2134, 0]
click at [1157, 591] on span "Confirm enrollment" at bounding box center [1173, 589] width 130 height 21
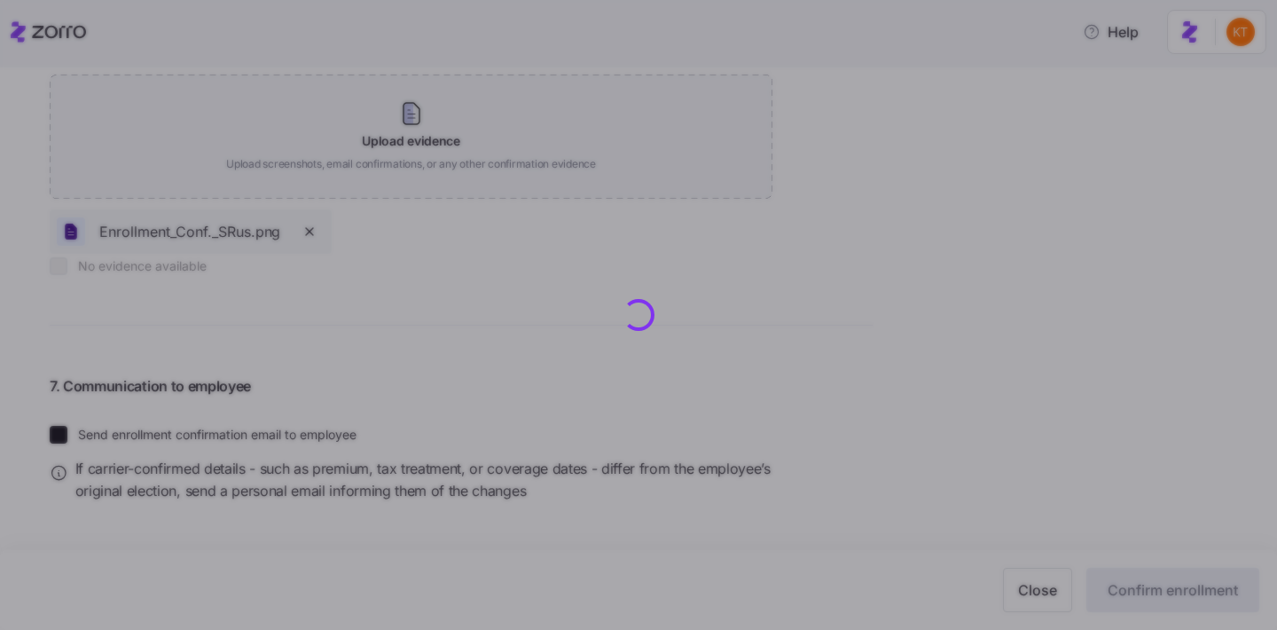
type input "S000048623"
checkbox input "false"
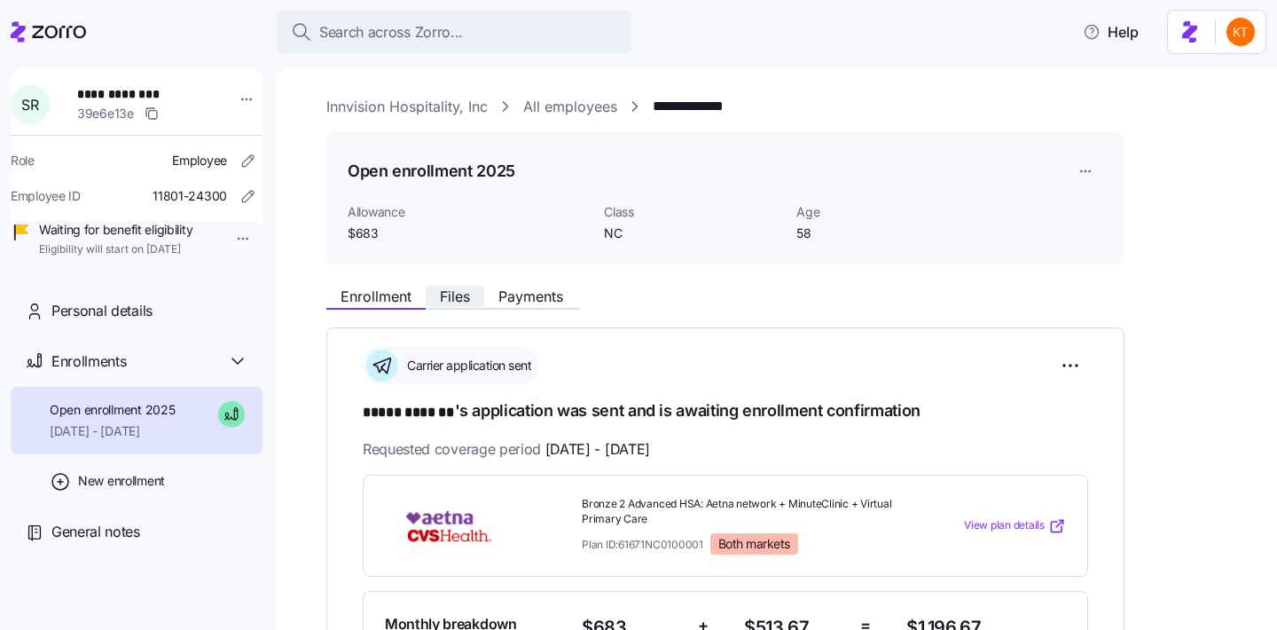
click at [453, 303] on span "Files" at bounding box center [455, 296] width 30 height 14
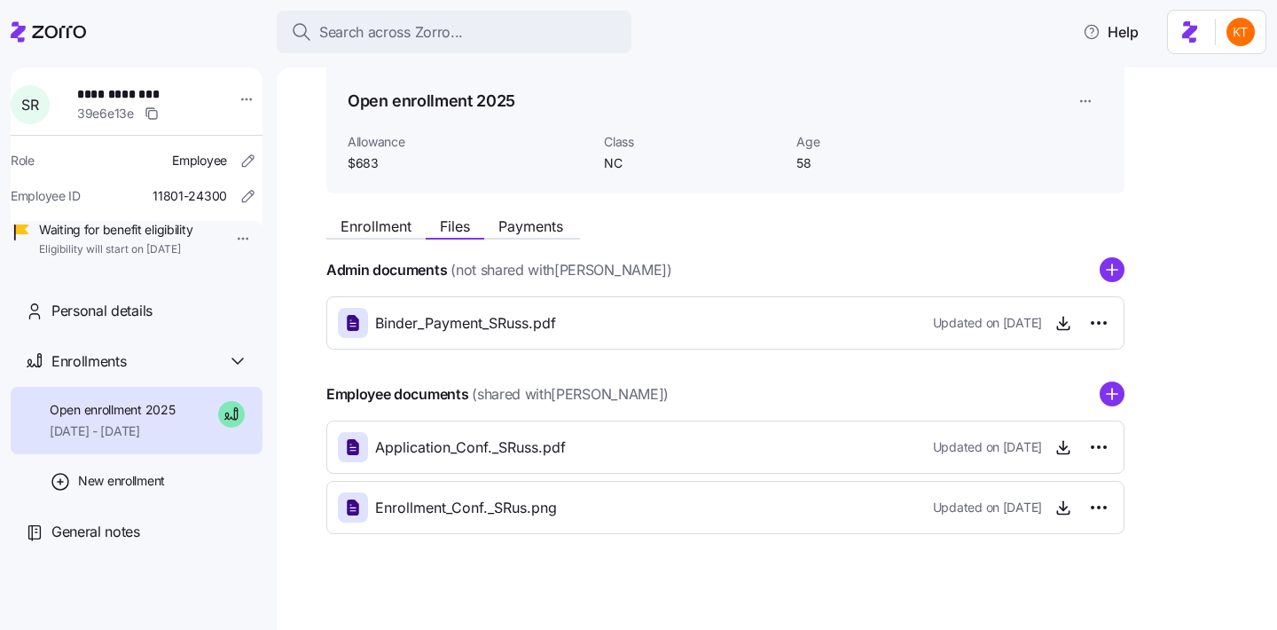
scroll to position [81, 0]
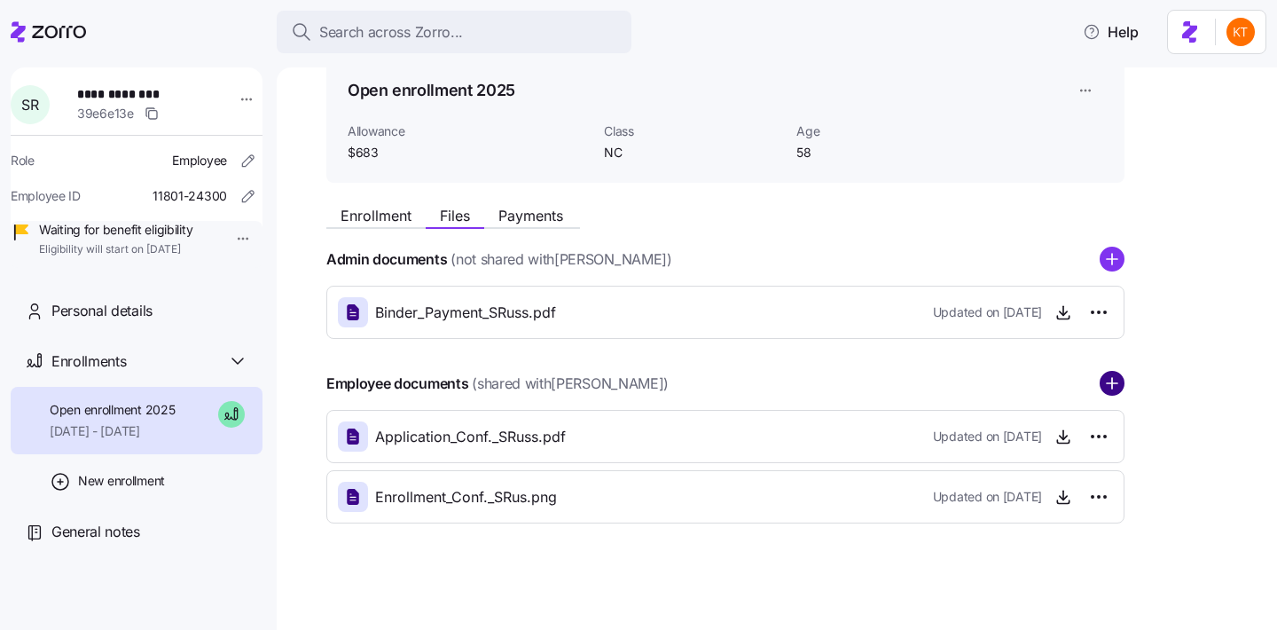
click at [1109, 381] on circle "add icon" at bounding box center [1112, 384] width 23 height 23
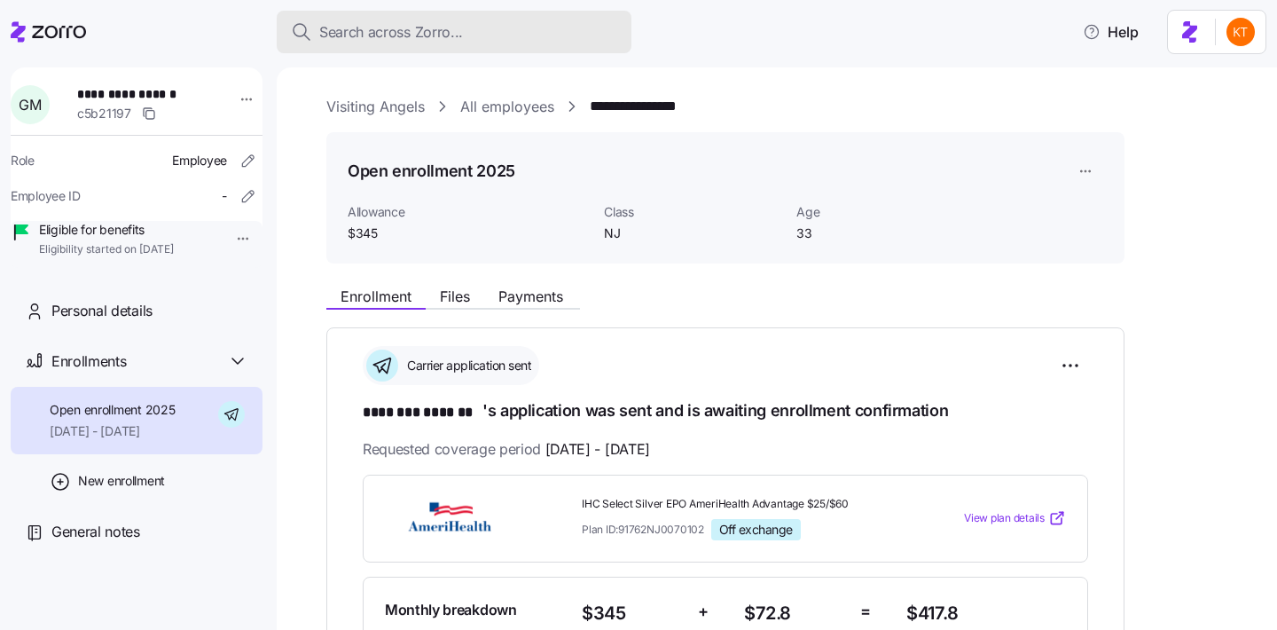
click at [393, 41] on span "Search across Zorro..." at bounding box center [391, 32] width 144 height 22
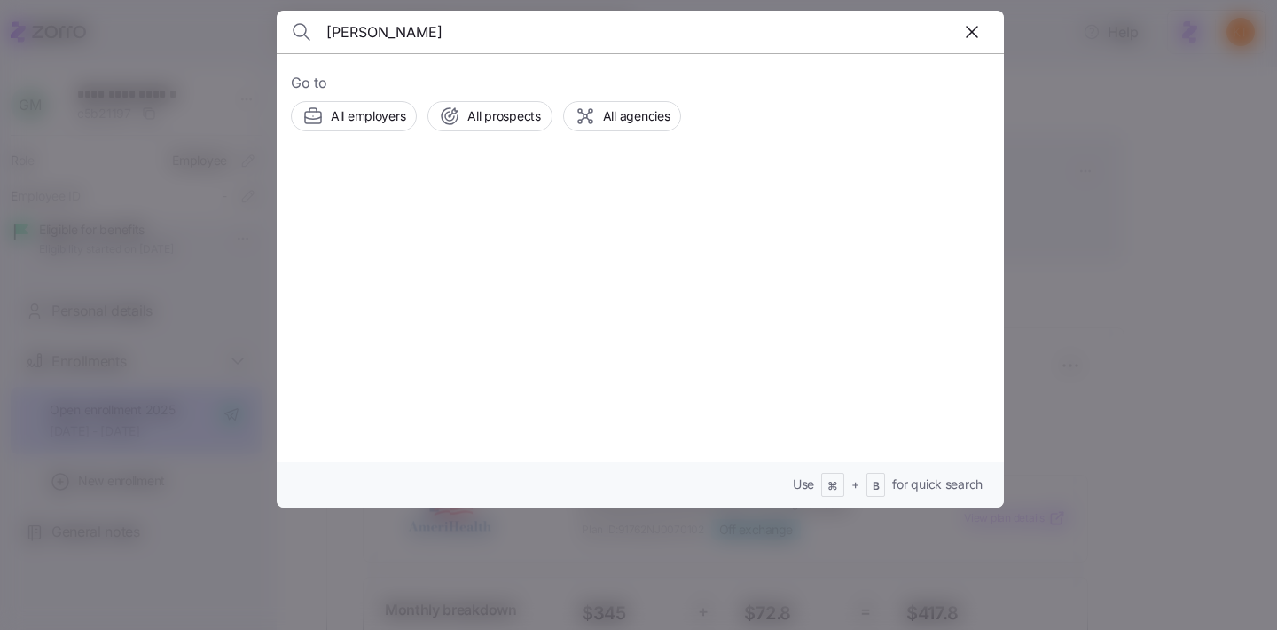
type input "[PERSON_NAME]"
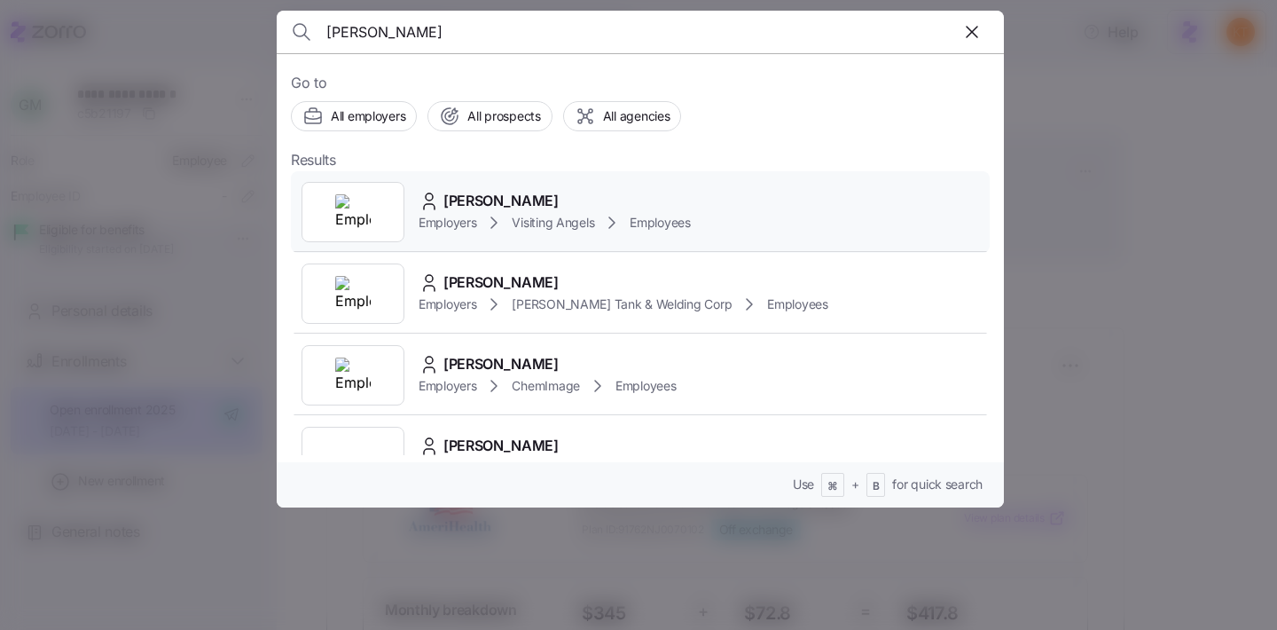
click at [436, 223] on span "Employers" at bounding box center [448, 223] width 58 height 18
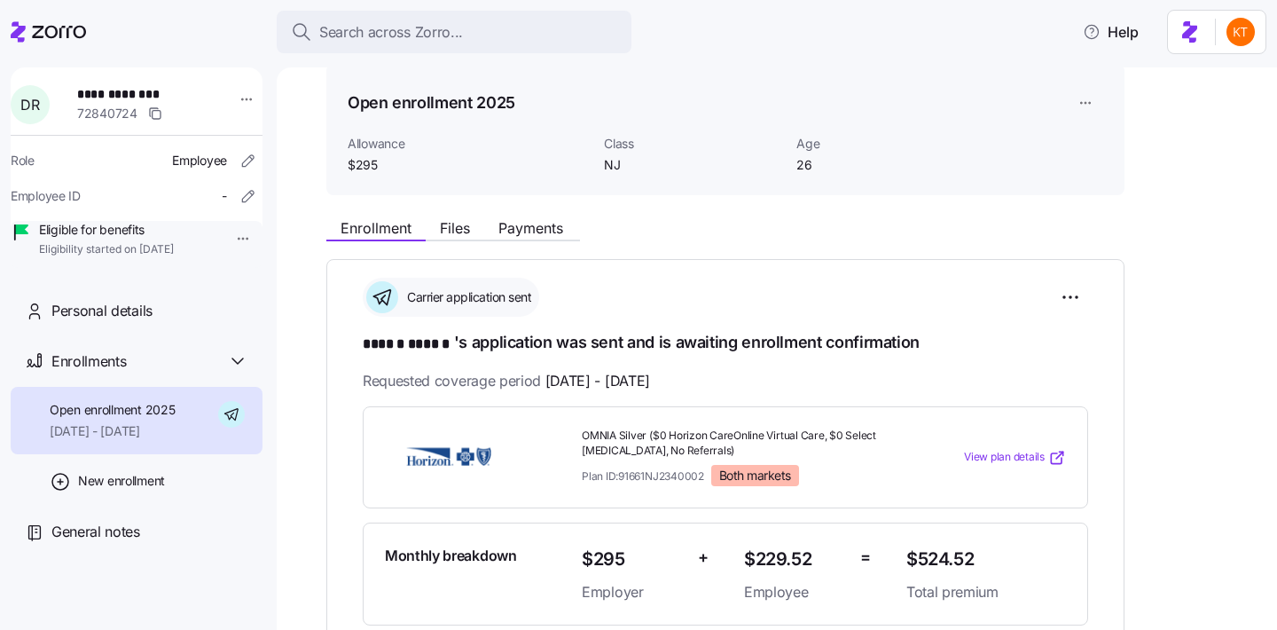
scroll to position [286, 0]
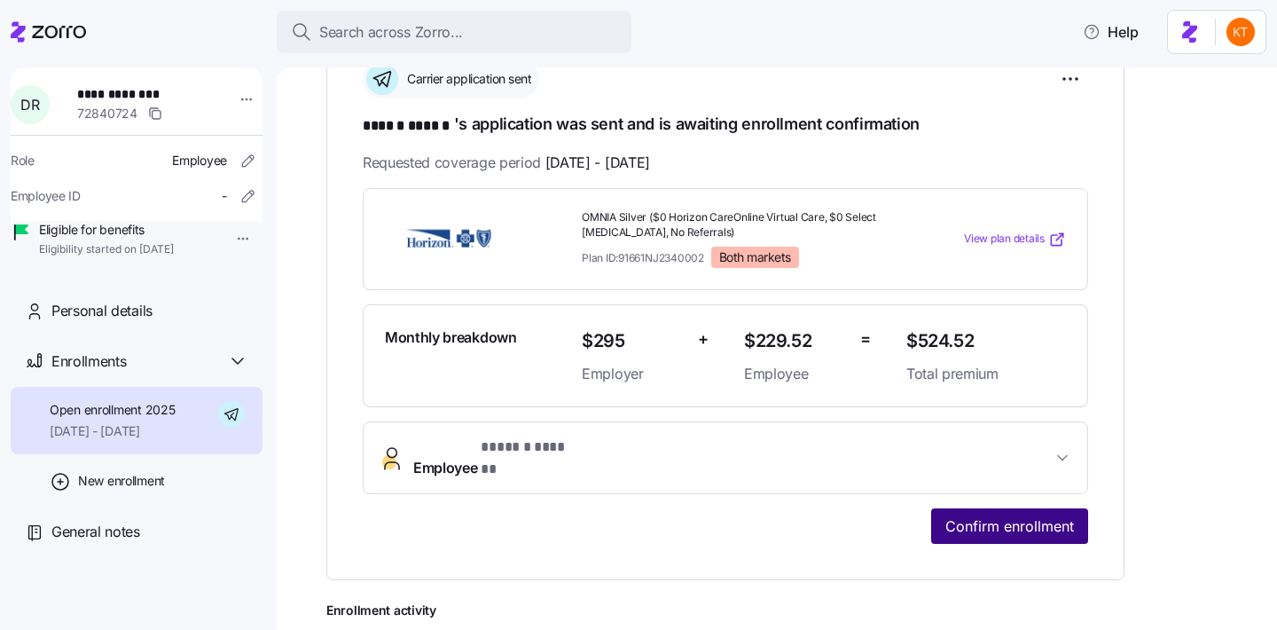
click at [1011, 521] on button "Confirm enrollment" at bounding box center [1009, 525] width 157 height 35
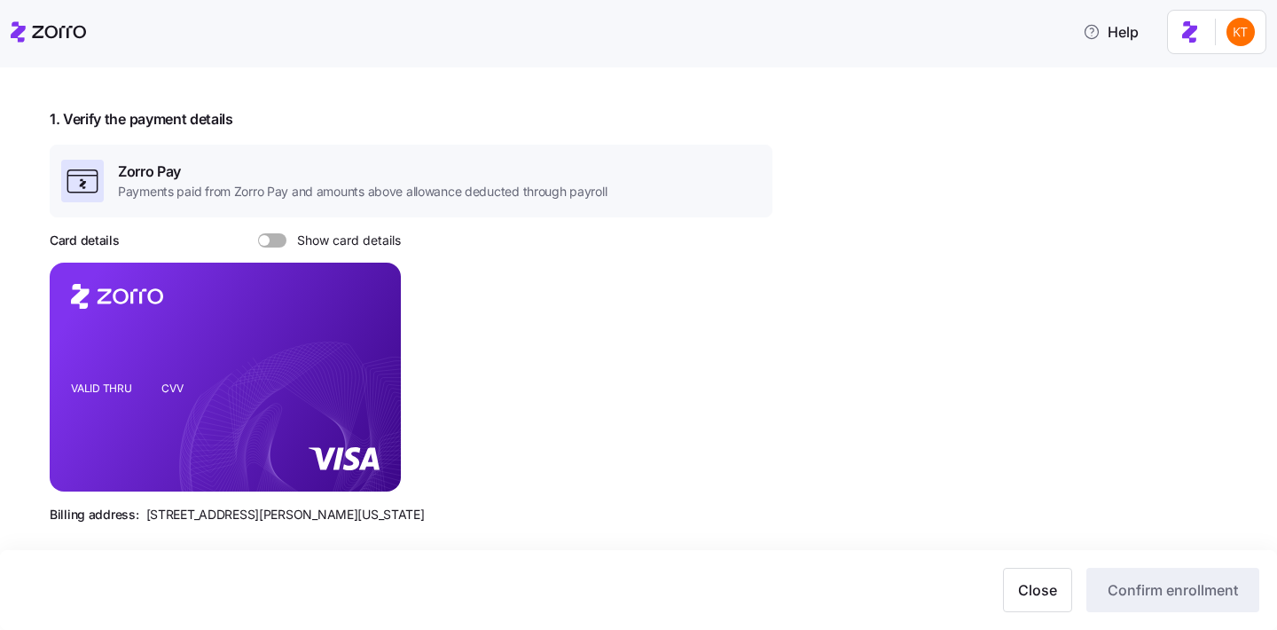
scroll to position [250, 0]
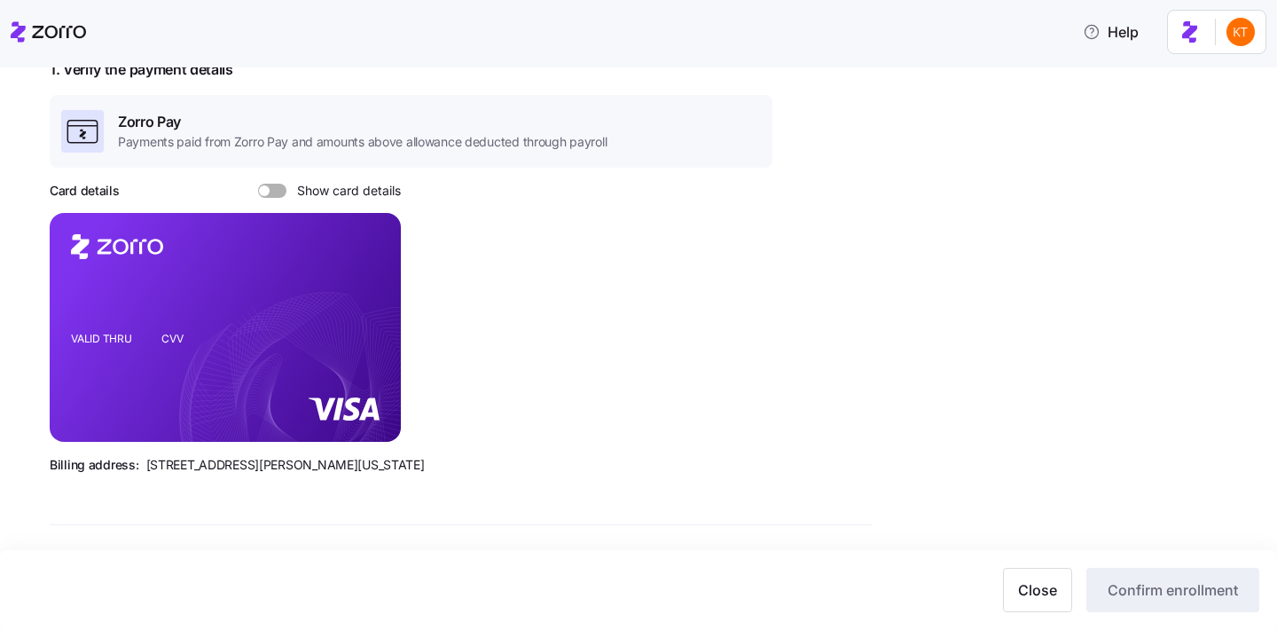
click at [278, 187] on span at bounding box center [279, 191] width 18 height 14
click at [258, 184] on input "Show card details" at bounding box center [258, 184] width 0 height 0
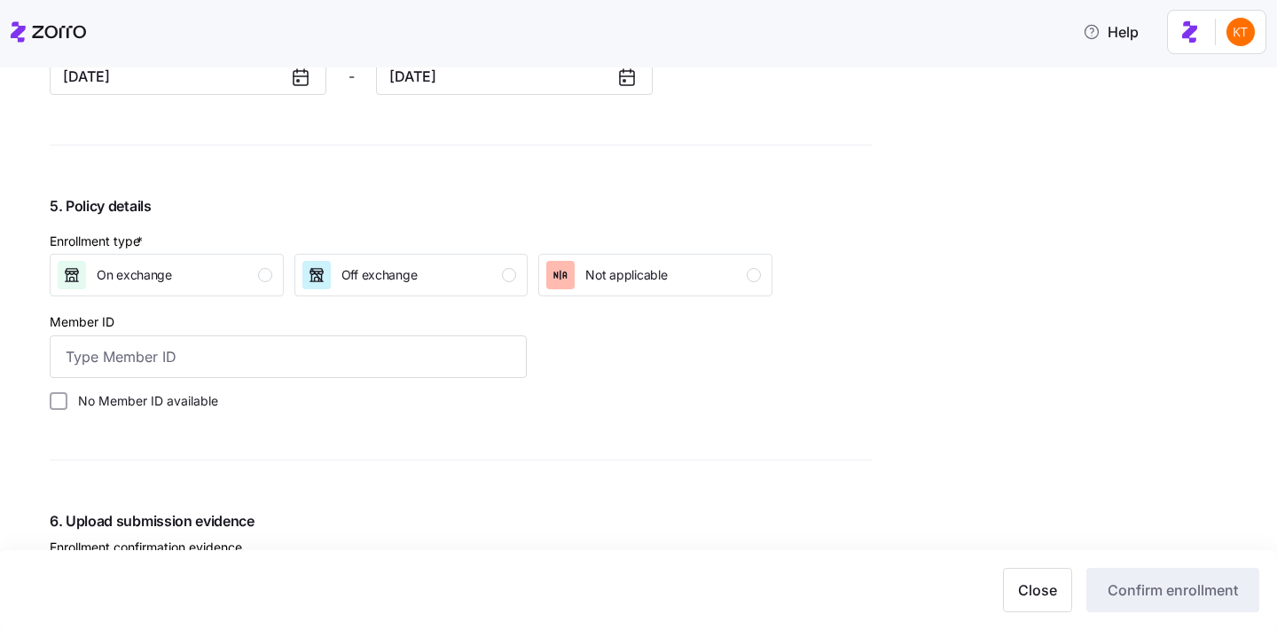
scroll to position [1643, 0]
click at [418, 292] on button "Off exchange" at bounding box center [411, 275] width 234 height 43
click at [391, 349] on input "Member ID" at bounding box center [288, 356] width 477 height 43
paste input "3HZN06628710"
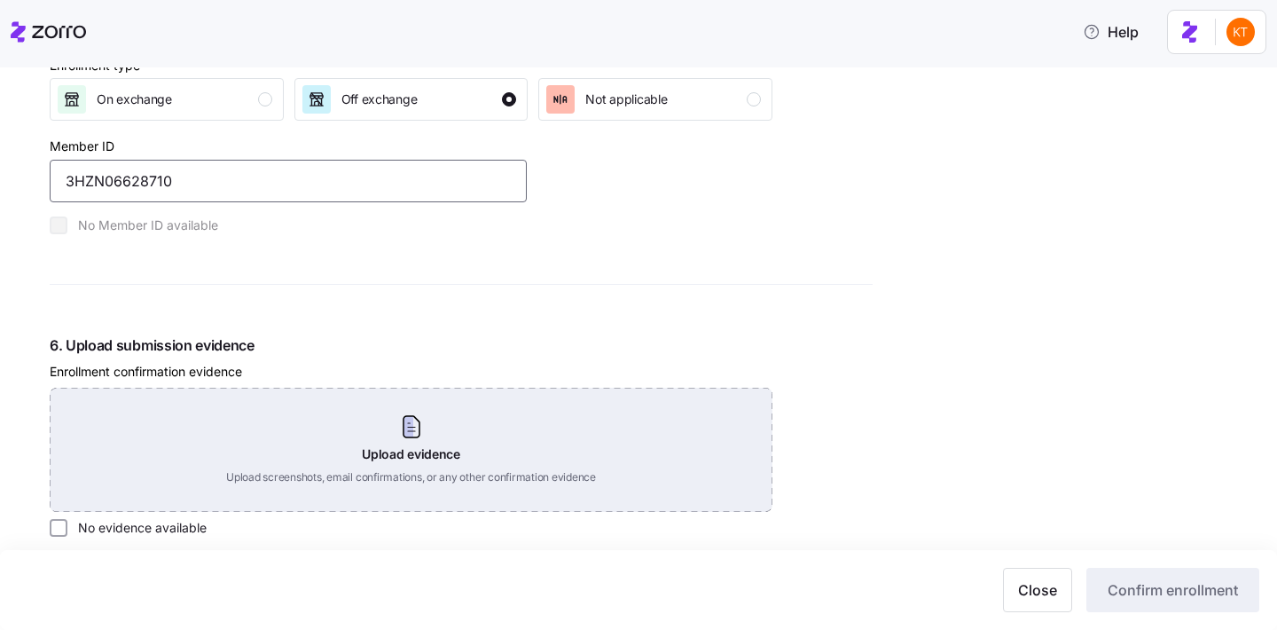
scroll to position [1888, 0]
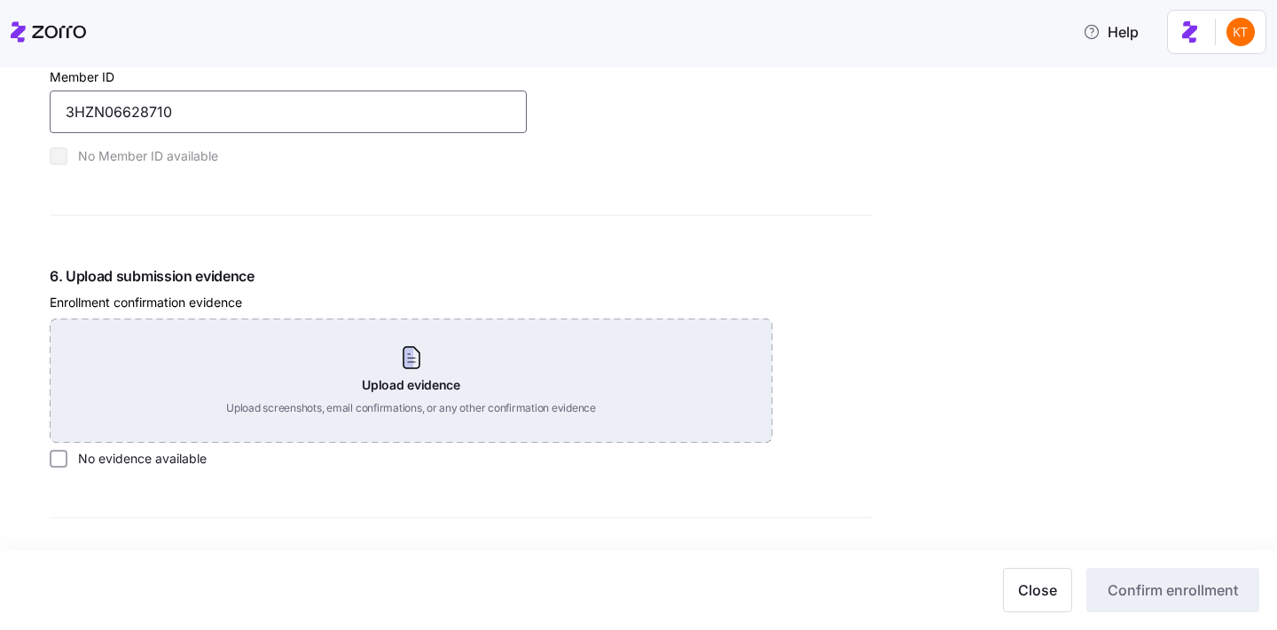
type input "3HZN06628710"
click at [398, 359] on div "Upload evidence Upload screenshots, email confirmations, or any other confirmat…" at bounding box center [411, 380] width 723 height 124
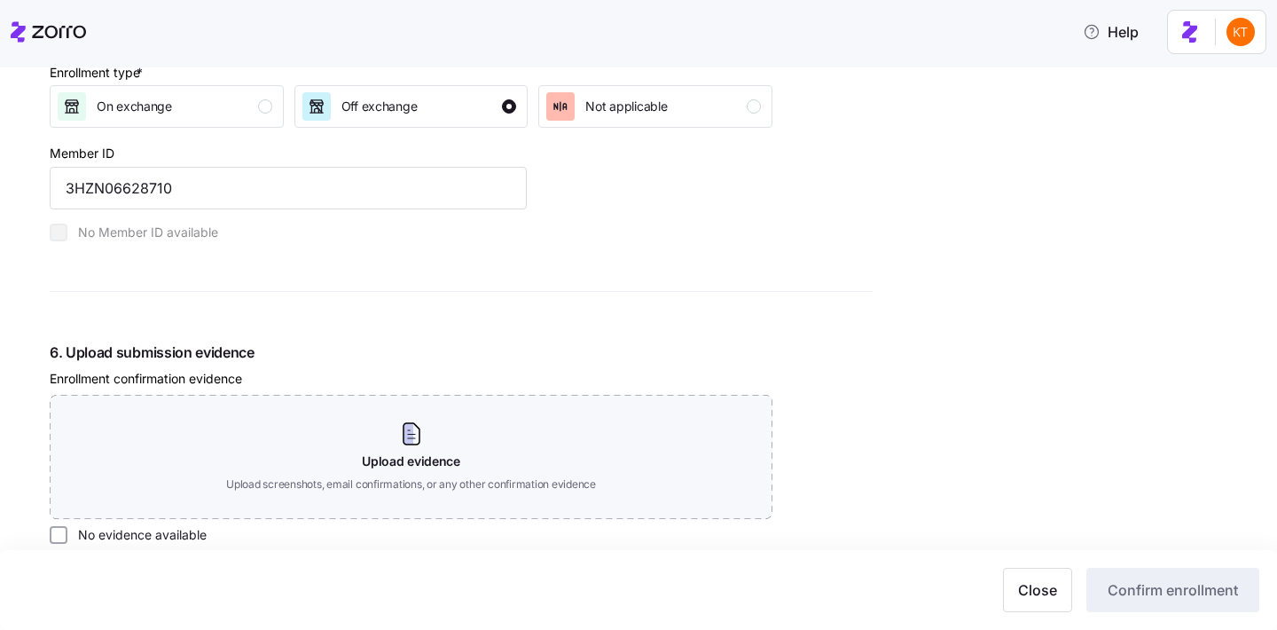
scroll to position [1753, 0]
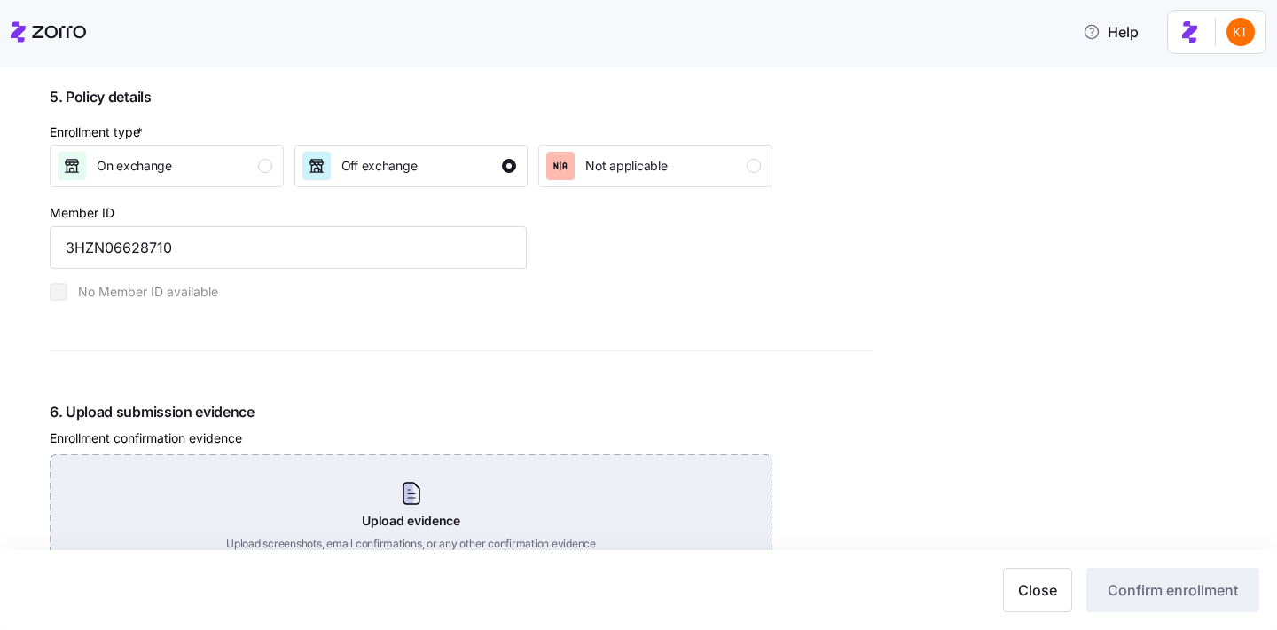
click at [420, 499] on div "Upload evidence Upload screenshots, email confirmations, or any other confirmat…" at bounding box center [411, 516] width 723 height 124
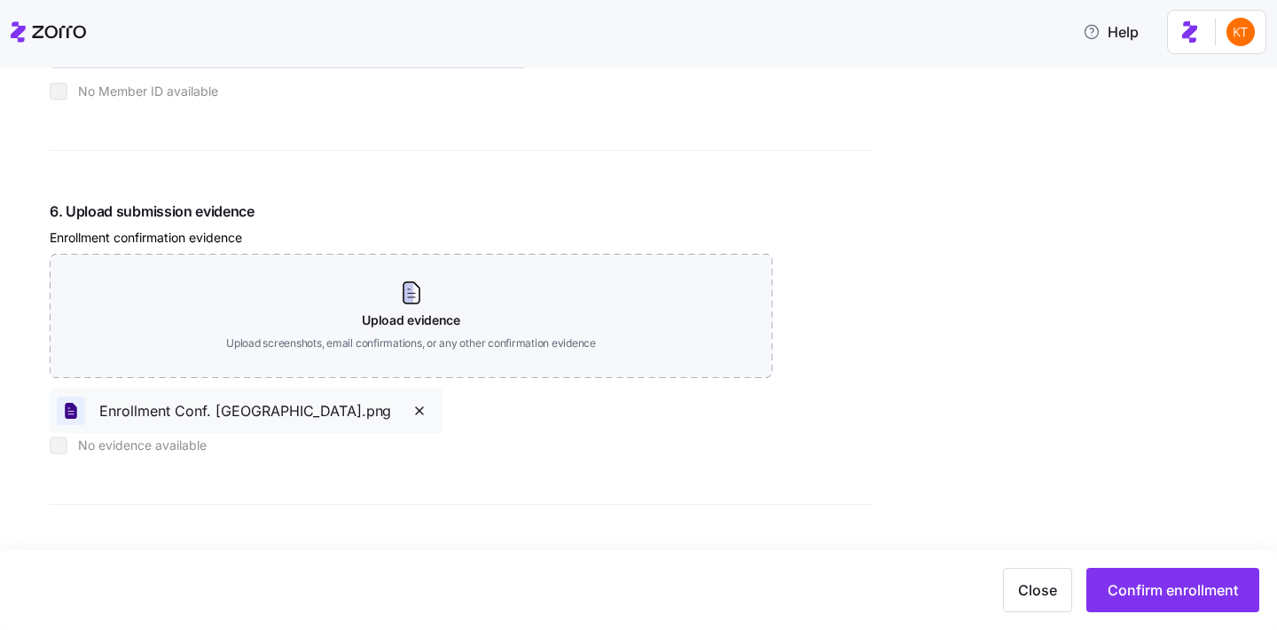
click at [1169, 595] on span "Confirm enrollment" at bounding box center [1173, 589] width 130 height 21
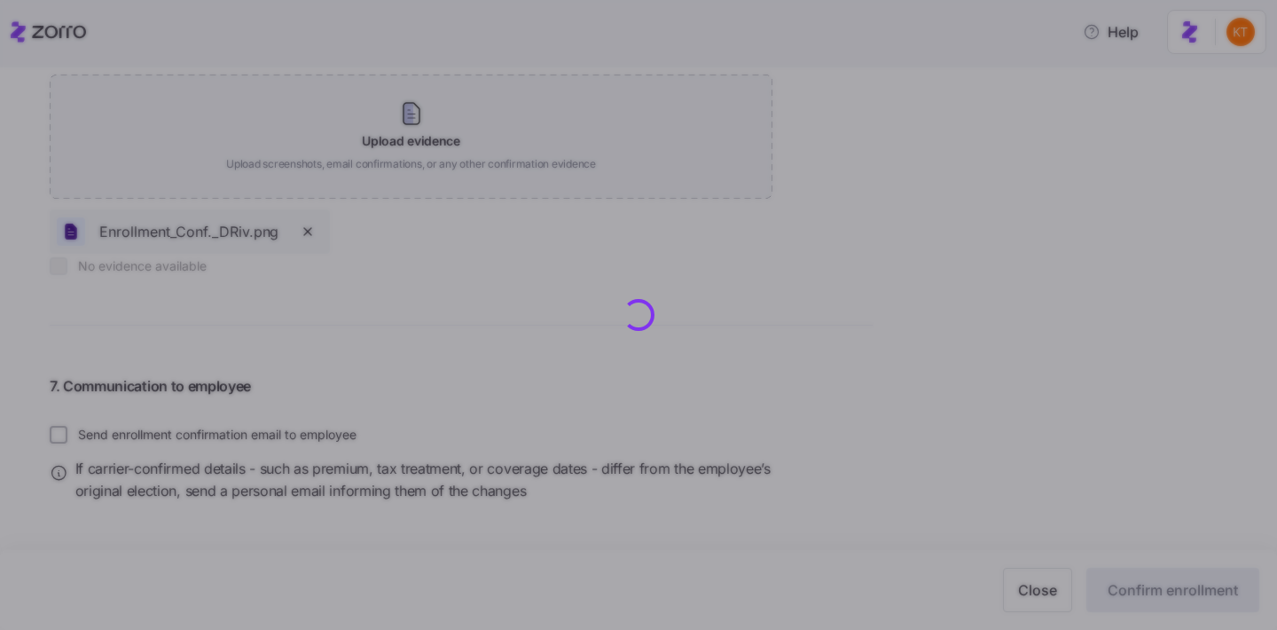
type input "3HZN06628710"
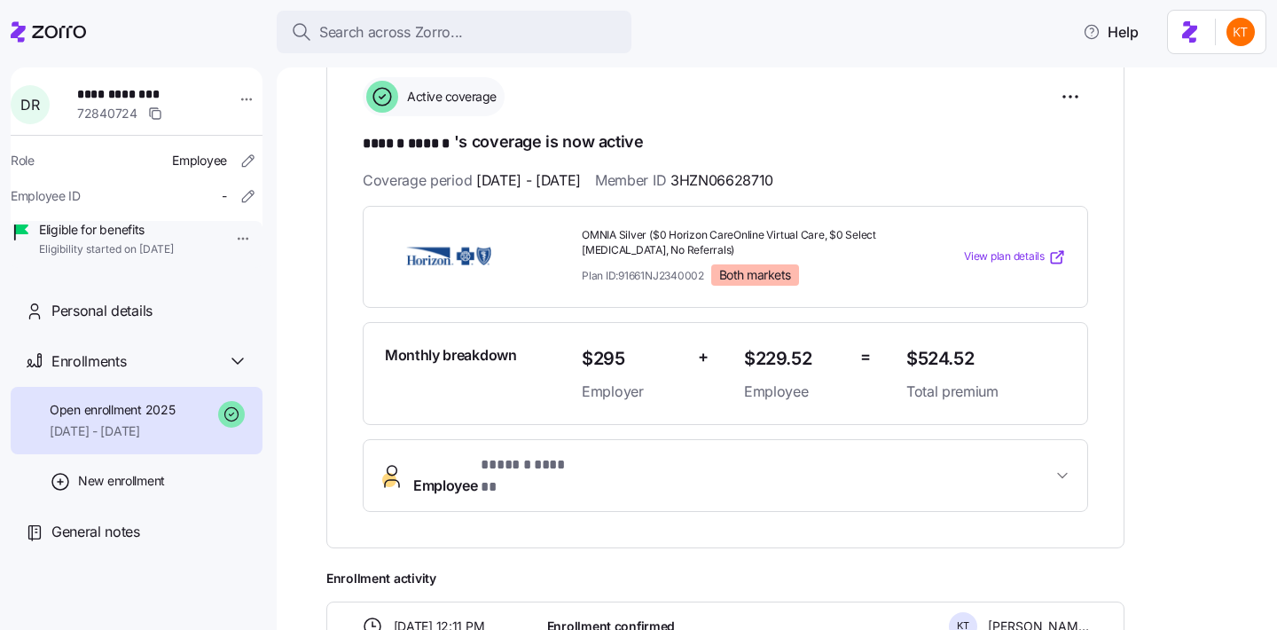
scroll to position [252, 0]
